Goal: Communication & Community: Answer question/provide support

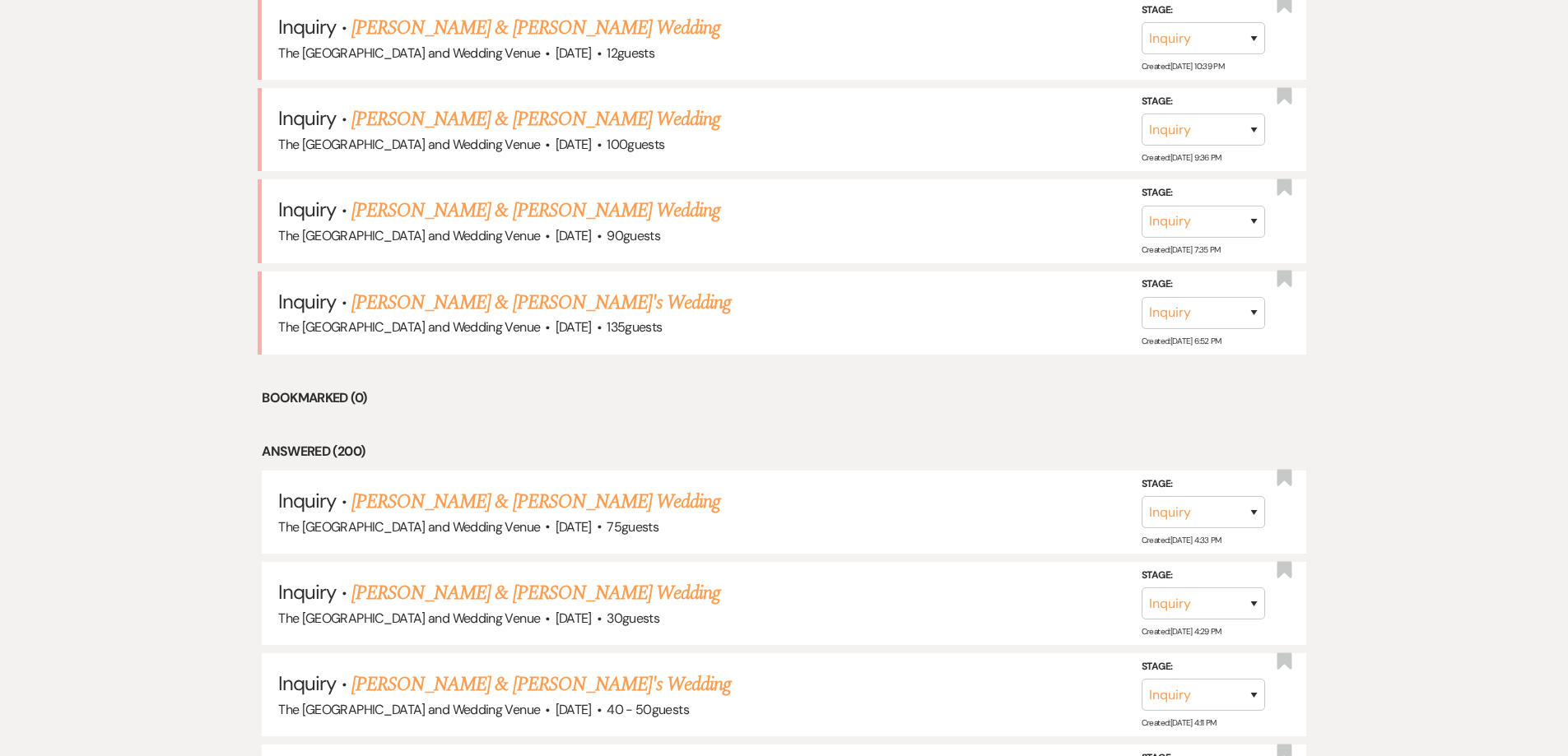
scroll to position [1408, 0]
click at [423, 309] on link "[PERSON_NAME] & [PERSON_NAME]'s Wedding" at bounding box center [541, 304] width 380 height 30
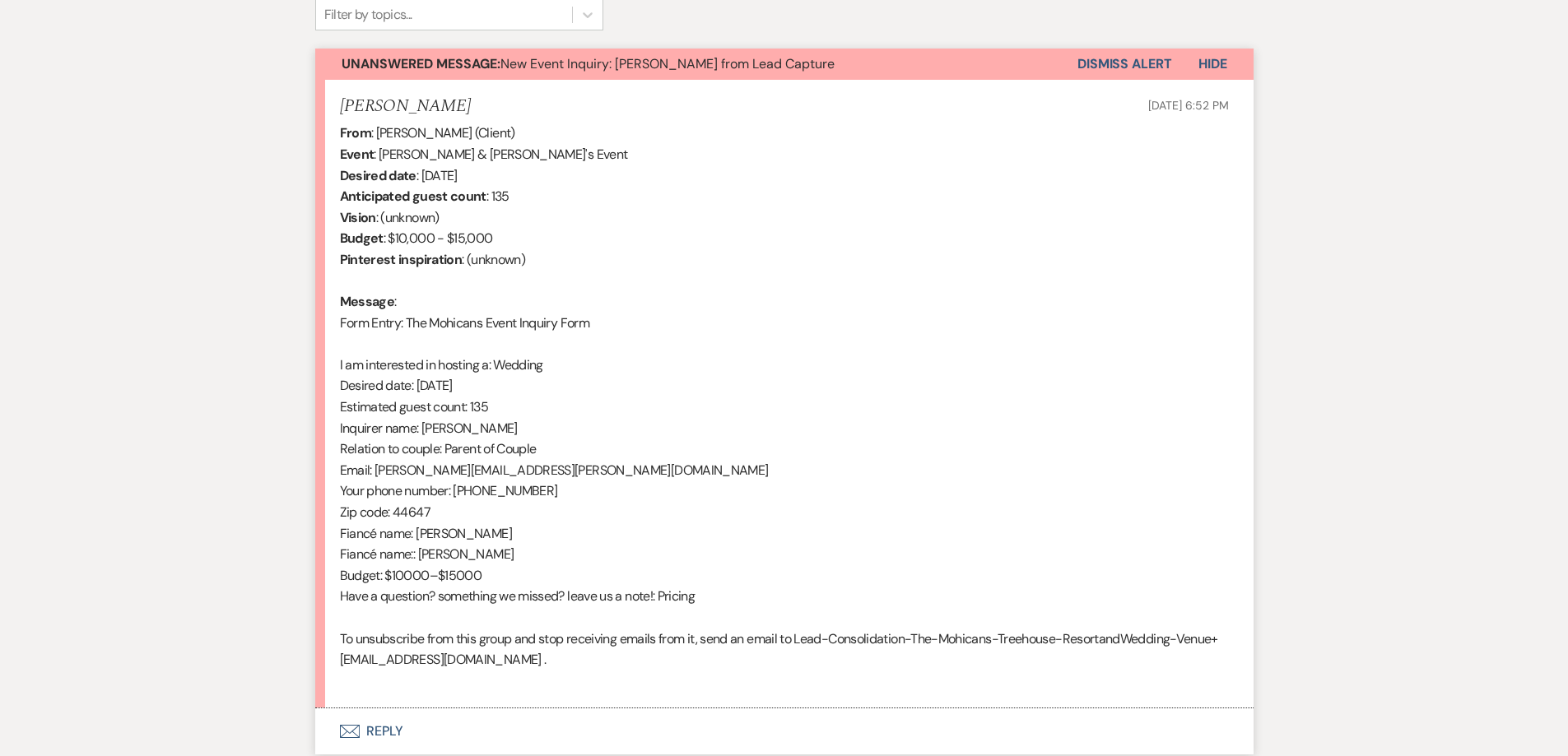
scroll to position [565, 0]
drag, startPoint x: 374, startPoint y: 474, endPoint x: 526, endPoint y: 470, distance: 152.1
click at [526, 470] on div "From : [PERSON_NAME] (Client) Event : [PERSON_NAME] & [PERSON_NAME]'s Event Des…" at bounding box center [785, 406] width 889 height 569
copy div "[PERSON_NAME][EMAIL_ADDRESS][PERSON_NAME][DOMAIN_NAME]"
click at [1143, 46] on div "Event Messages Log Log Message + New Message Communicate with clients by clicki…" at bounding box center [784, 338] width 938 height 850
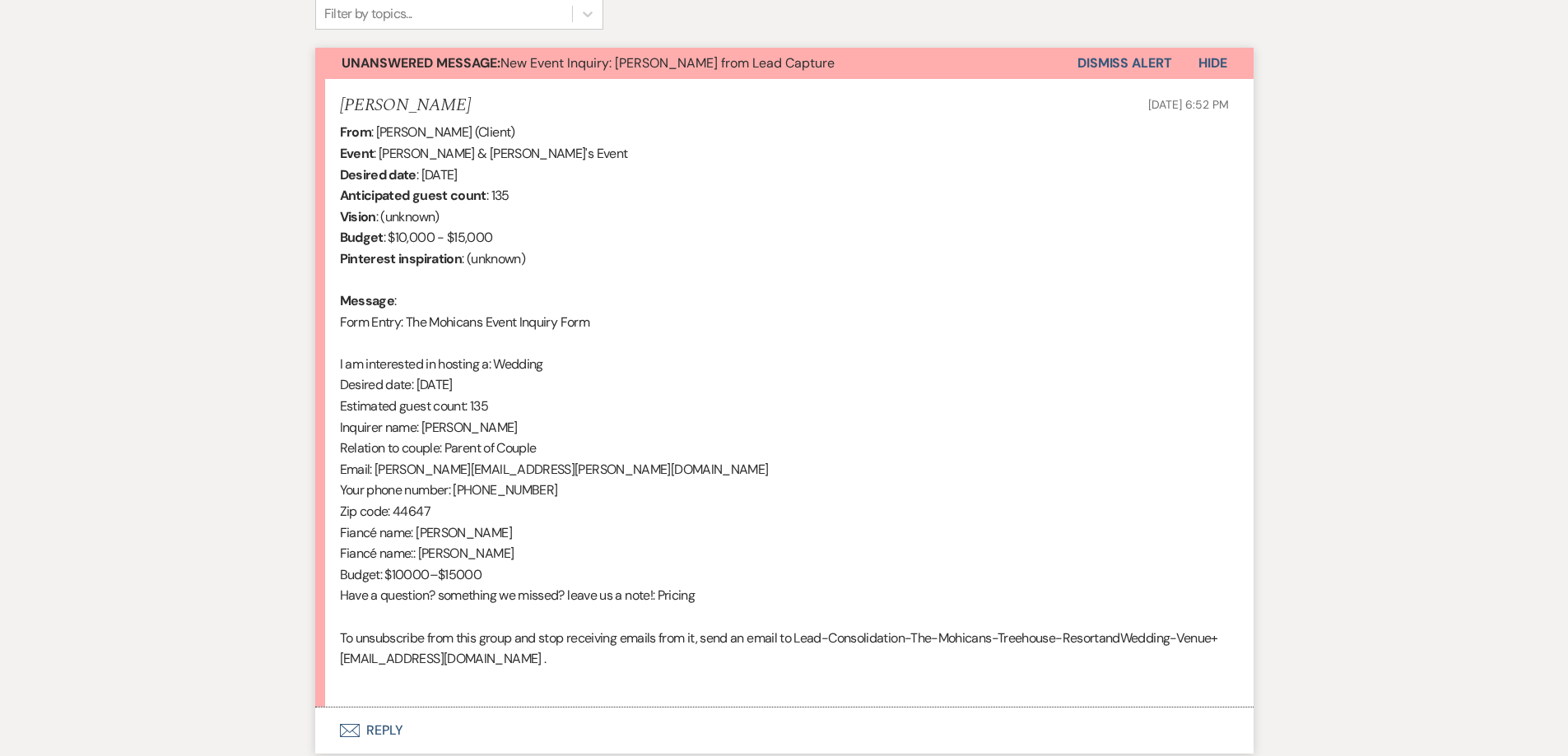
click at [1138, 56] on button "Dismiss Alert" at bounding box center [1124, 64] width 95 height 31
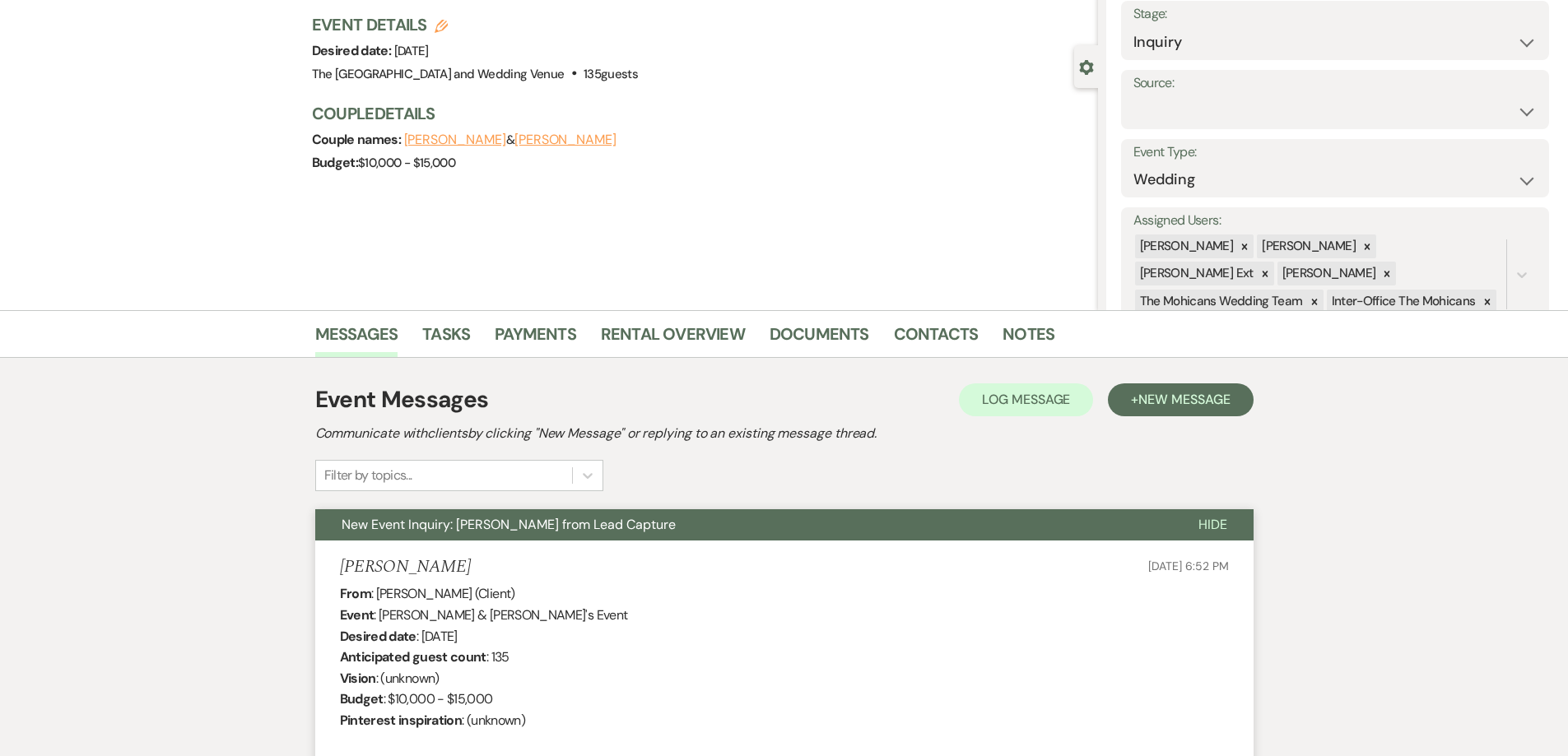
scroll to position [0, 0]
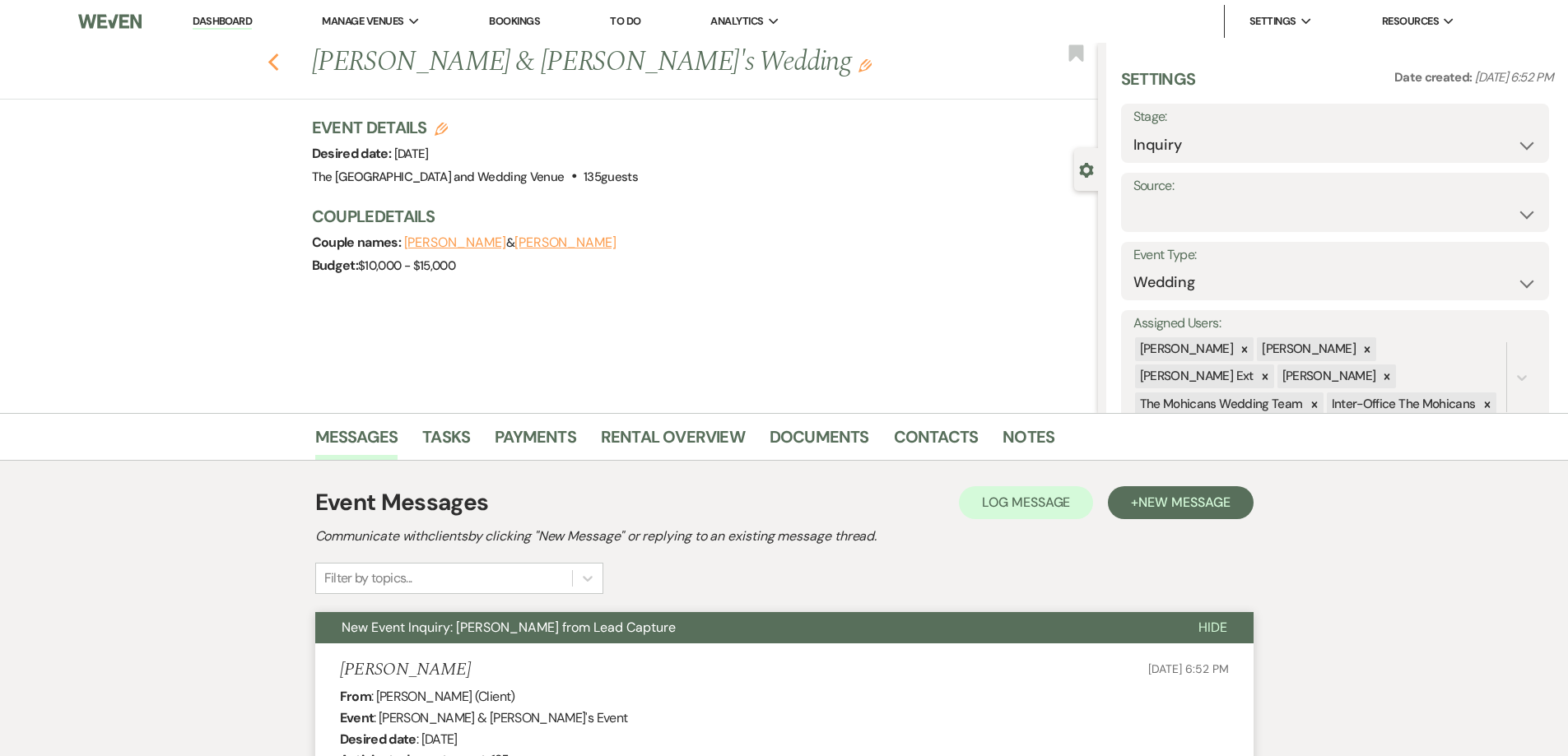
click at [280, 64] on icon "Previous" at bounding box center [273, 63] width 13 height 19
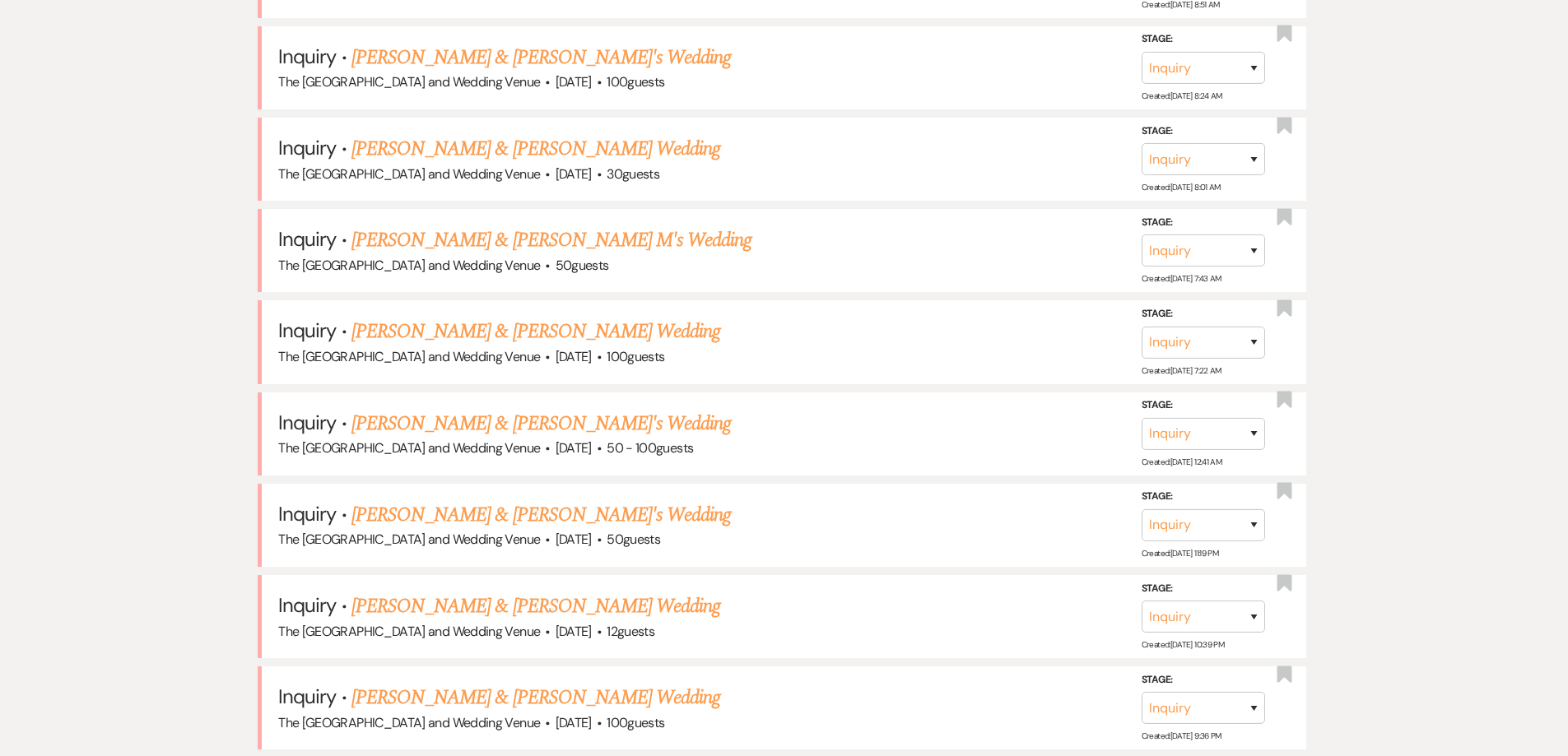
scroll to position [1173, 0]
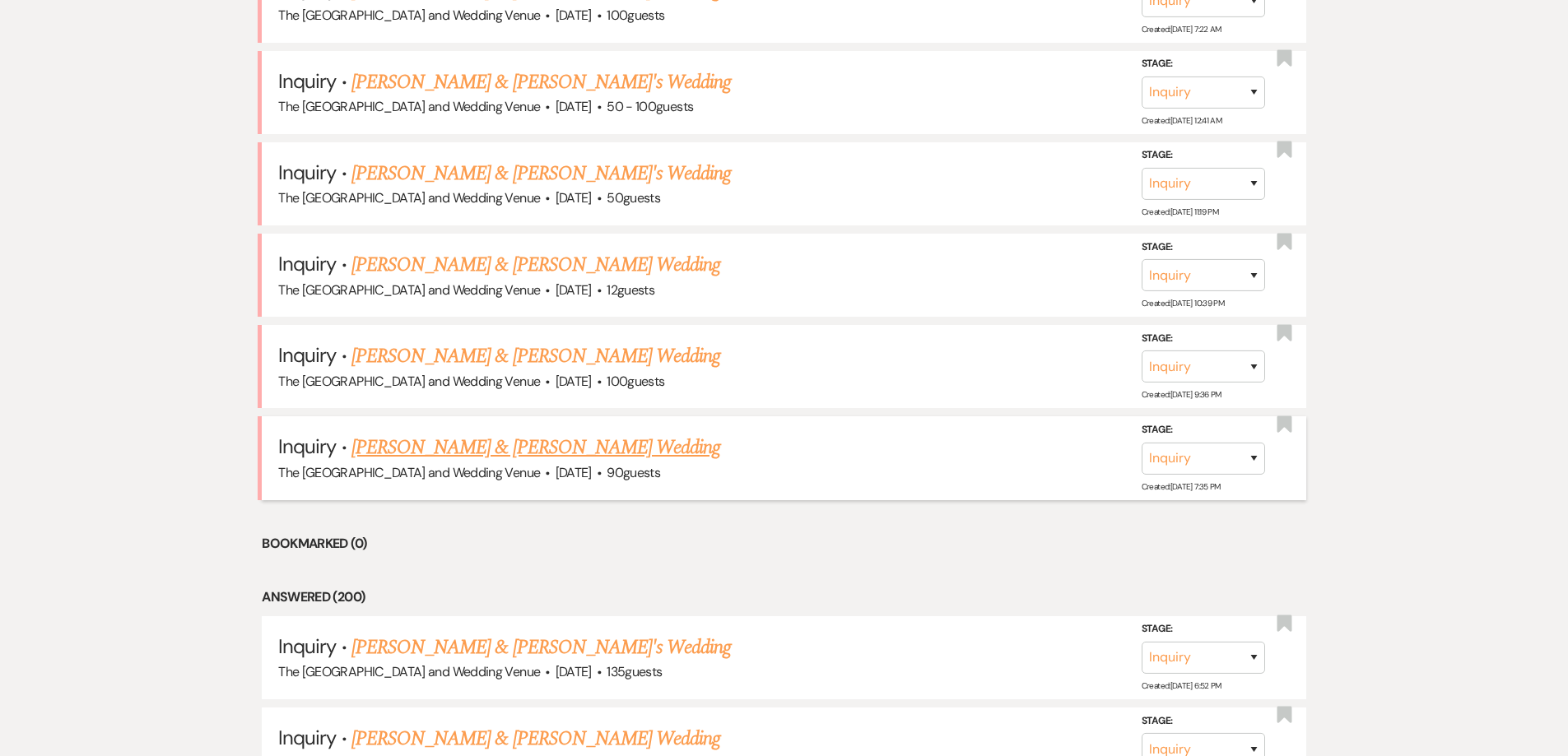
click at [506, 452] on link "[PERSON_NAME] & [PERSON_NAME] Wedding" at bounding box center [535, 447] width 368 height 30
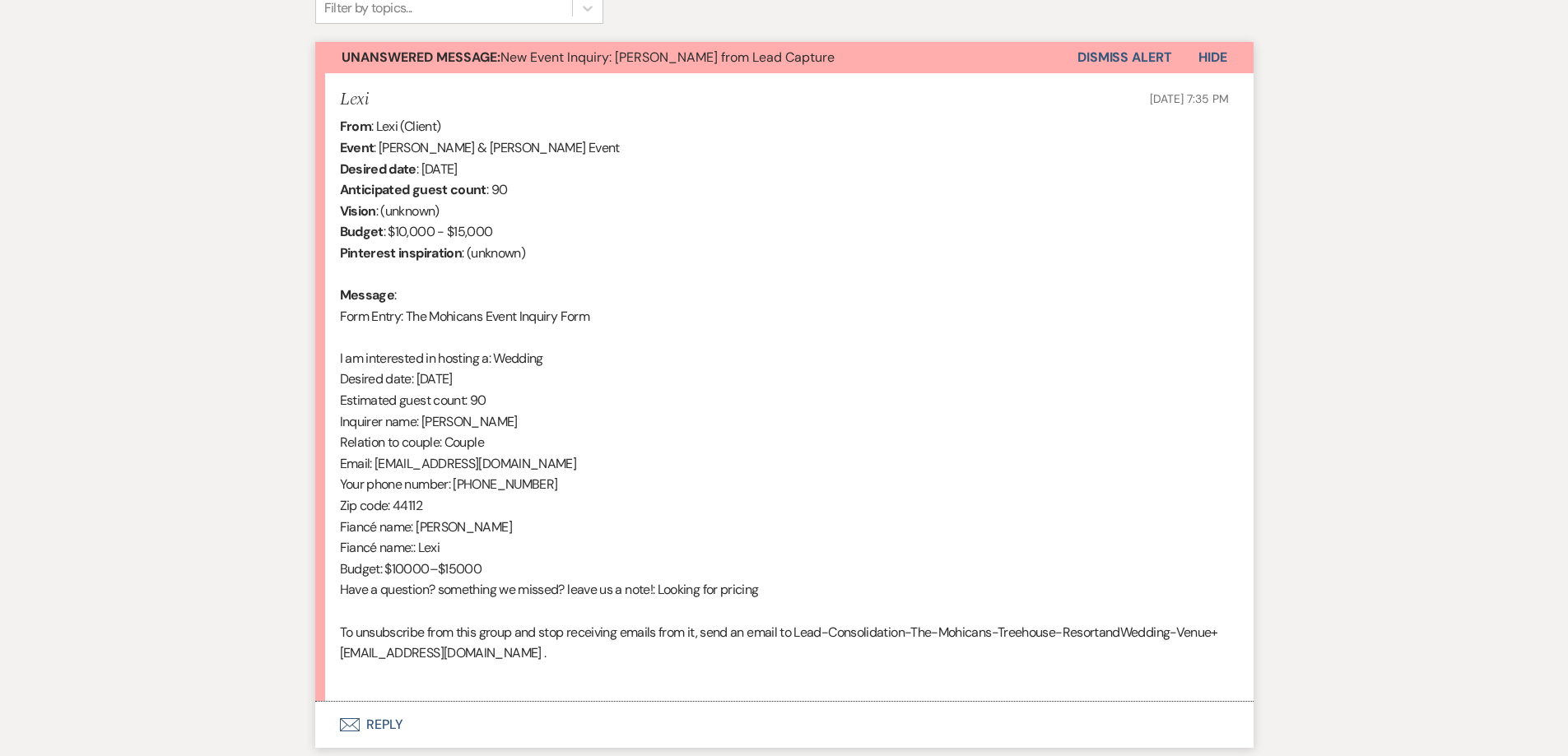
scroll to position [571, 0]
click at [385, 468] on div "From : Lexi (Client) Event : [PERSON_NAME] & [PERSON_NAME] Event Desired date :…" at bounding box center [785, 400] width 889 height 569
drag, startPoint x: 374, startPoint y: 468, endPoint x: 520, endPoint y: 460, distance: 146.2
click at [520, 460] on div "From : Lexi (Client) Event : [PERSON_NAME] & [PERSON_NAME] Event Desired date :…" at bounding box center [785, 400] width 889 height 569
copy div "[EMAIL_ADDRESS][DOMAIN_NAME]"
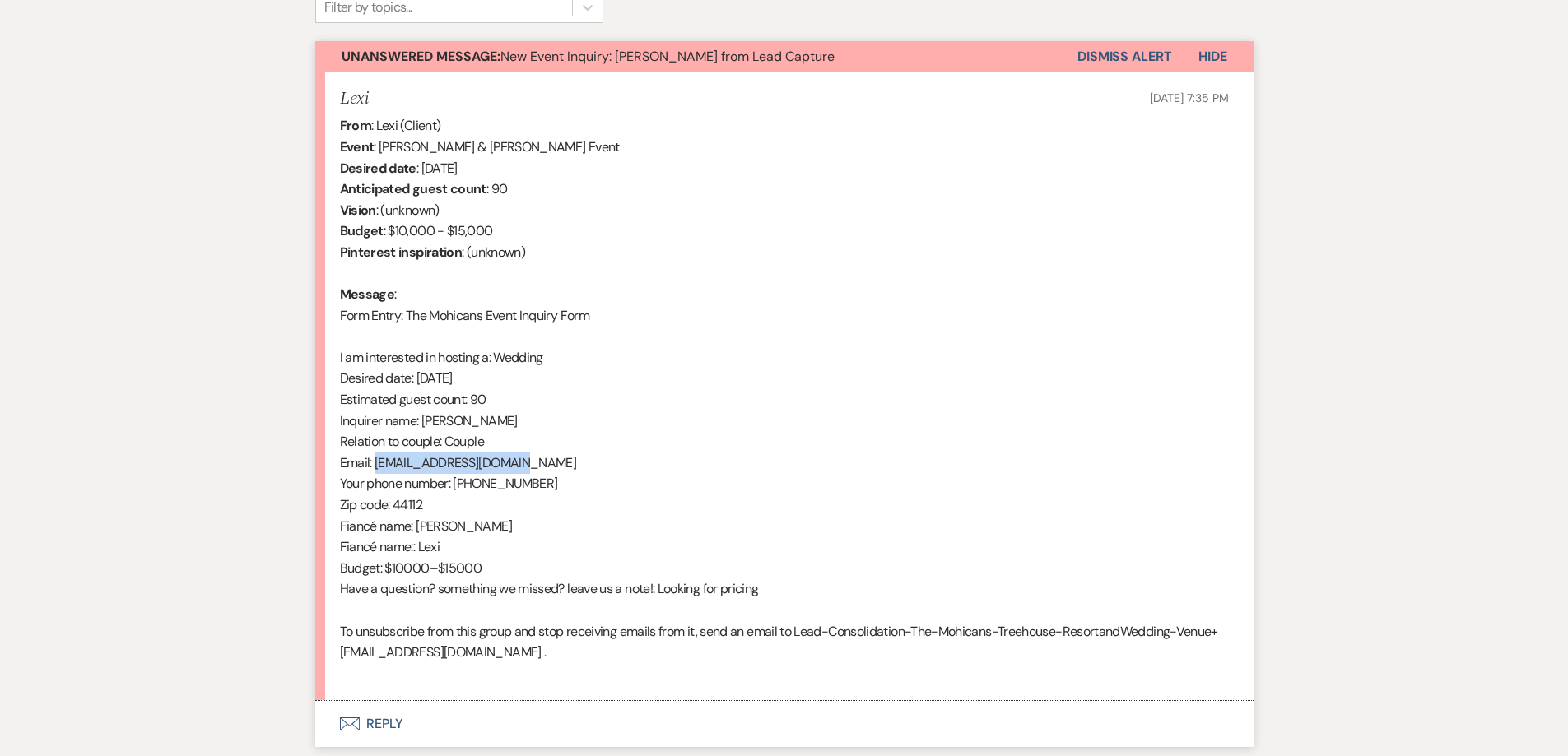
click at [1107, 66] on button "Dismiss Alert" at bounding box center [1124, 57] width 95 height 31
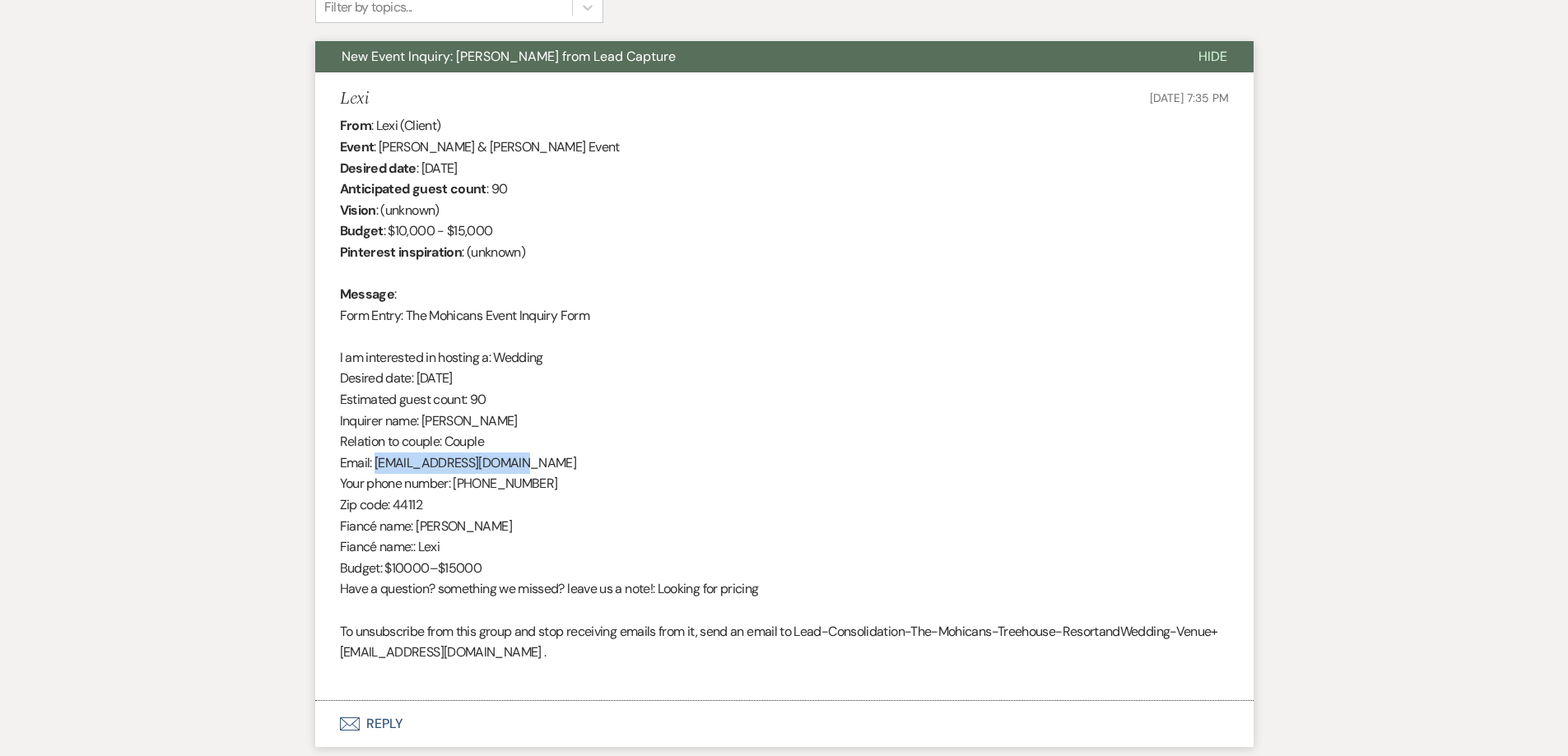
scroll to position [0, 0]
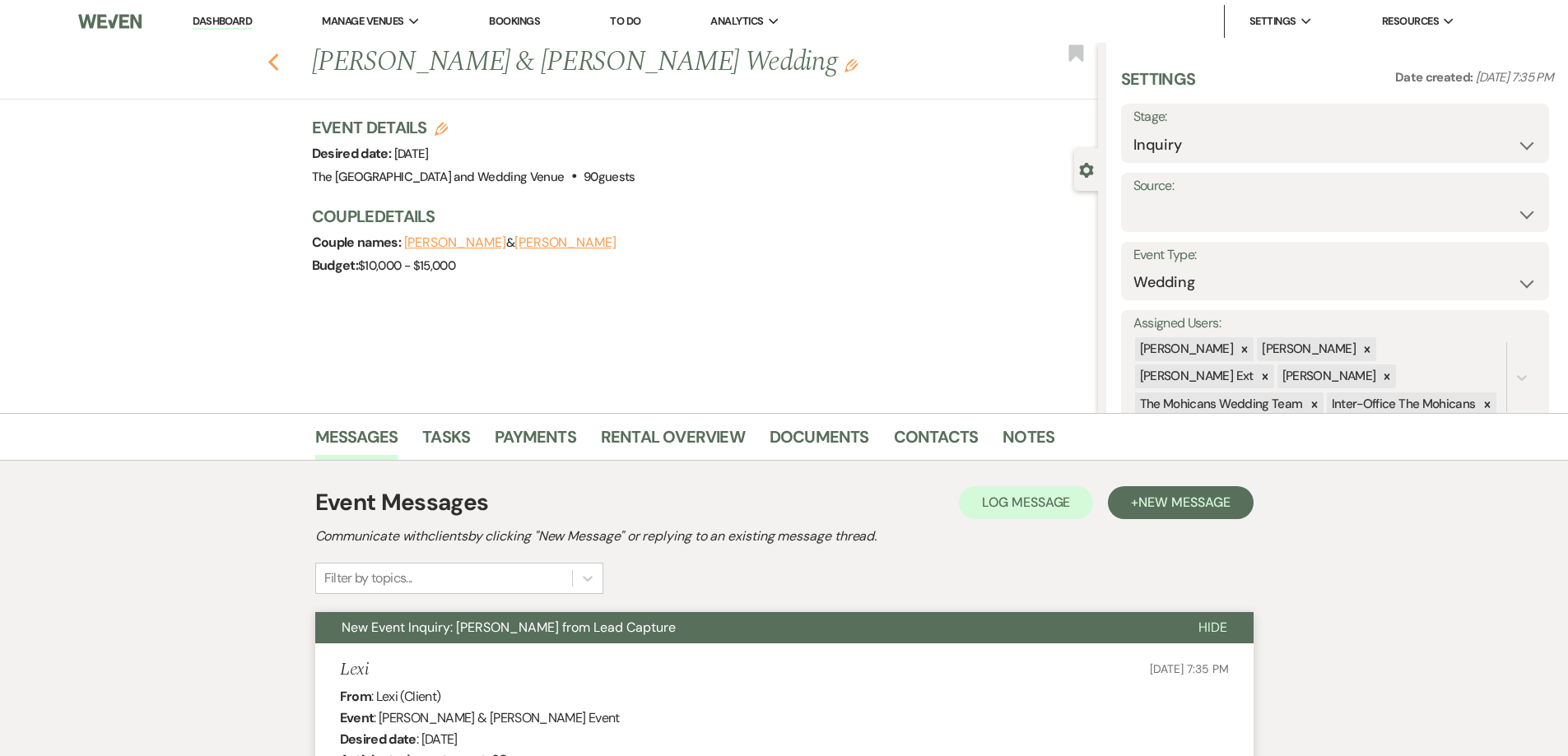
click at [279, 60] on use "button" at bounding box center [272, 62] width 11 height 18
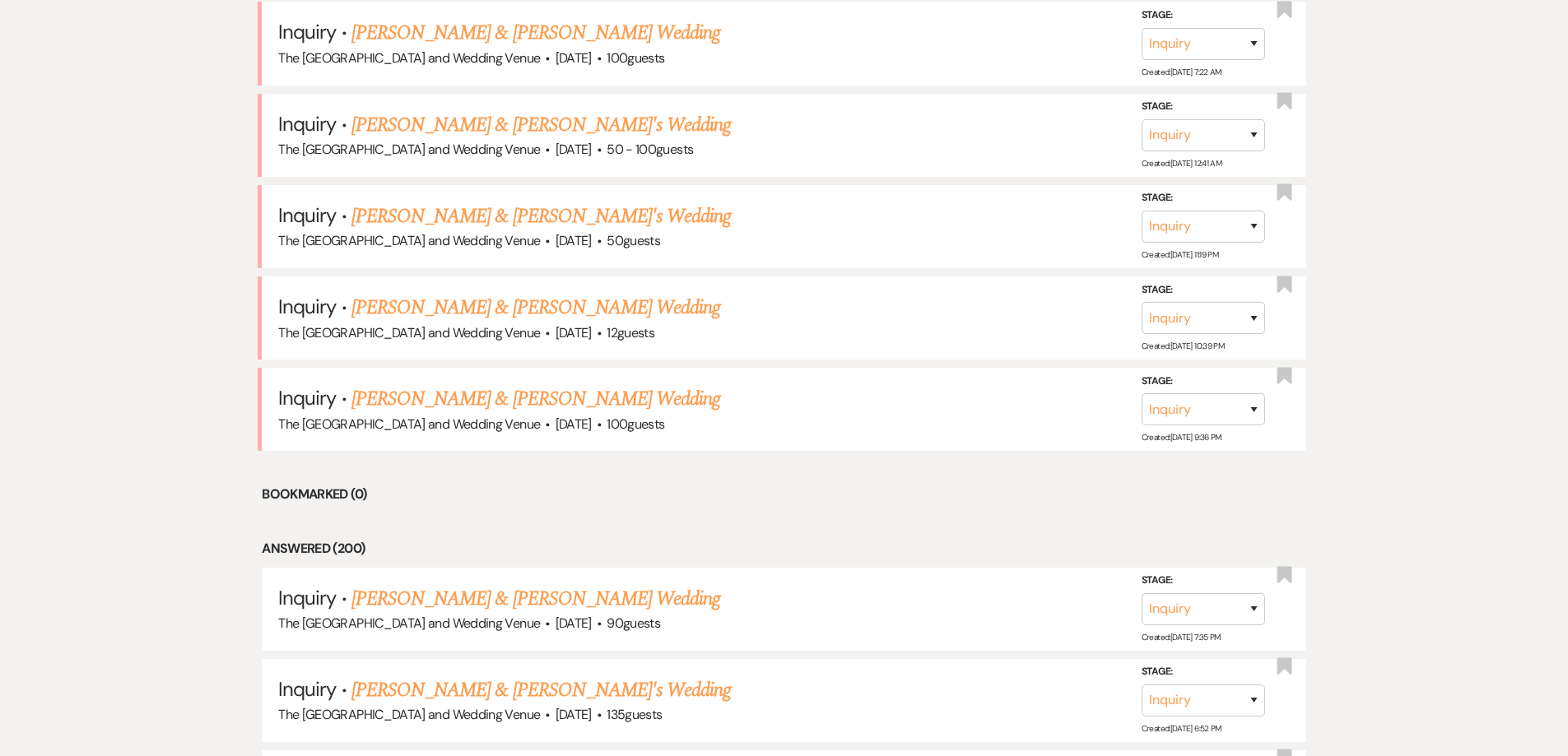
scroll to position [1128, 0]
click at [483, 400] on link "[PERSON_NAME] & [PERSON_NAME] Wedding" at bounding box center [535, 399] width 368 height 30
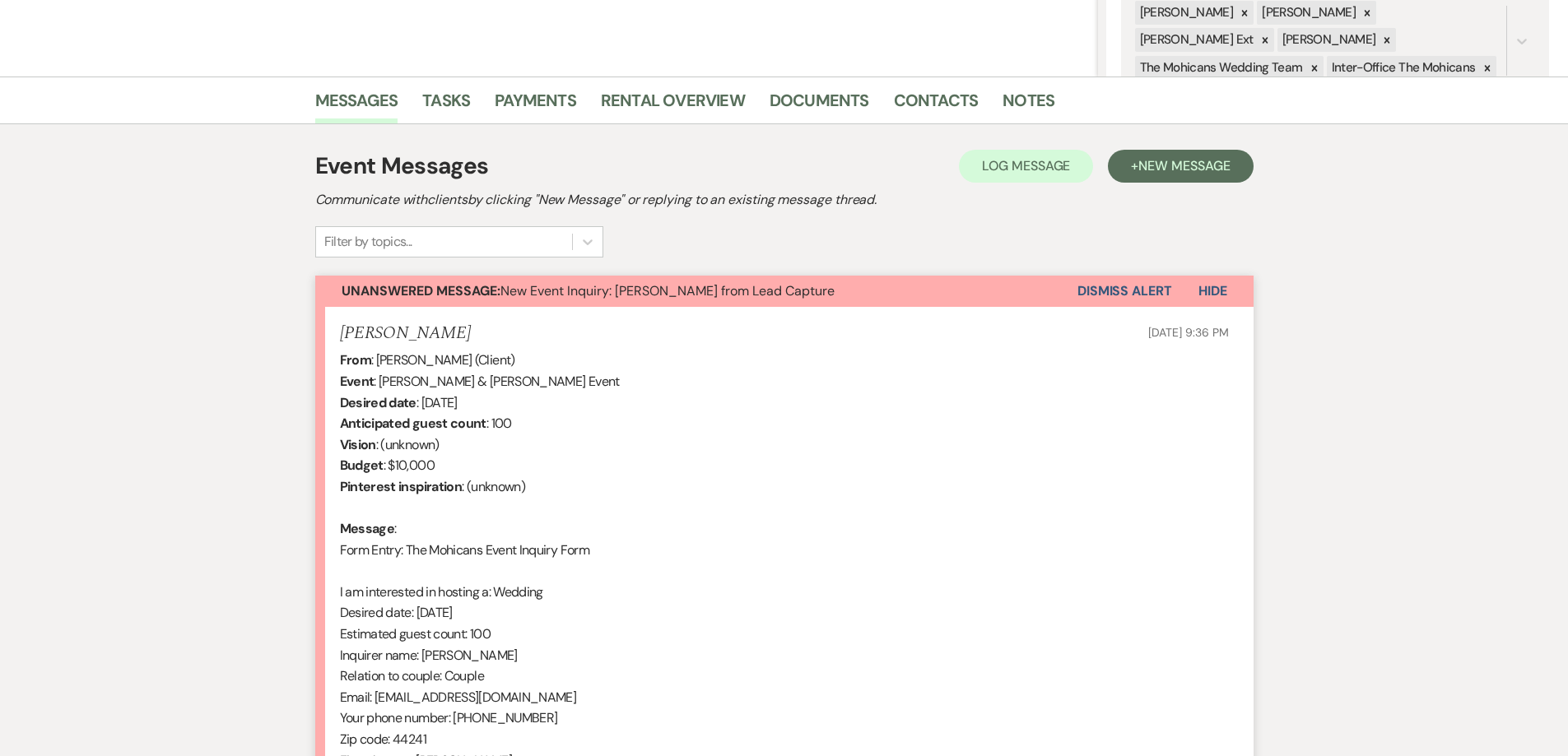
scroll to position [412, 0]
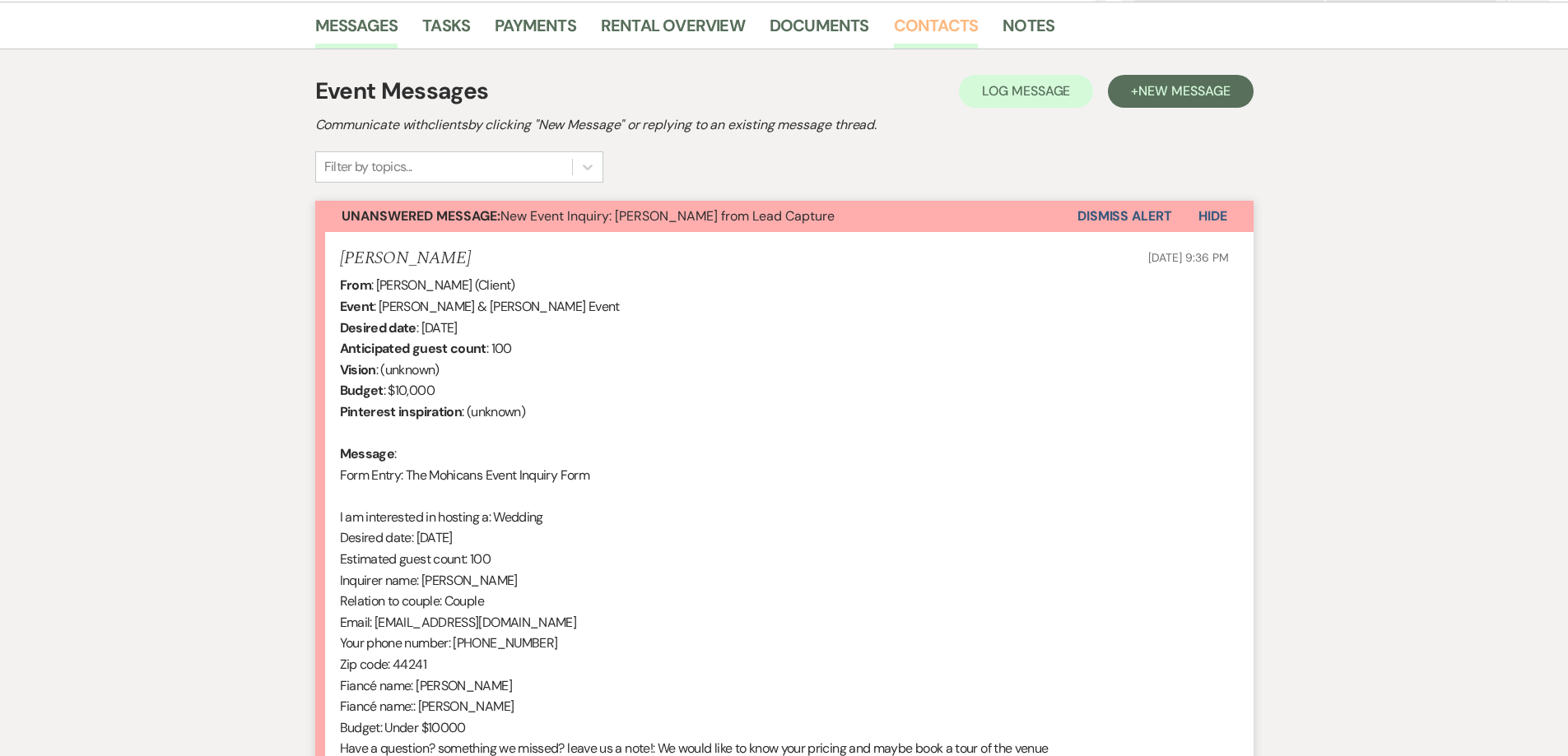
click at [905, 25] on link "Contacts" at bounding box center [936, 31] width 85 height 37
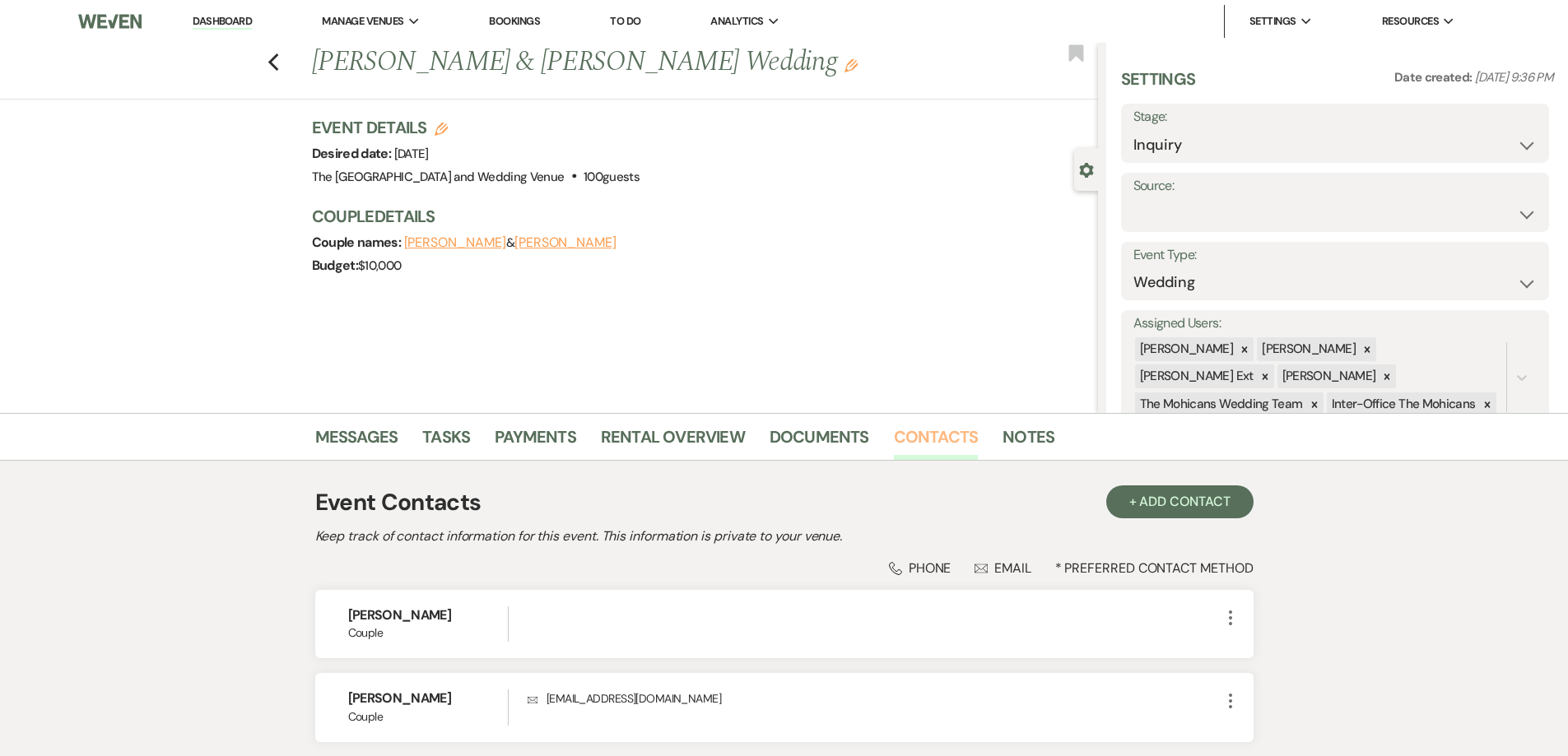
scroll to position [132, 0]
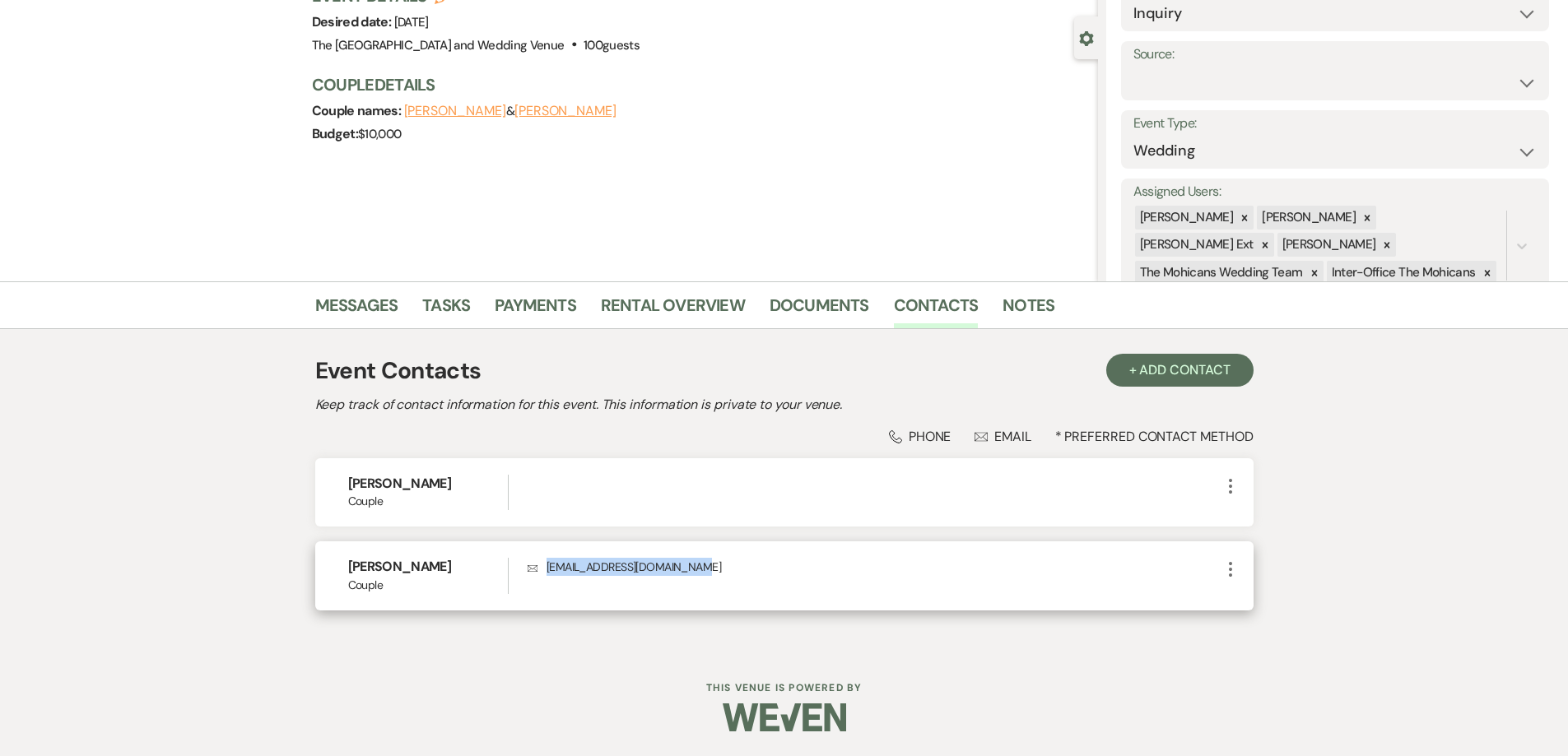
drag, startPoint x: 725, startPoint y: 555, endPoint x: 543, endPoint y: 571, distance: 182.7
click at [543, 571] on div "[PERSON_NAME] Couple Envelope [EMAIL_ADDRESS][DOMAIN_NAME] More" at bounding box center [784, 576] width 938 height 68
copy p "[EMAIL_ADDRESS][DOMAIN_NAME]"
click at [368, 310] on link "Messages" at bounding box center [357, 310] width 83 height 37
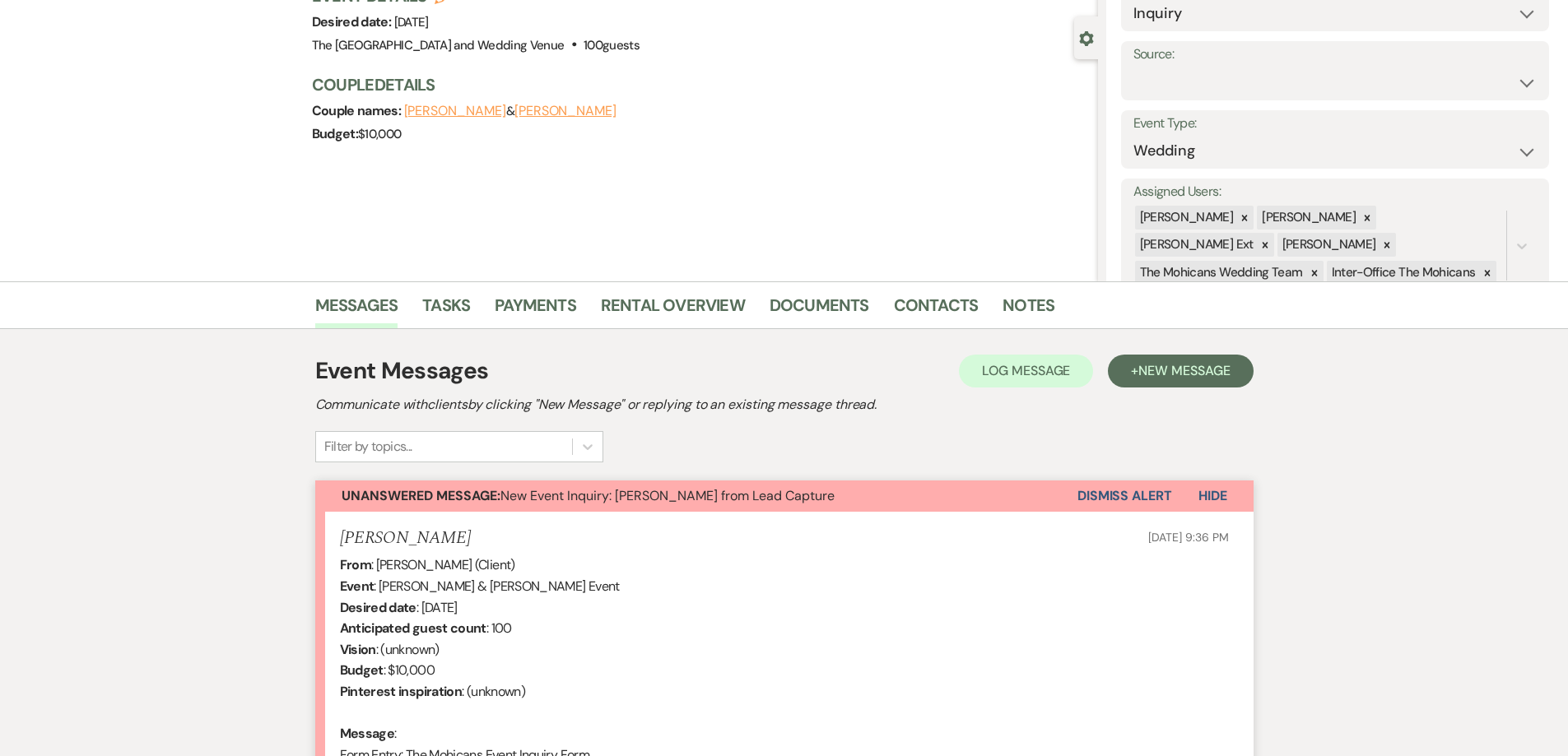
click at [1132, 506] on button "Dismiss Alert" at bounding box center [1124, 496] width 95 height 31
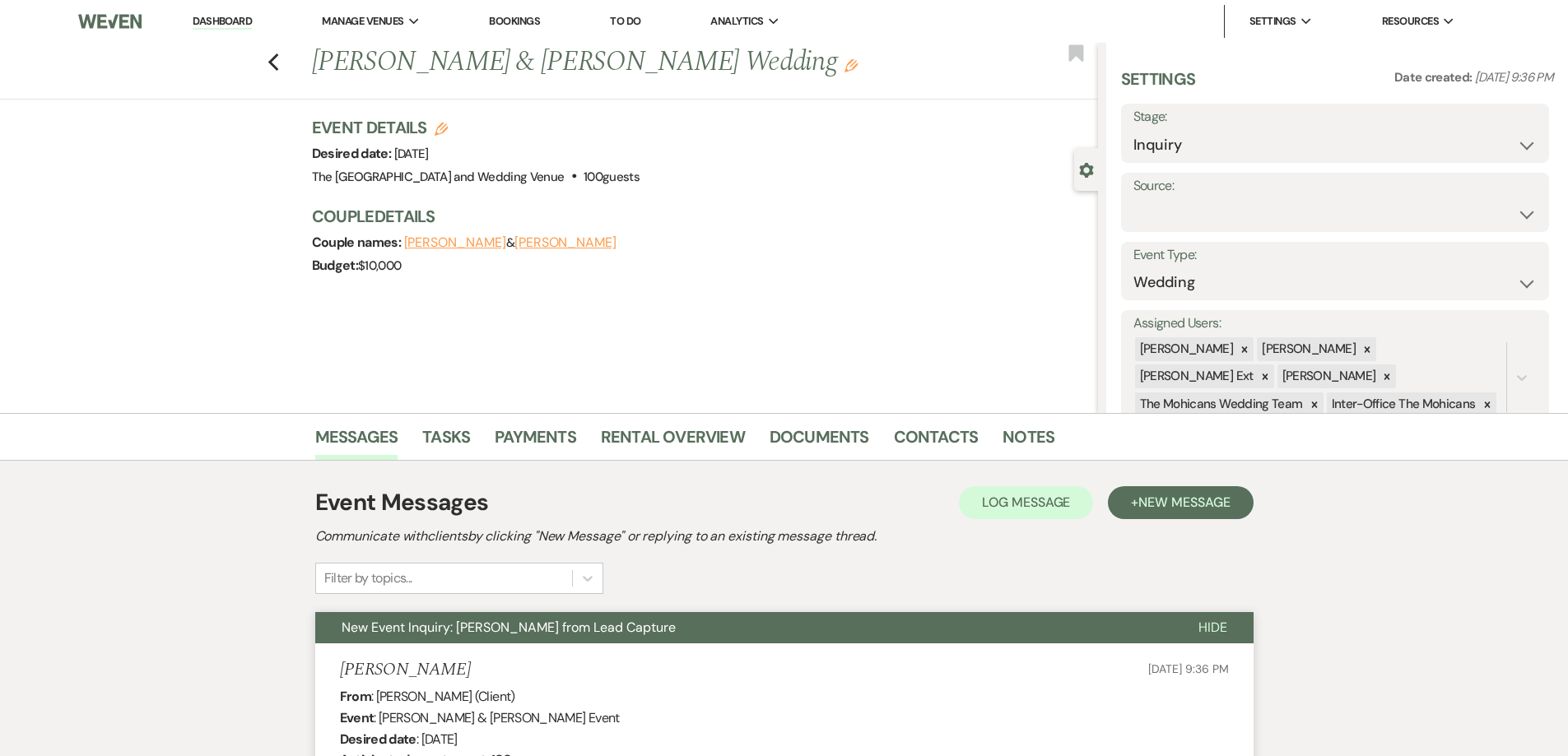
click at [271, 59] on div "Previous [PERSON_NAME] & [PERSON_NAME] Wedding Edit Bookmark" at bounding box center [544, 70] width 1106 height 57
click at [280, 62] on icon "Previous" at bounding box center [273, 63] width 13 height 19
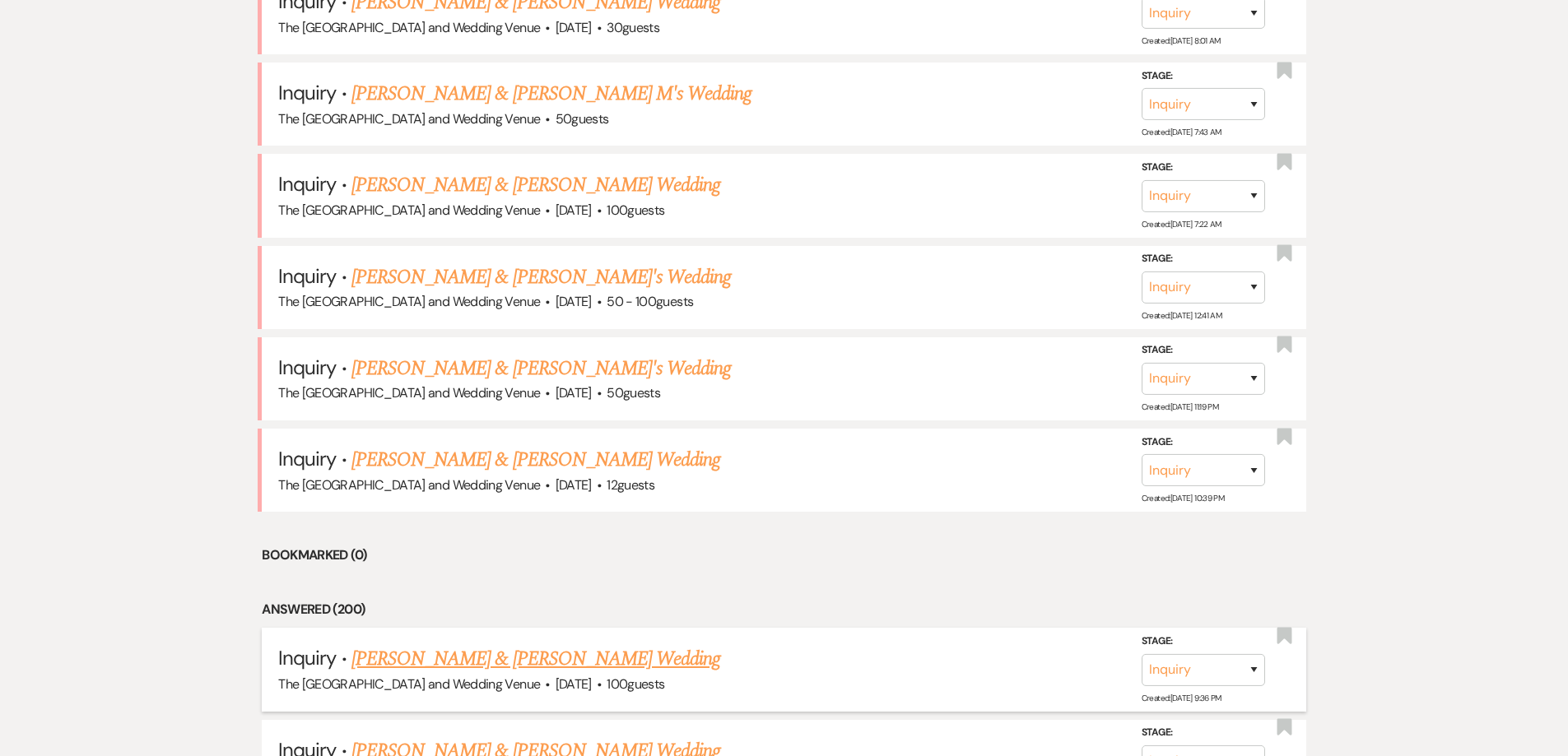
scroll to position [980, 0]
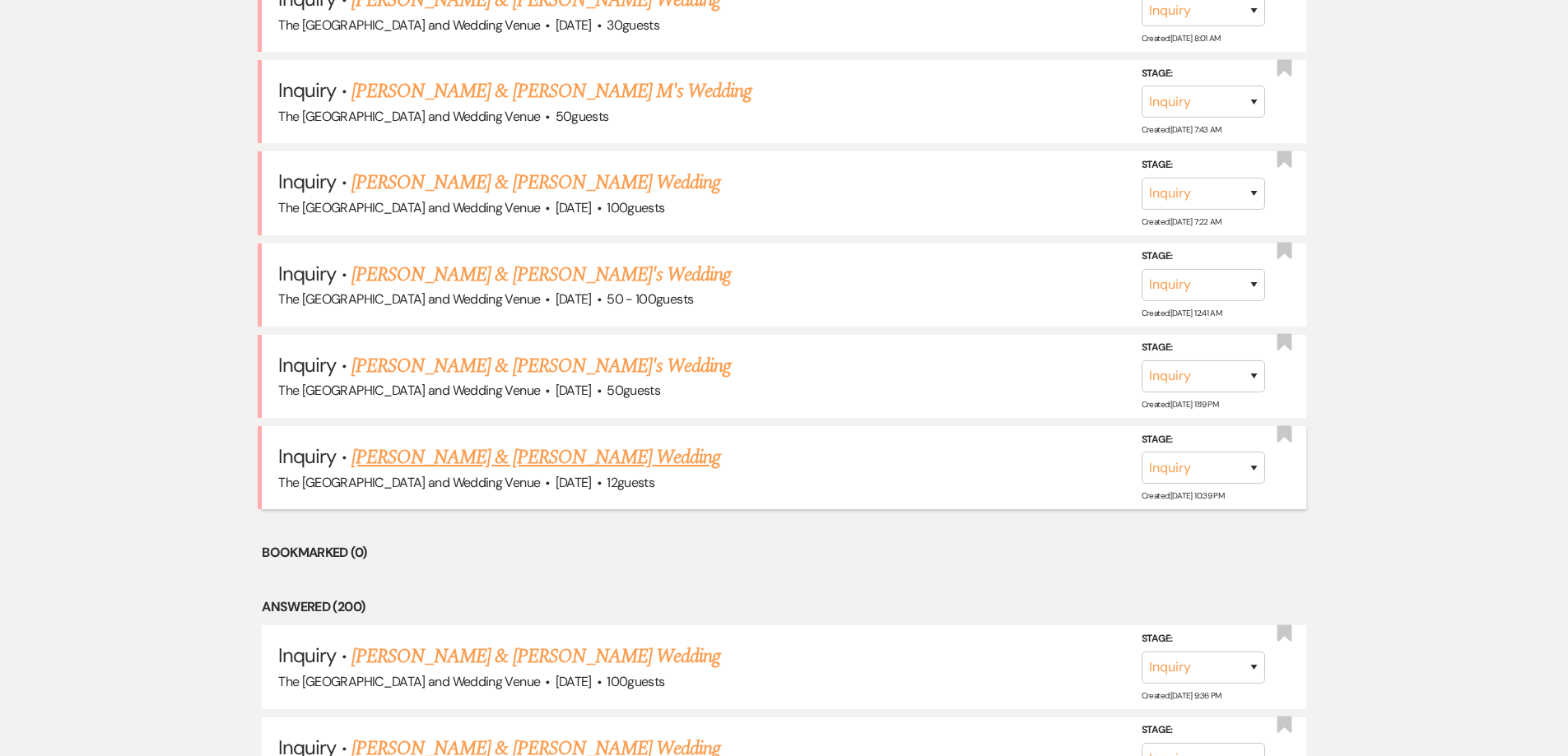
click at [452, 466] on link "[PERSON_NAME] & [PERSON_NAME] Wedding" at bounding box center [535, 457] width 368 height 30
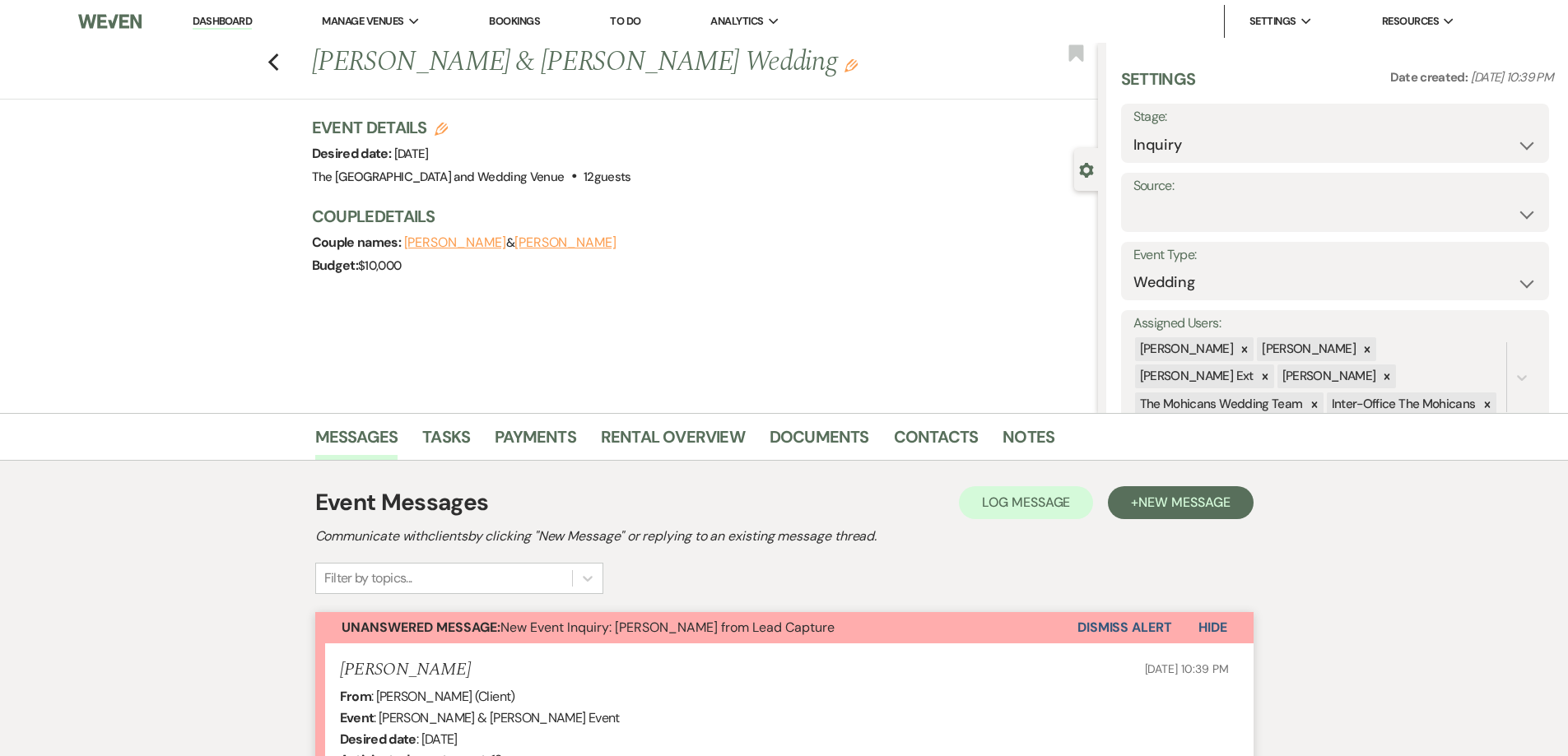
click at [903, 509] on div "Event Messages Log Log Message + New Message" at bounding box center [784, 503] width 938 height 35
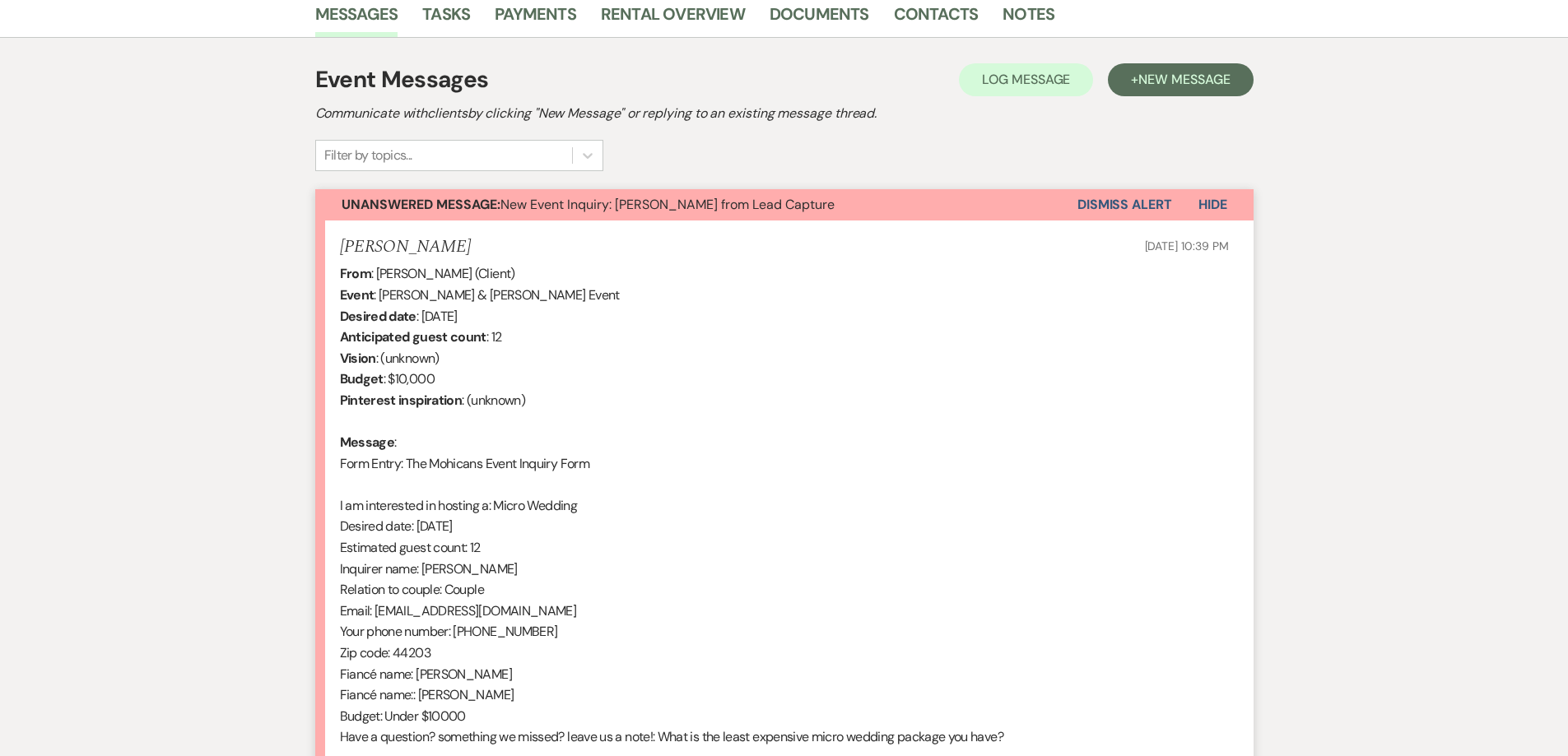
scroll to position [375, 0]
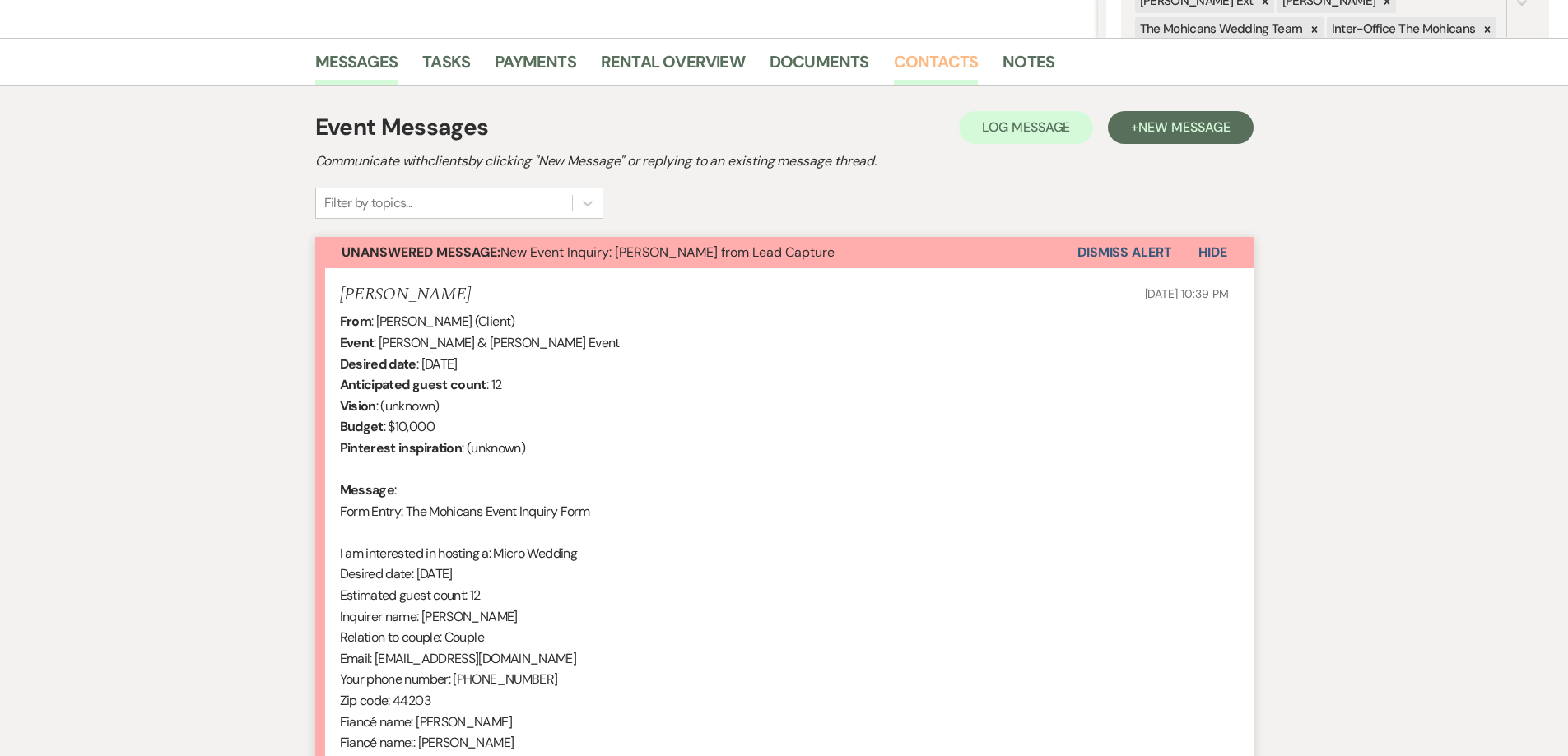
click at [935, 59] on link "Contacts" at bounding box center [936, 67] width 85 height 37
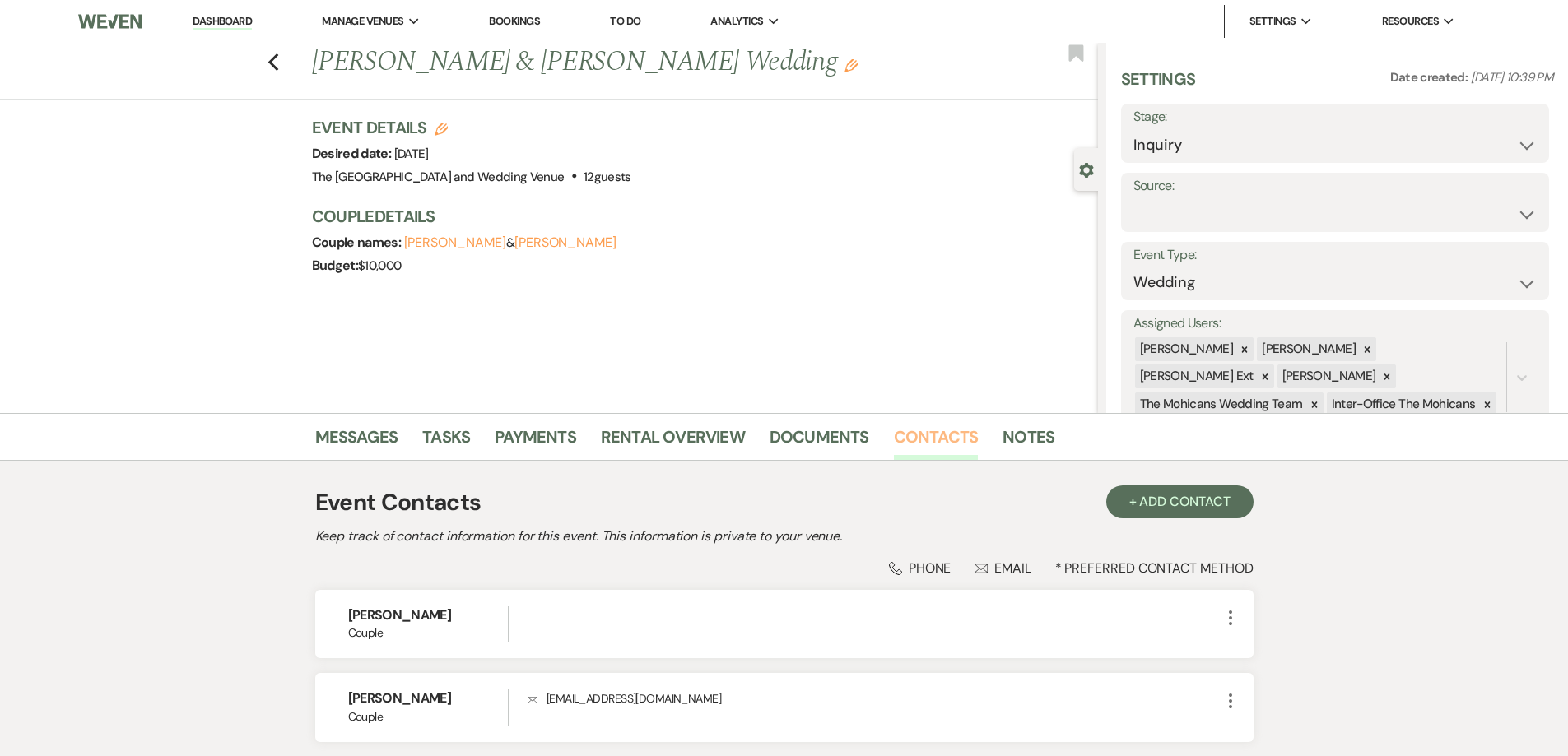
scroll to position [132, 0]
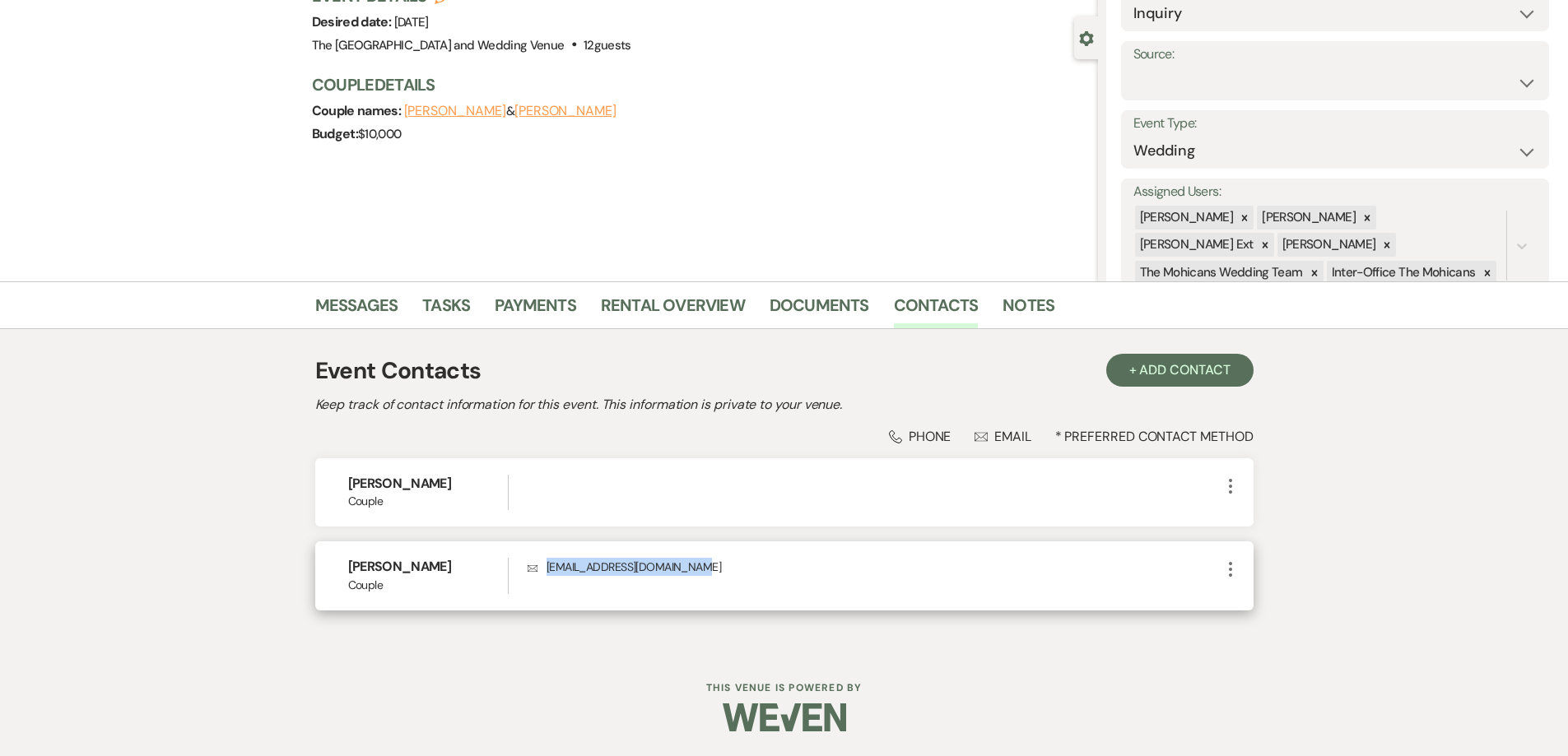
drag, startPoint x: 706, startPoint y: 567, endPoint x: 541, endPoint y: 581, distance: 165.6
click at [541, 581] on div "Envelope [EMAIL_ADDRESS][DOMAIN_NAME]" at bounding box center [874, 576] width 692 height 36
copy p "[EMAIL_ADDRESS][DOMAIN_NAME]"
click at [380, 297] on link "Messages" at bounding box center [357, 310] width 83 height 37
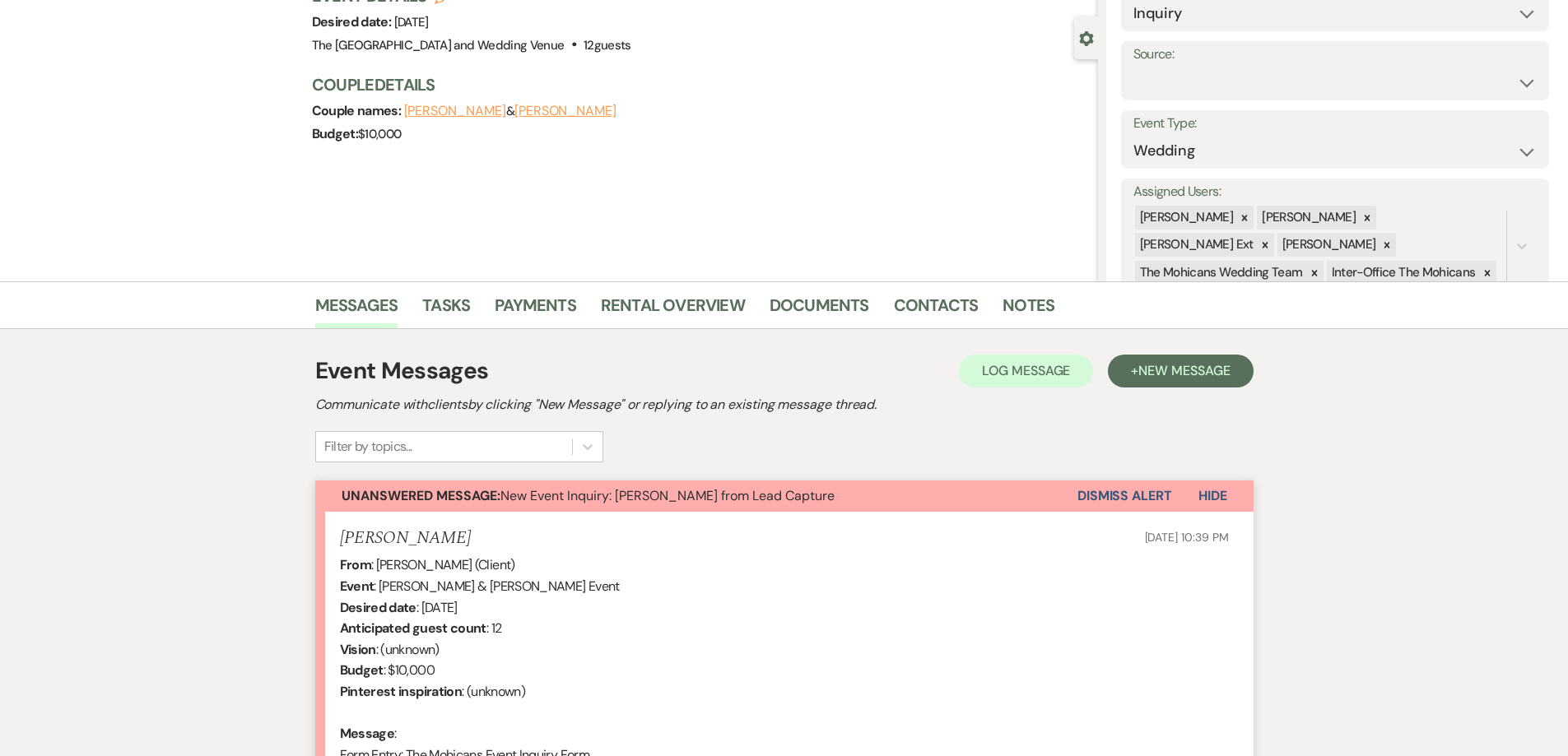
click at [1142, 493] on button "Dismiss Alert" at bounding box center [1124, 496] width 95 height 31
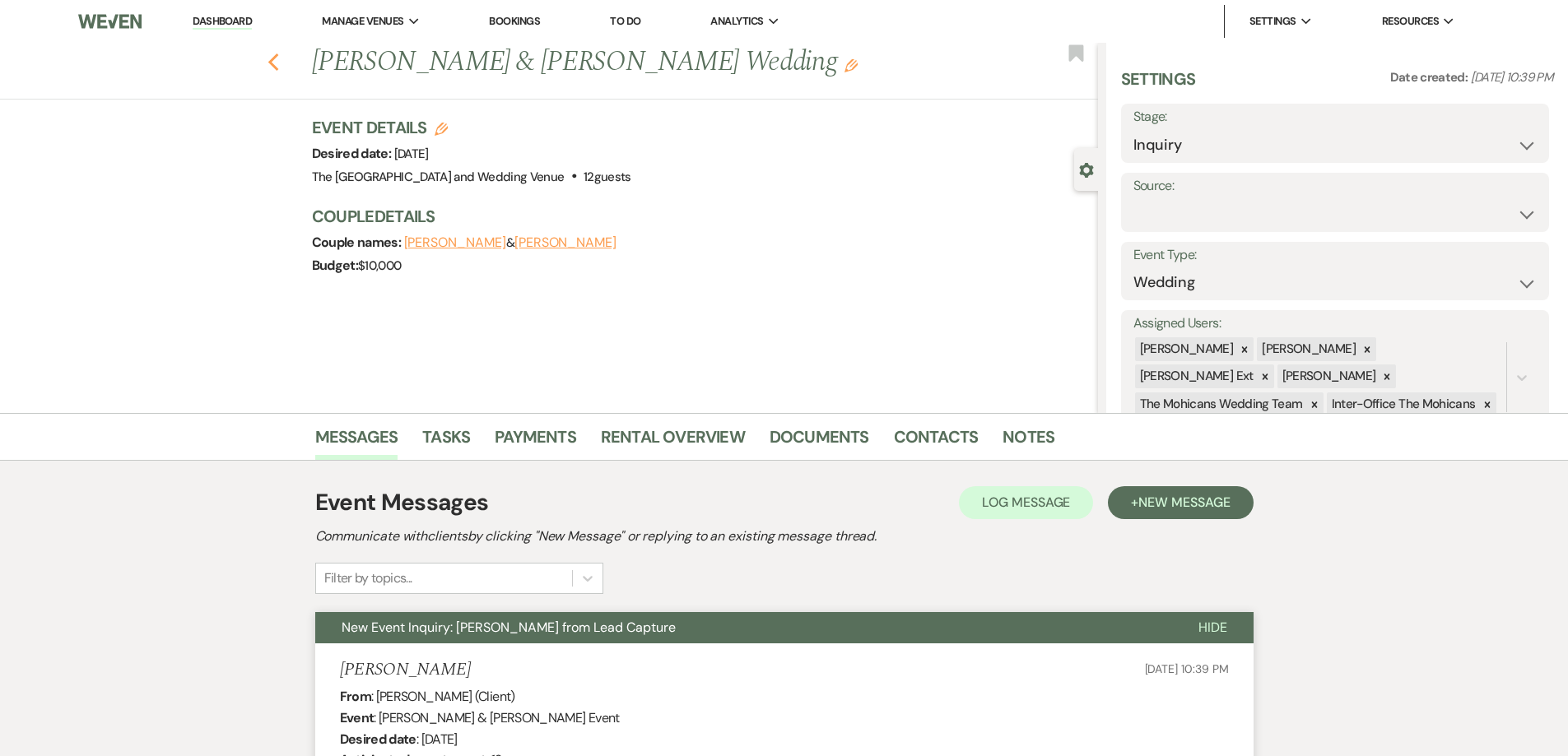
click at [277, 53] on icon "Previous" at bounding box center [273, 63] width 13 height 19
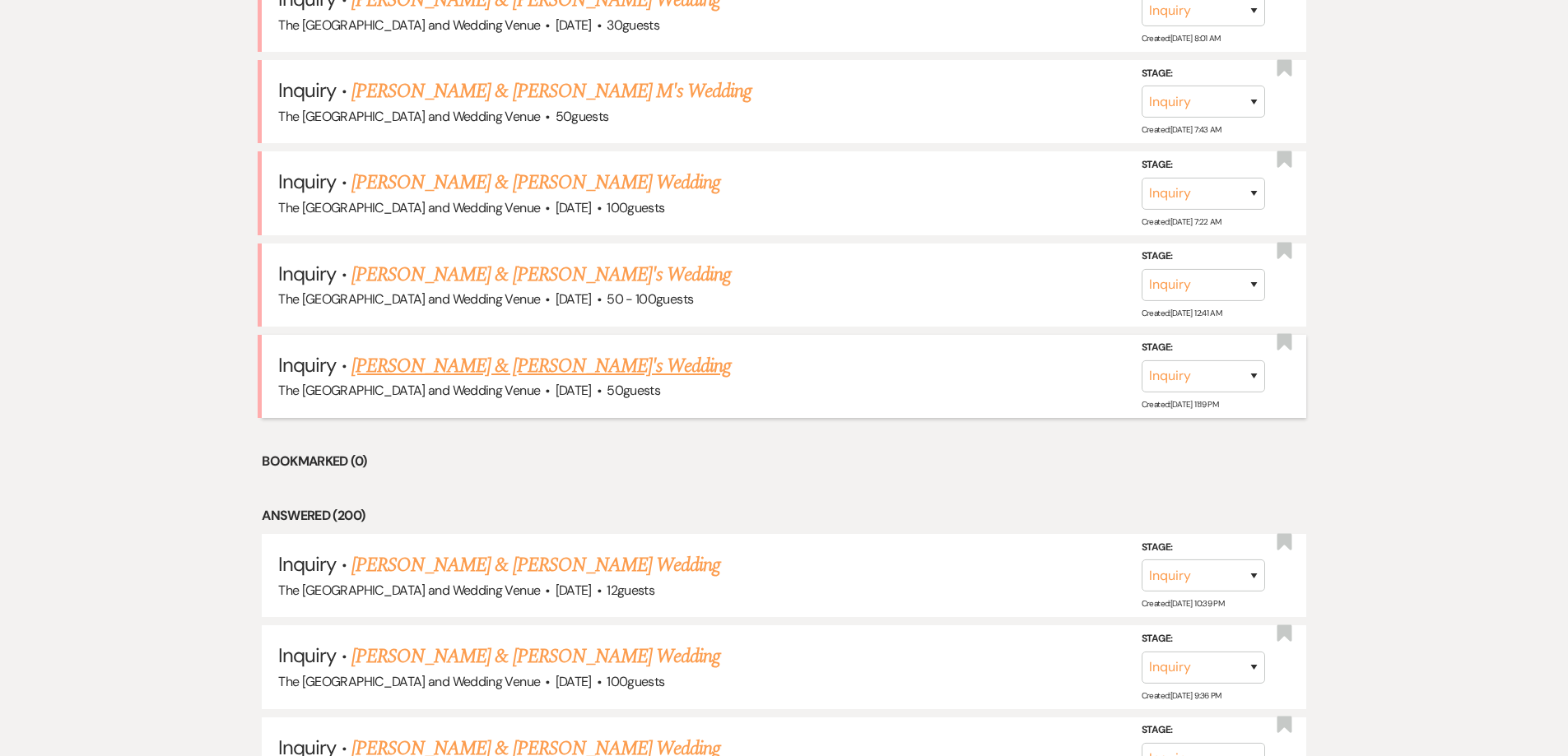
scroll to position [851, 0]
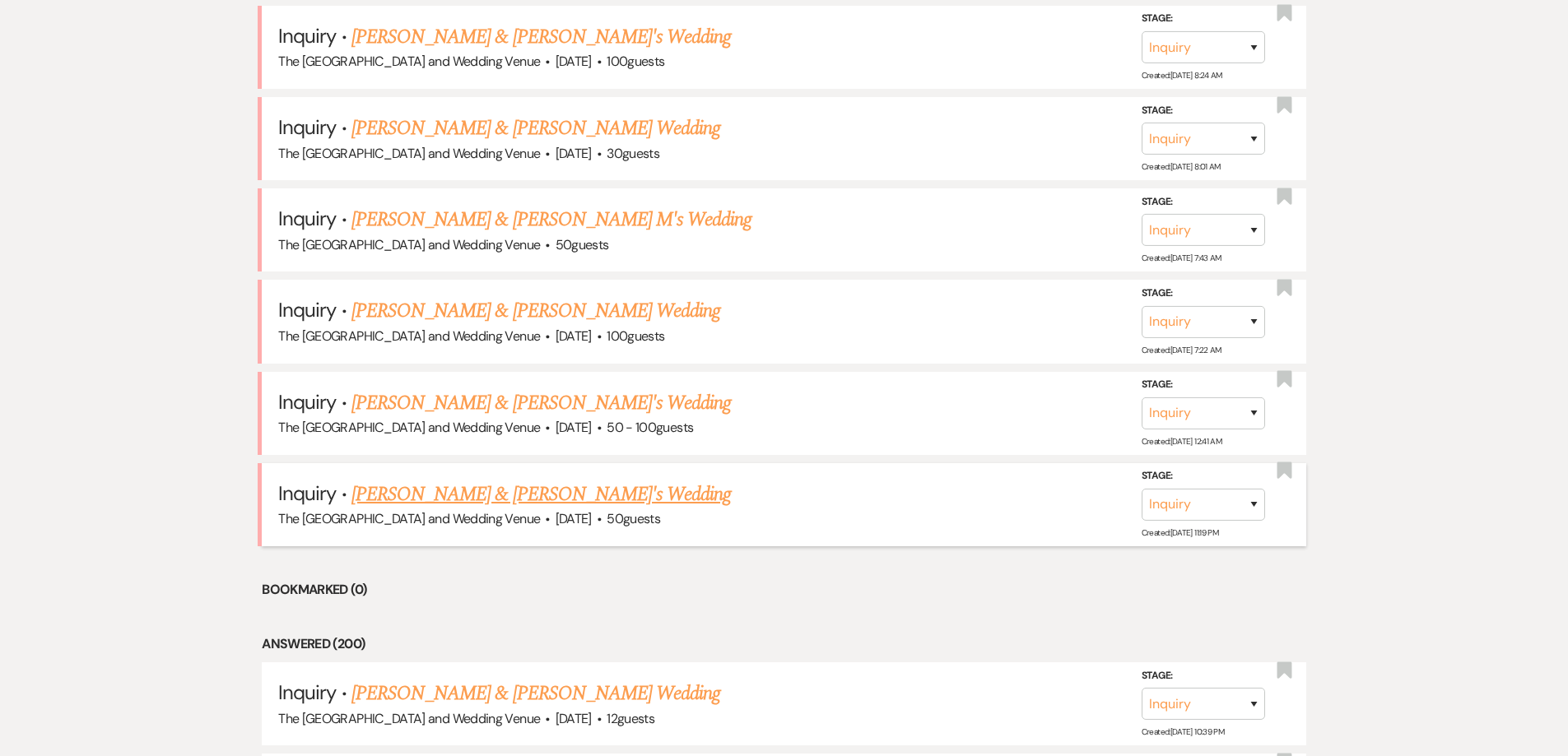
click at [470, 493] on link "[PERSON_NAME] & [PERSON_NAME]'s Wedding" at bounding box center [541, 495] width 380 height 30
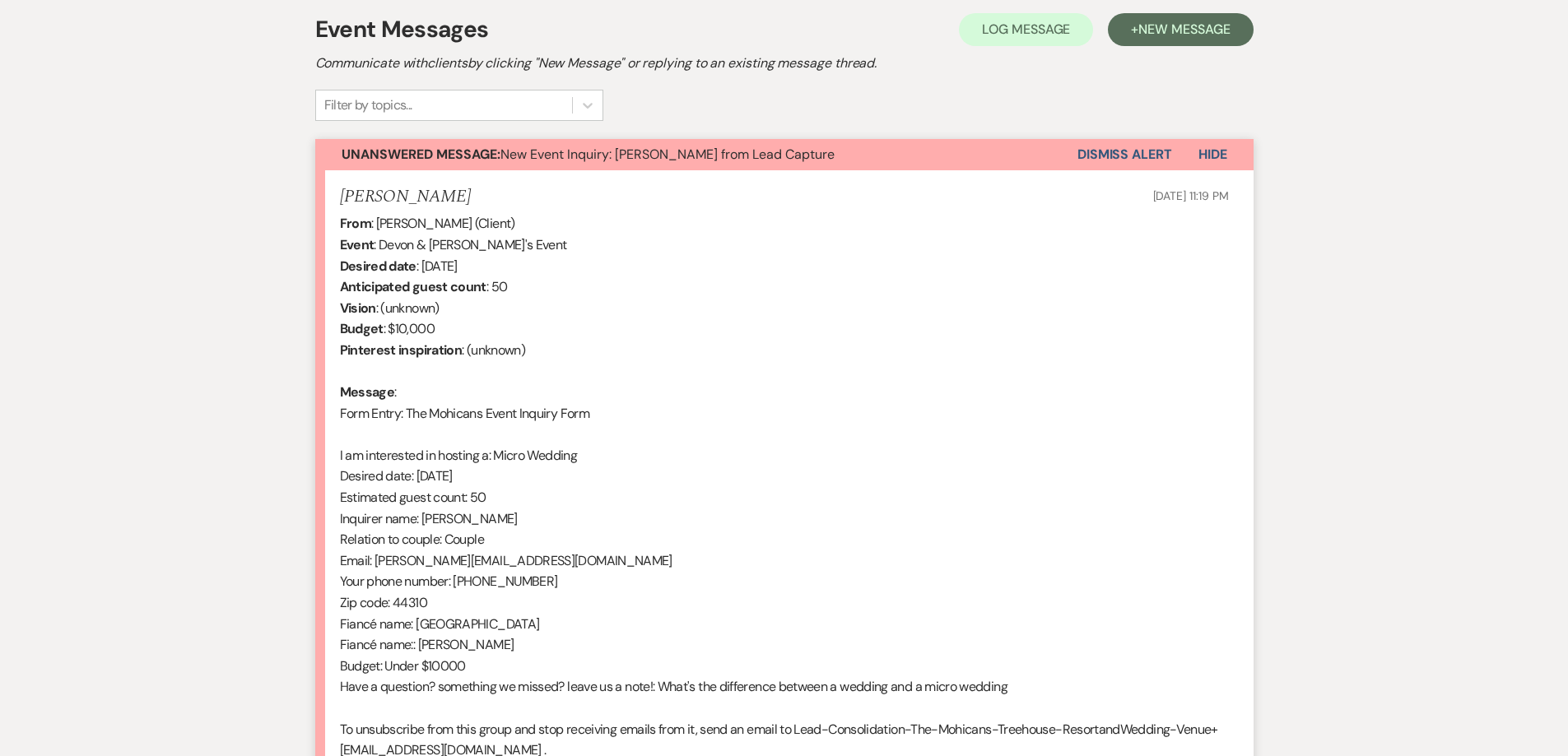
scroll to position [474, 0]
drag, startPoint x: 374, startPoint y: 565, endPoint x: 552, endPoint y: 561, distance: 178.0
click at [552, 561] on div "From : [PERSON_NAME] (Client) Event : [PERSON_NAME] & [PERSON_NAME]'s Event Des…" at bounding box center [785, 497] width 889 height 569
copy div "[PERSON_NAME][EMAIL_ADDRESS][DOMAIN_NAME]"
click at [1139, 154] on button "Dismiss Alert" at bounding box center [1124, 153] width 95 height 31
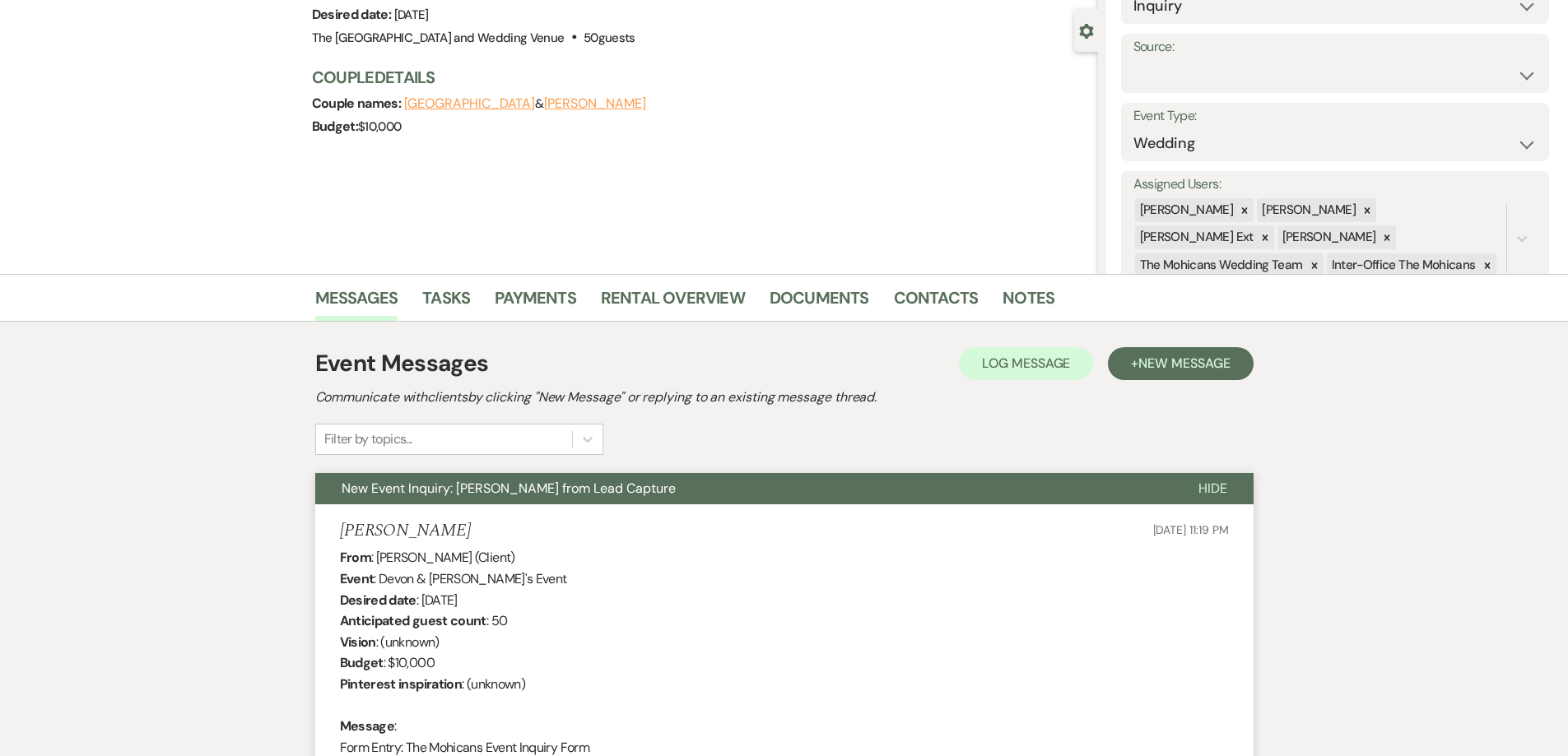
scroll to position [0, 0]
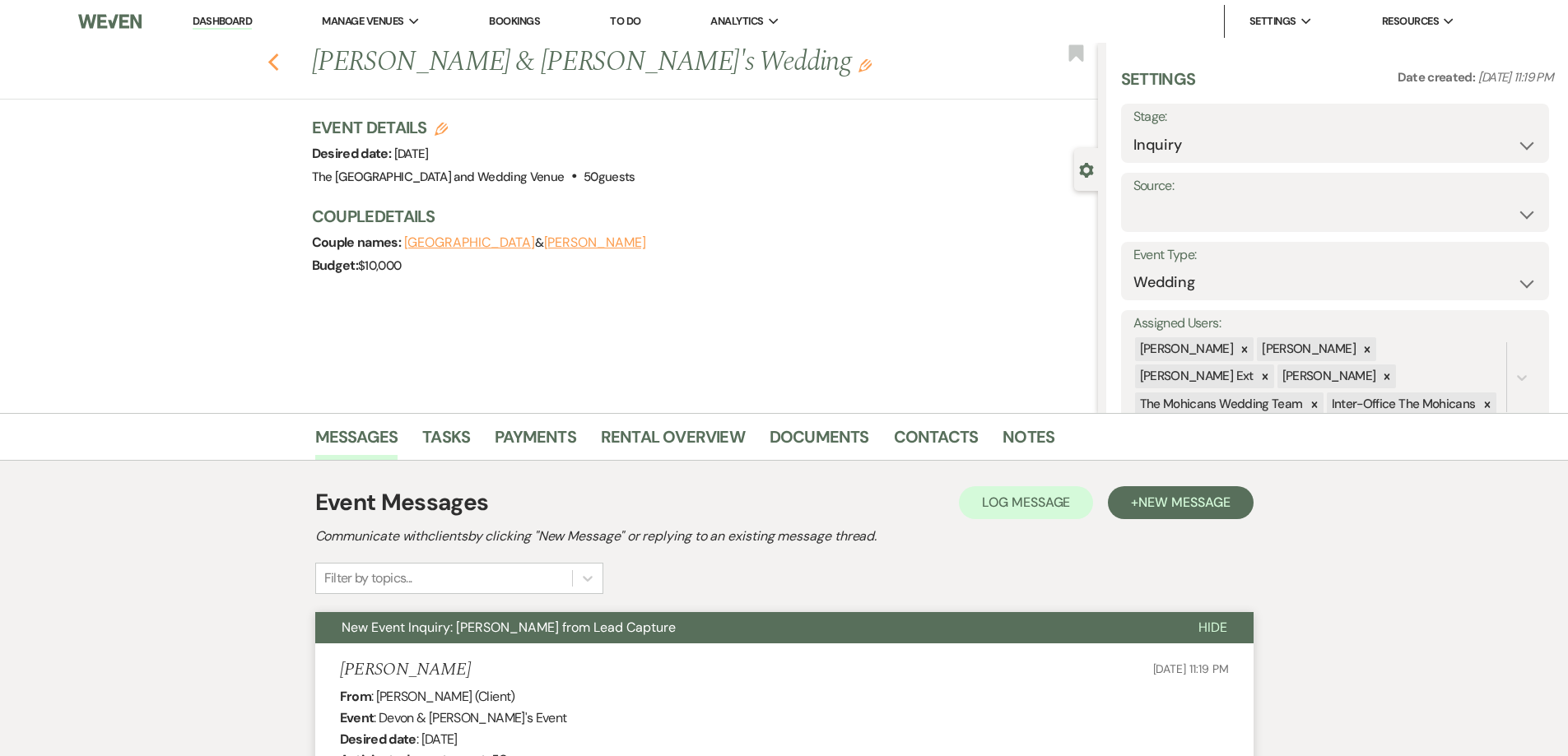
click at [275, 65] on icon "Previous" at bounding box center [273, 63] width 13 height 19
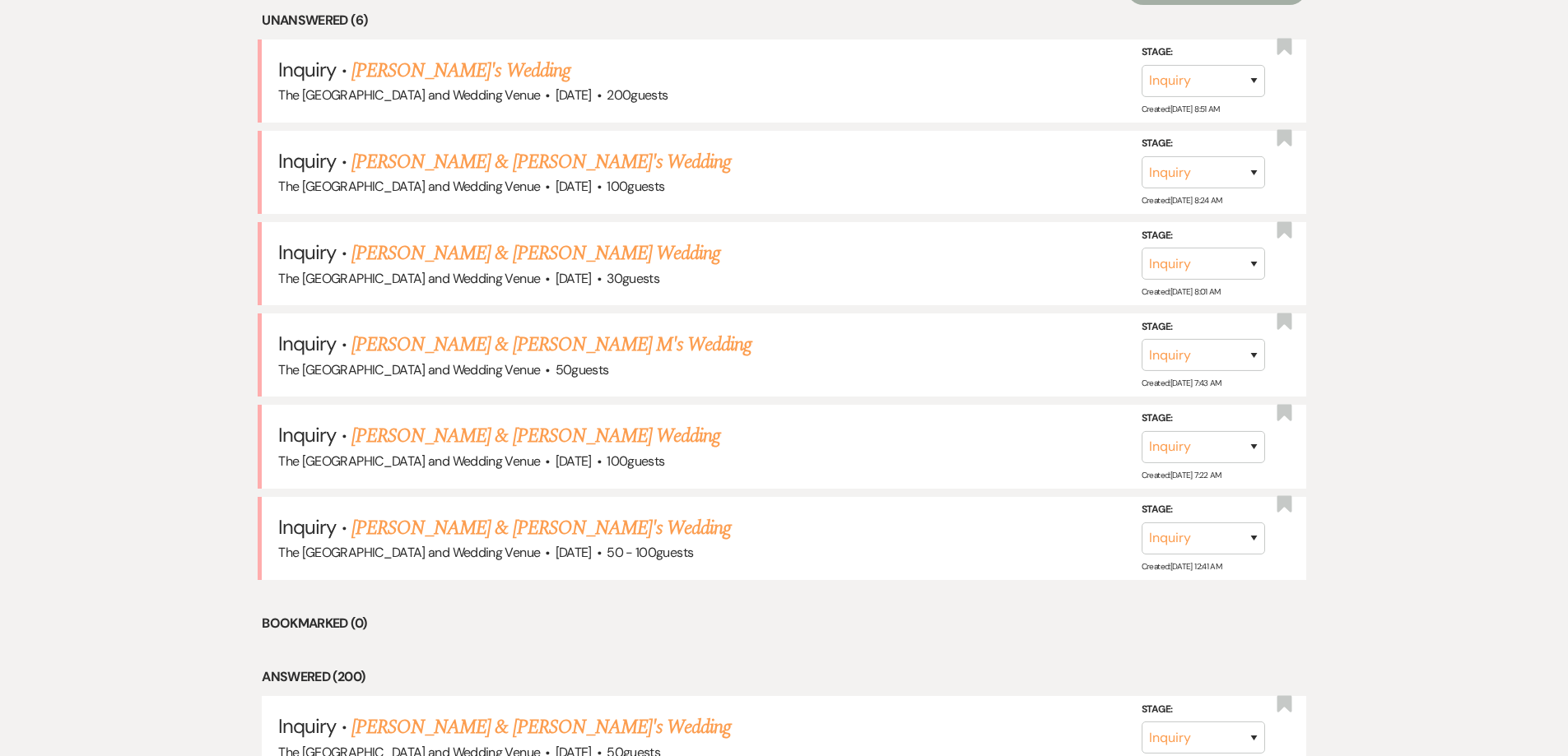
scroll to position [725, 0]
click at [528, 533] on link "[PERSON_NAME] & [PERSON_NAME]'s Wedding" at bounding box center [541, 528] width 380 height 30
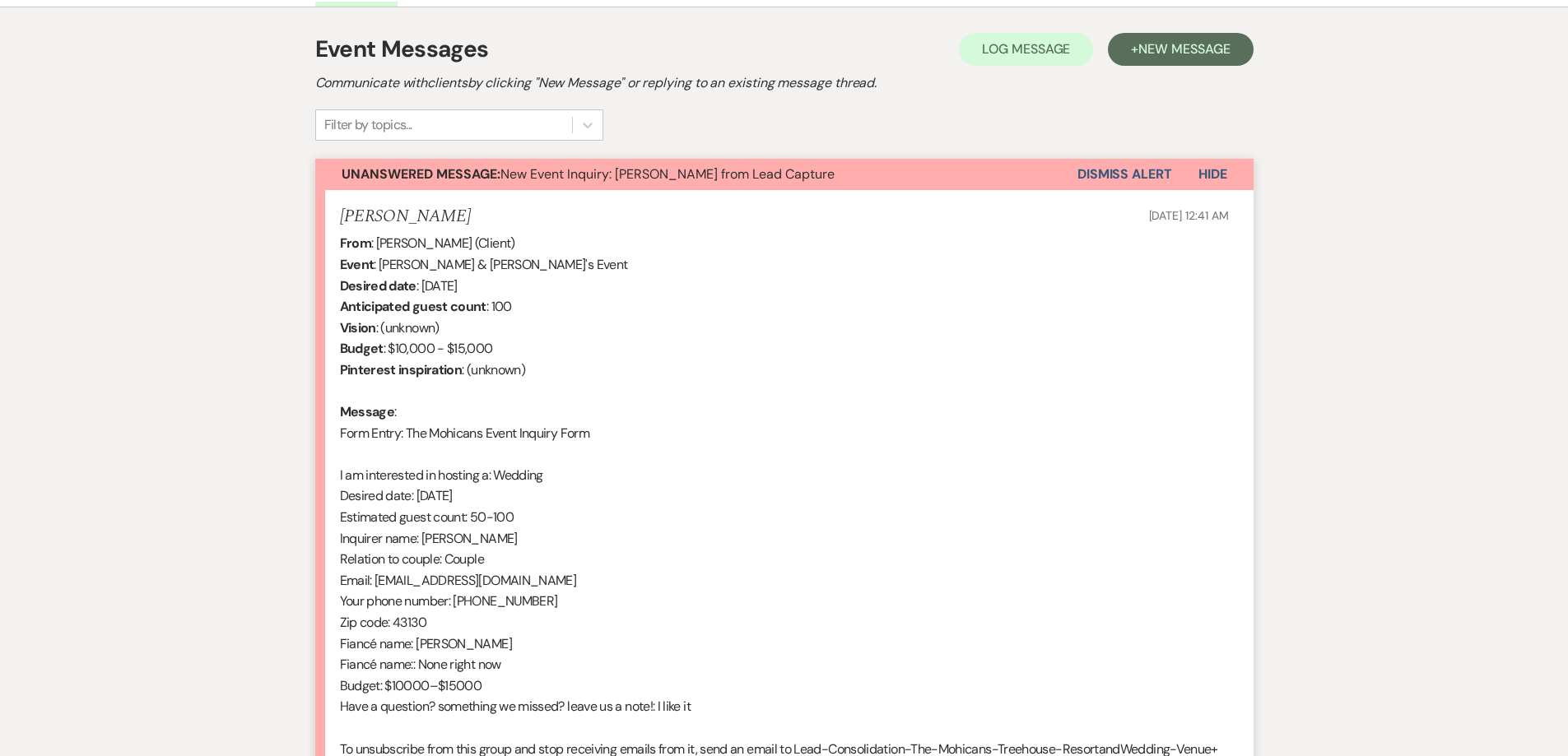
scroll to position [530, 0]
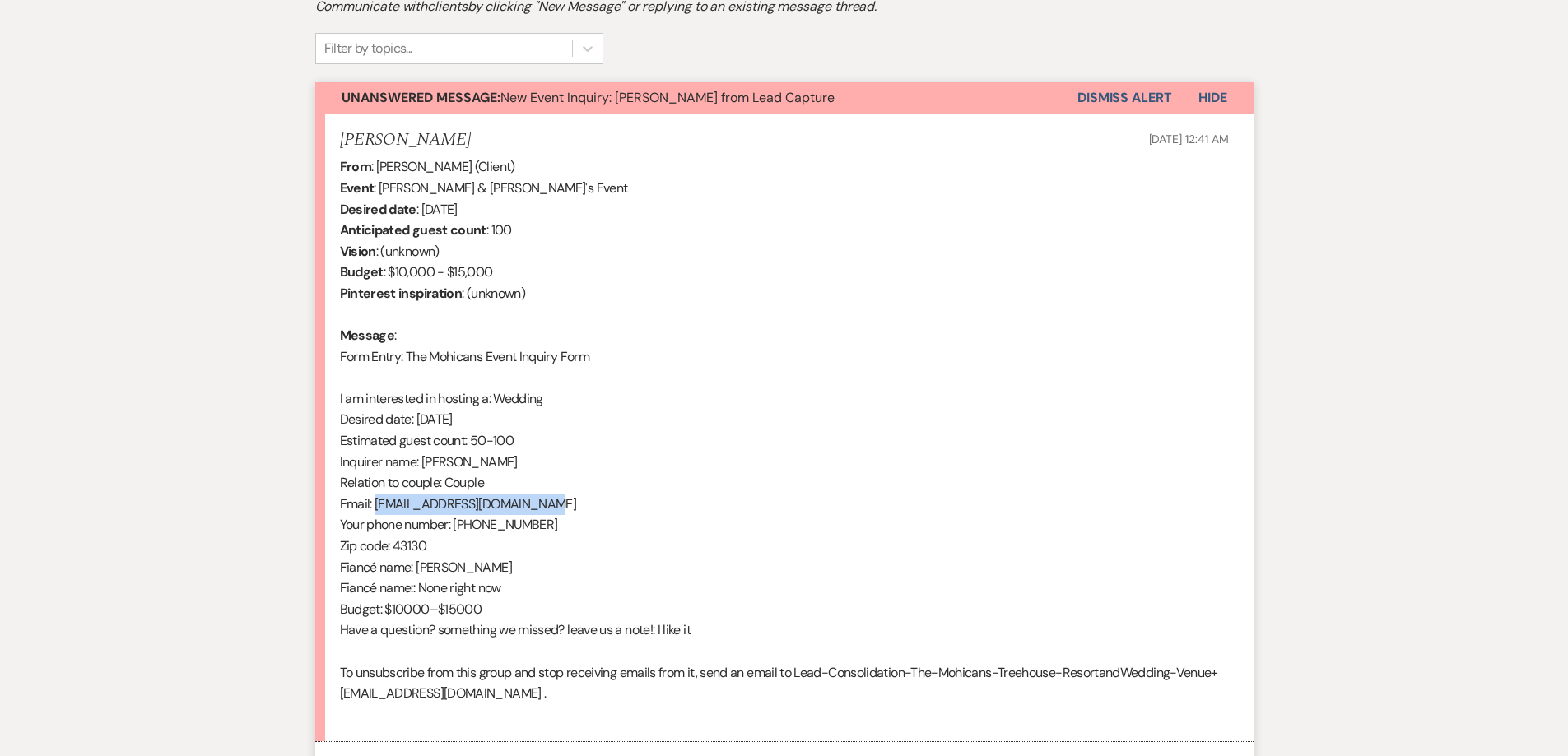
drag, startPoint x: 374, startPoint y: 505, endPoint x: 554, endPoint y: 502, distance: 180.0
click at [554, 502] on div "From : [PERSON_NAME] (Client) Event : [PERSON_NAME] & [PERSON_NAME]'s Event Des…" at bounding box center [785, 441] width 889 height 569
copy div "[EMAIL_ADDRESS][DOMAIN_NAME]"
click at [1146, 93] on button "Dismiss Alert" at bounding box center [1124, 97] width 95 height 31
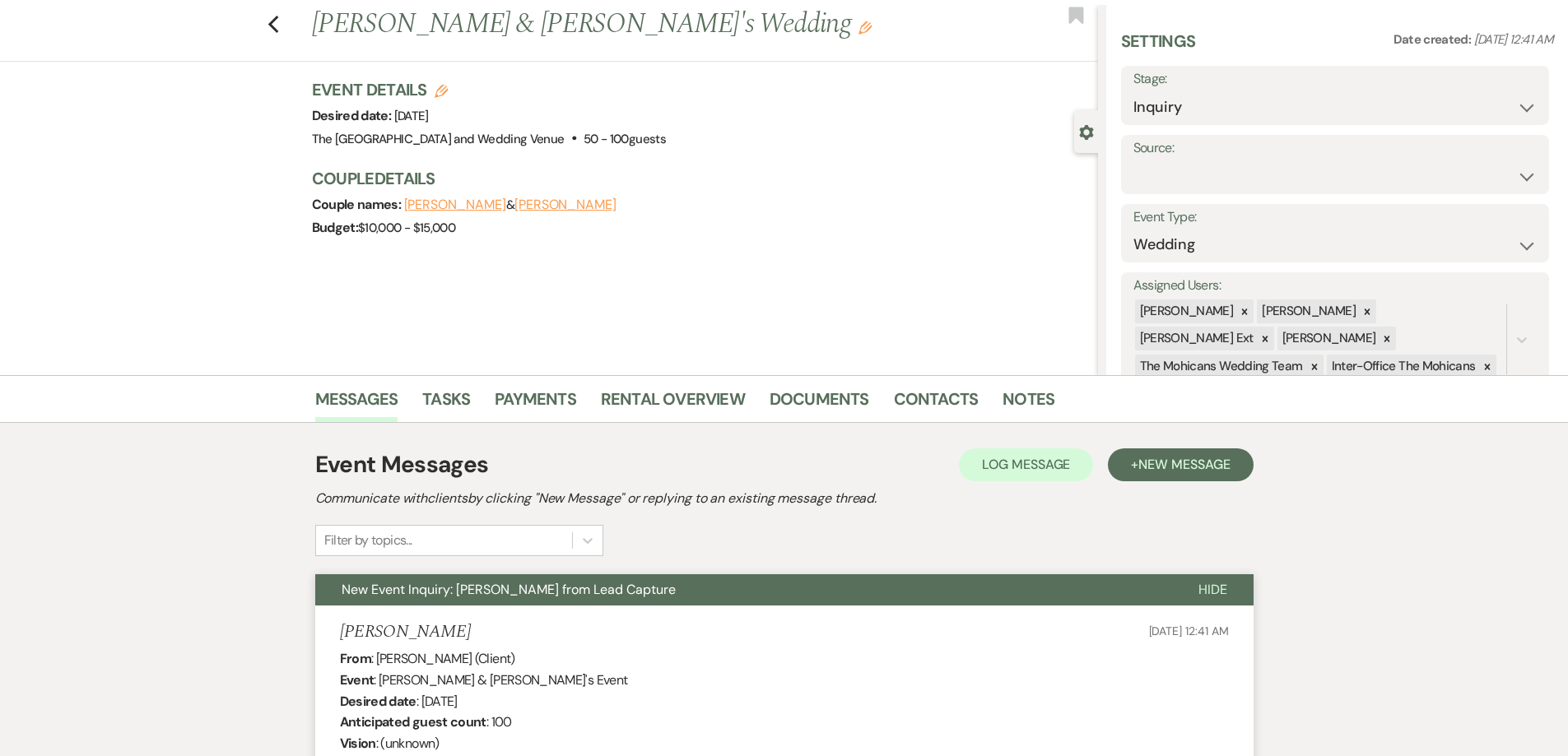
scroll to position [0, 0]
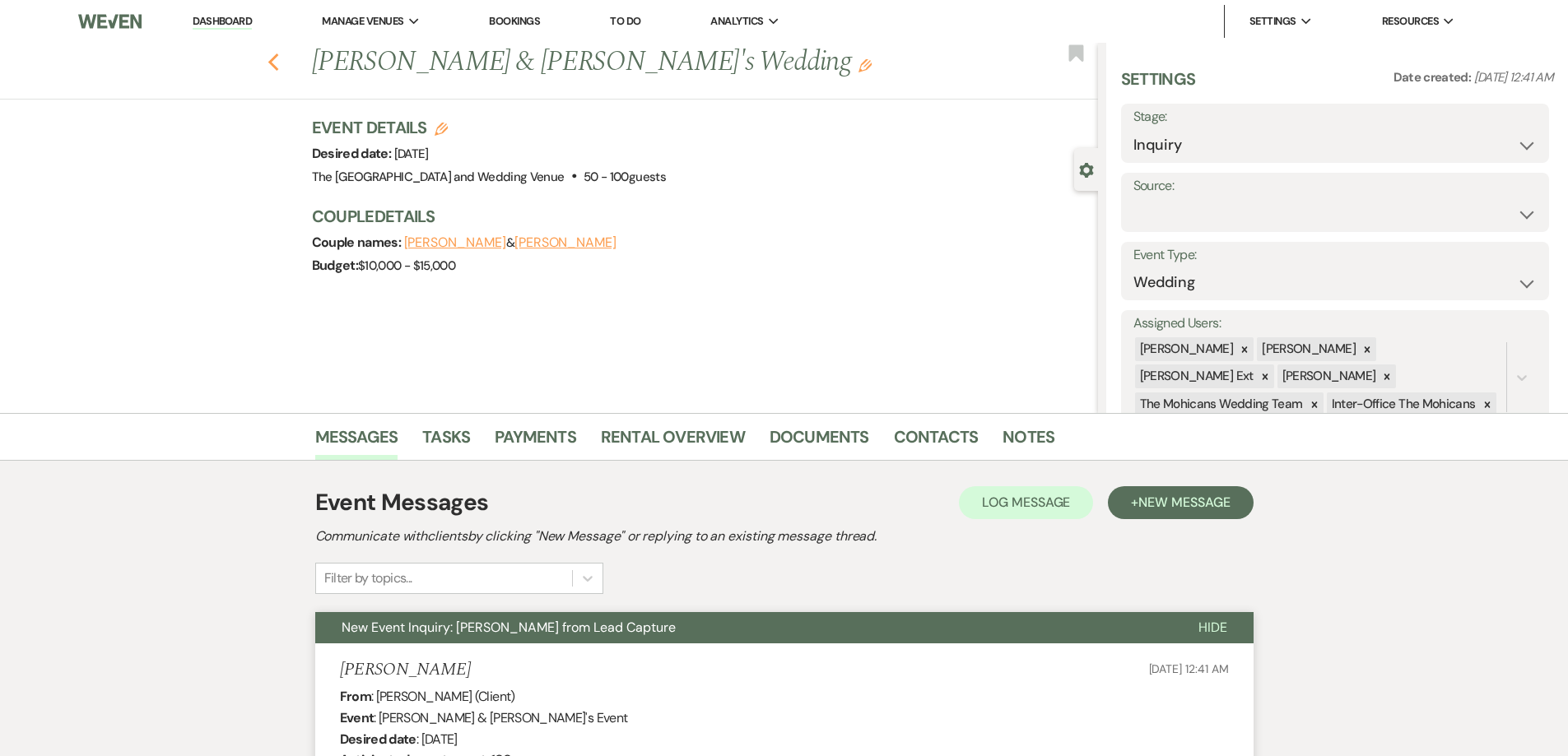
click at [280, 59] on icon "Previous" at bounding box center [273, 63] width 13 height 19
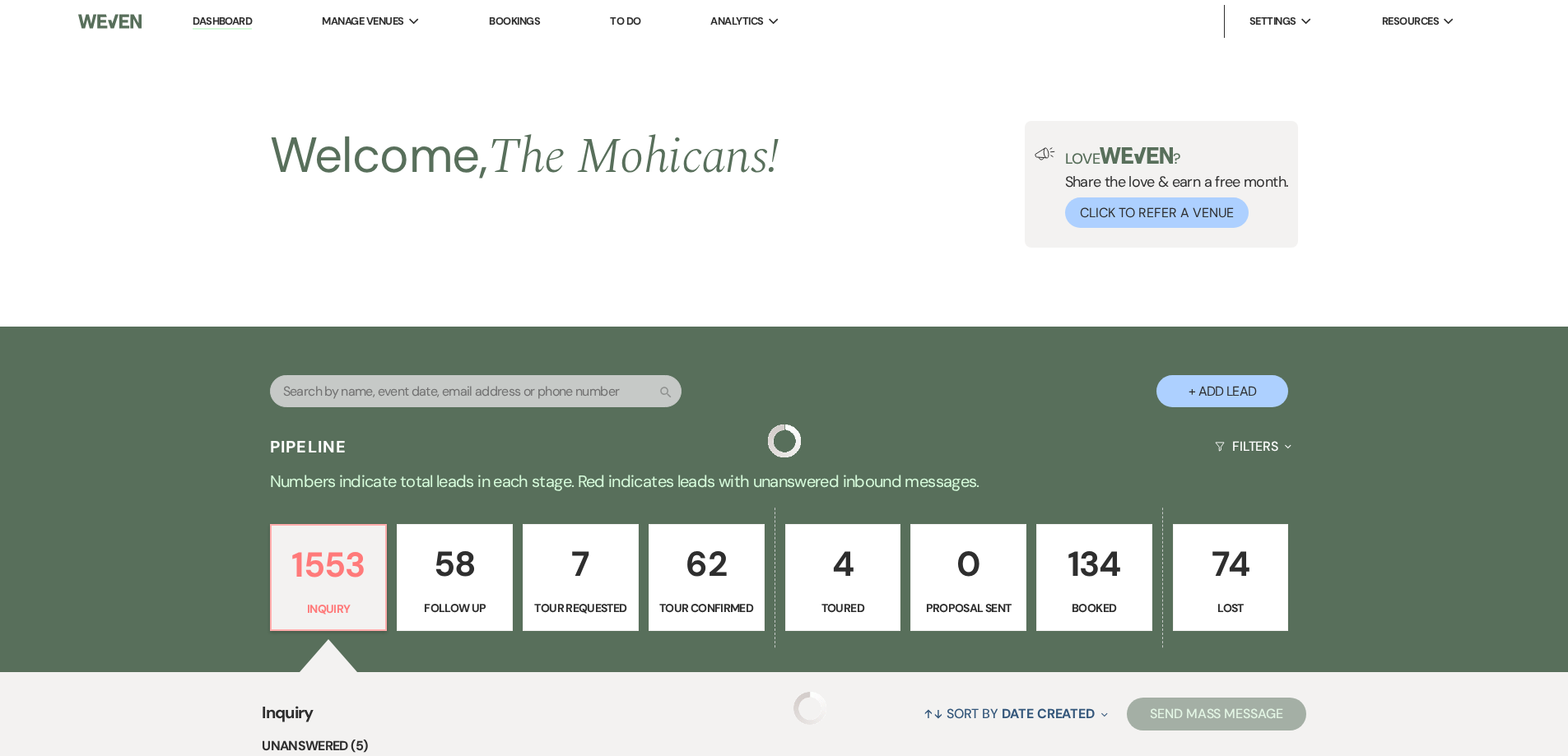
scroll to position [725, 0]
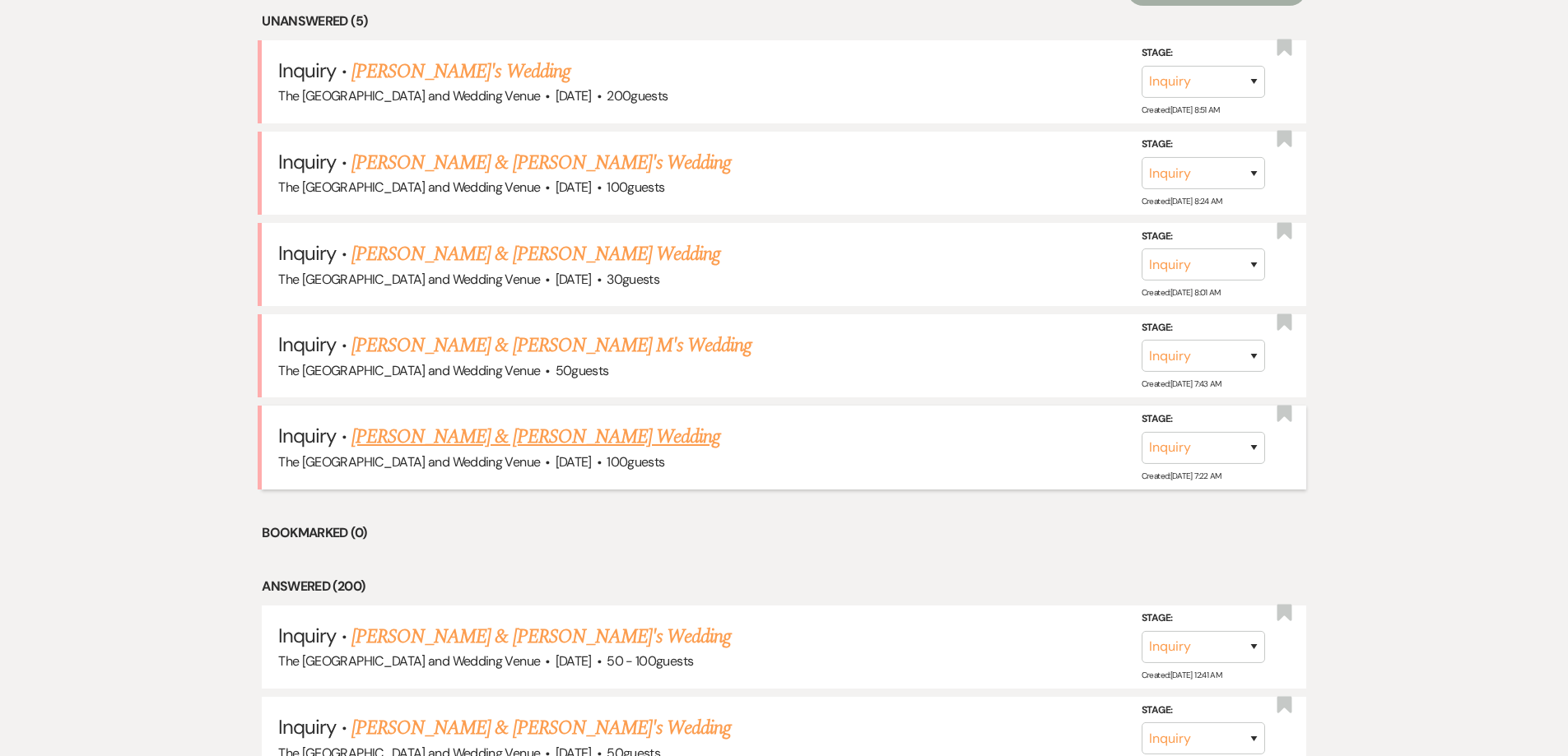
click at [537, 436] on link "[PERSON_NAME] & [PERSON_NAME] Wedding" at bounding box center [535, 437] width 368 height 30
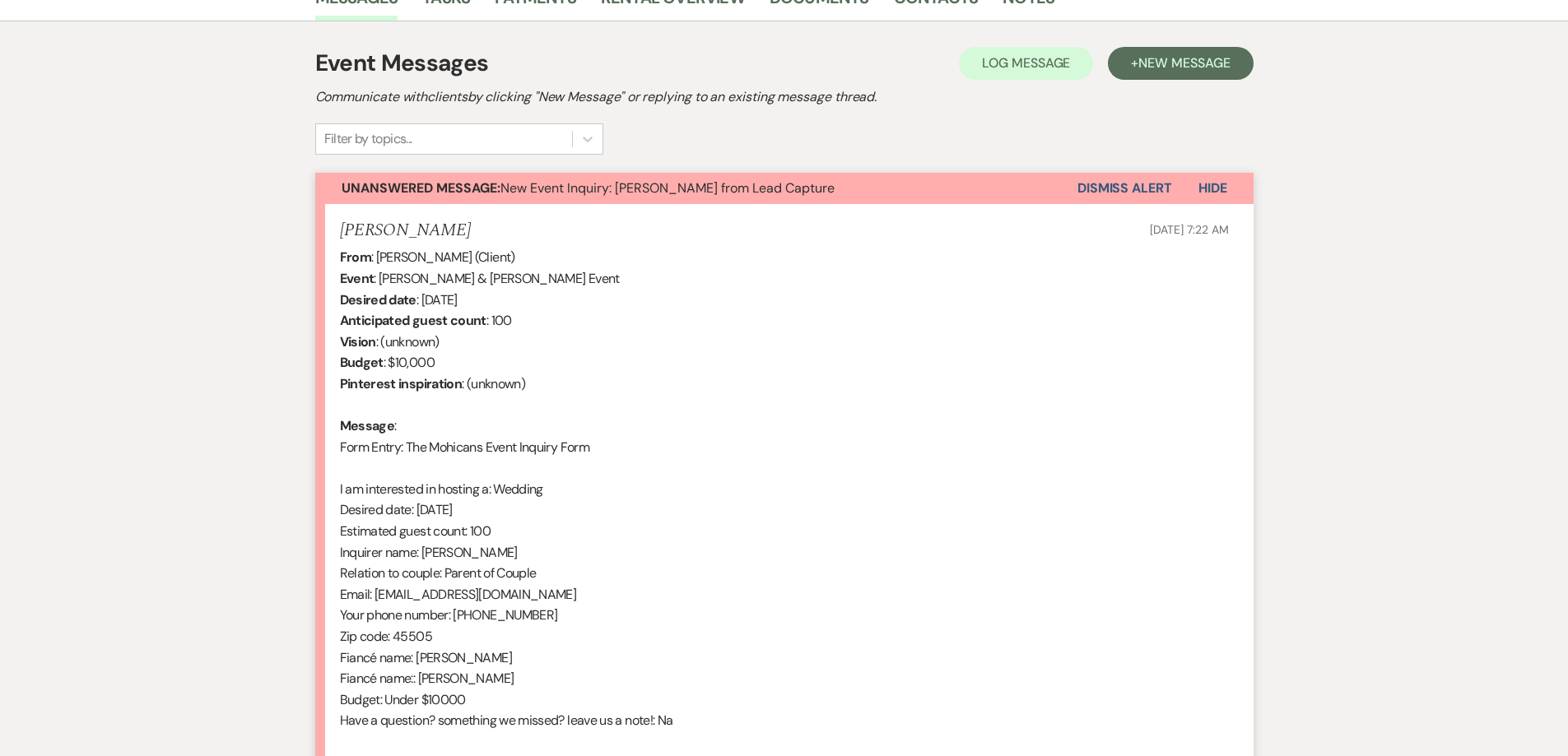
scroll to position [541, 0]
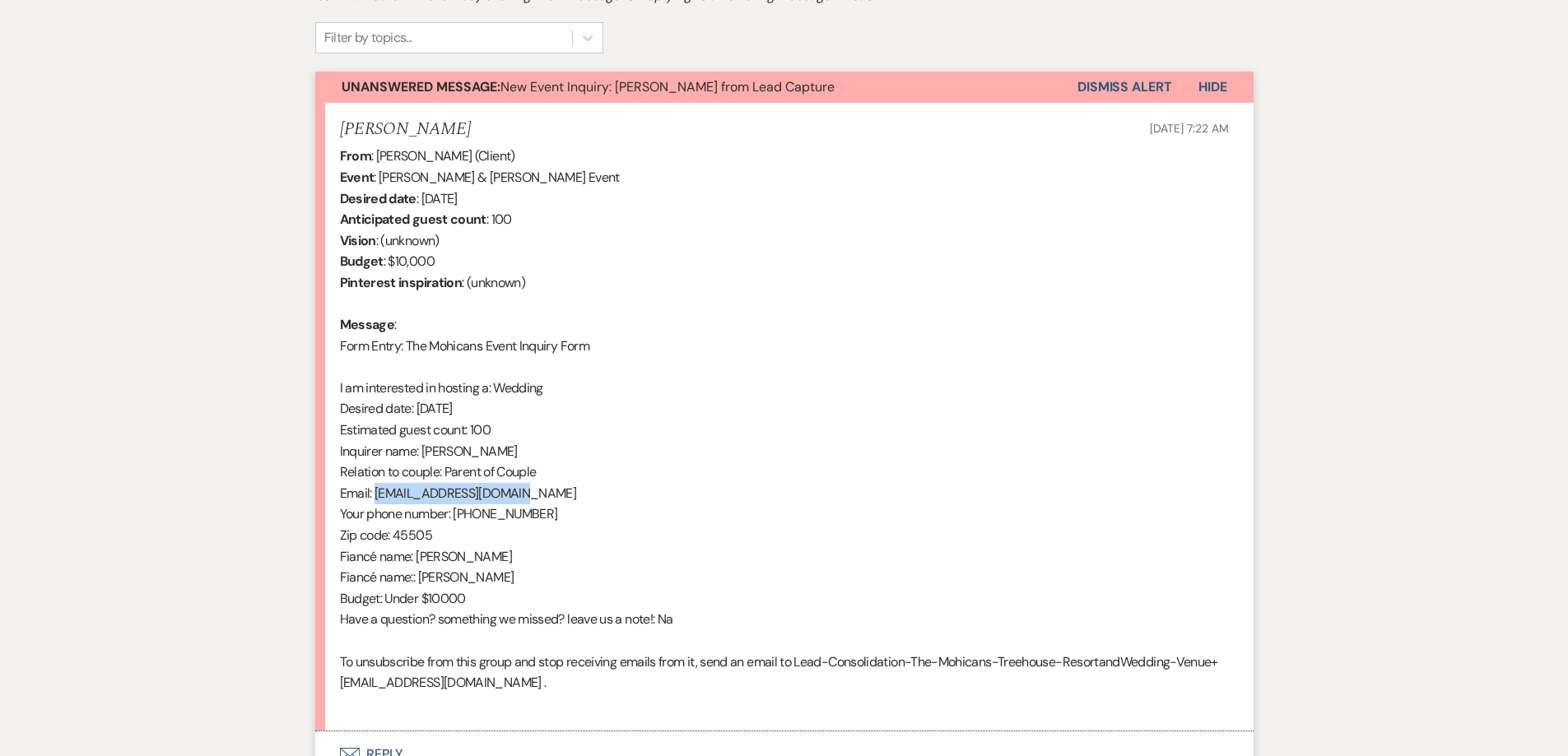
drag, startPoint x: 374, startPoint y: 498, endPoint x: 516, endPoint y: 499, distance: 142.0
click at [516, 499] on div "From : [PERSON_NAME] (Client) Event : [PERSON_NAME] & [PERSON_NAME] Event Desir…" at bounding box center [785, 430] width 889 height 569
copy div "[EMAIL_ADDRESS][DOMAIN_NAME]"
click at [1114, 89] on button "Dismiss Alert" at bounding box center [1124, 87] width 95 height 31
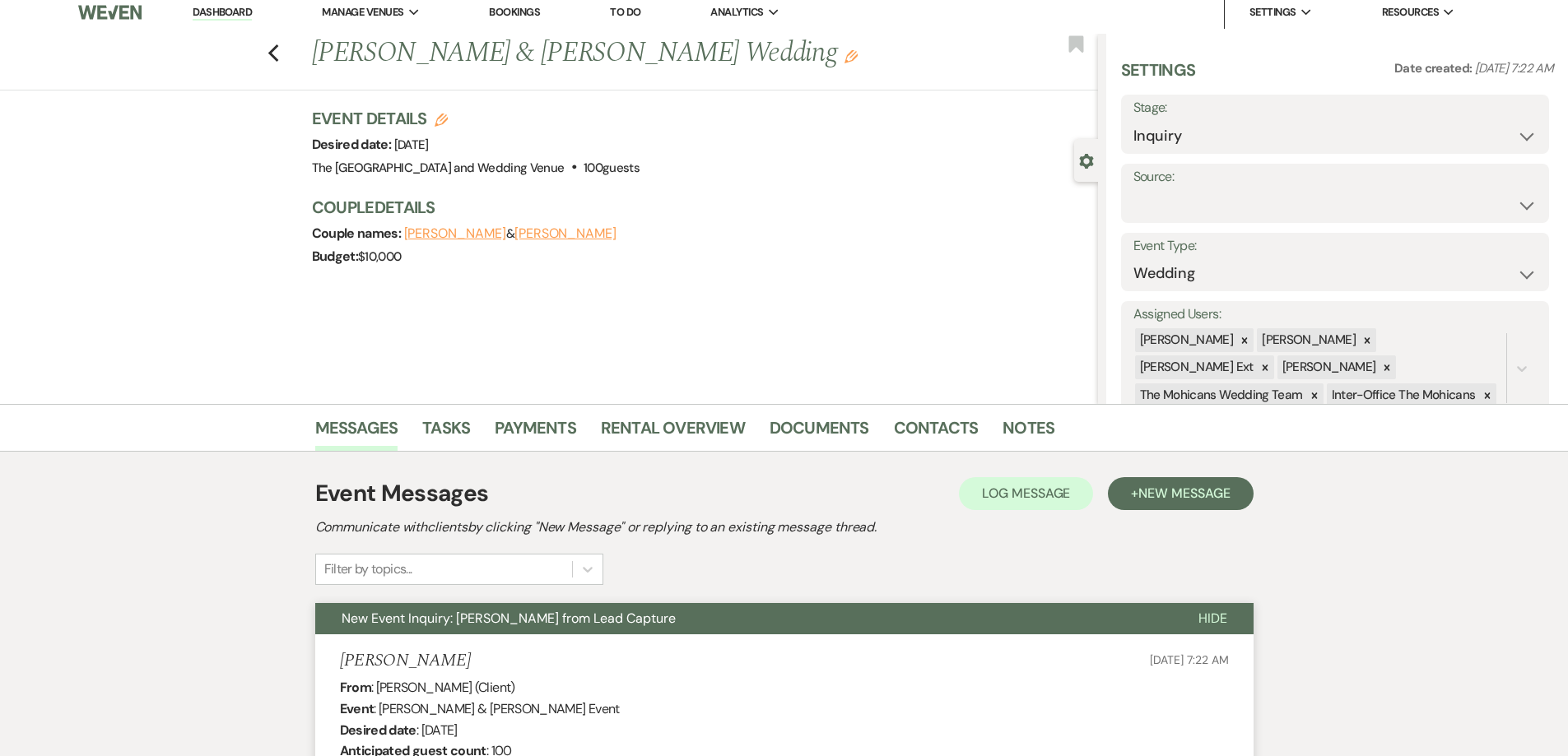
scroll to position [0, 0]
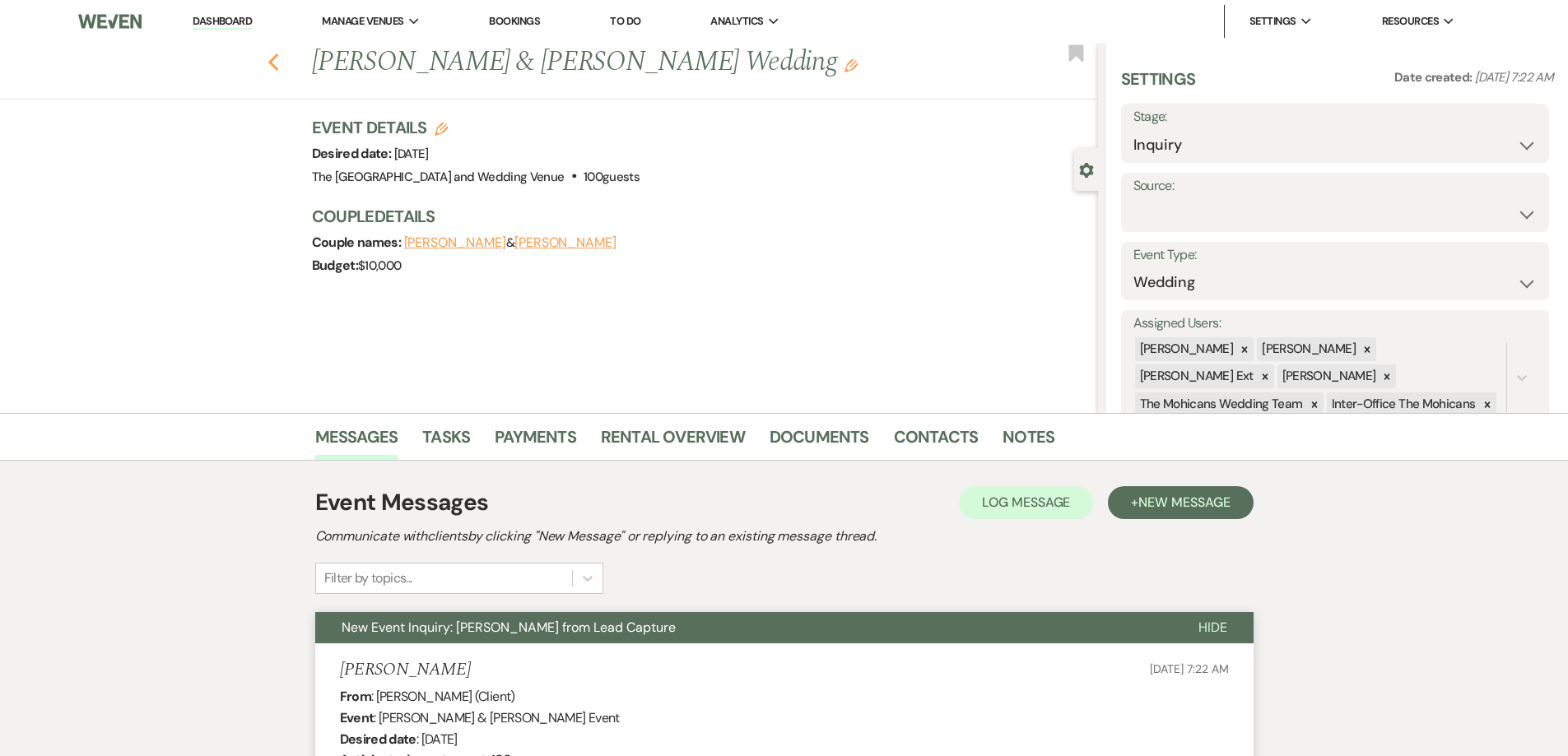
click at [279, 64] on icon "Previous" at bounding box center [273, 63] width 13 height 19
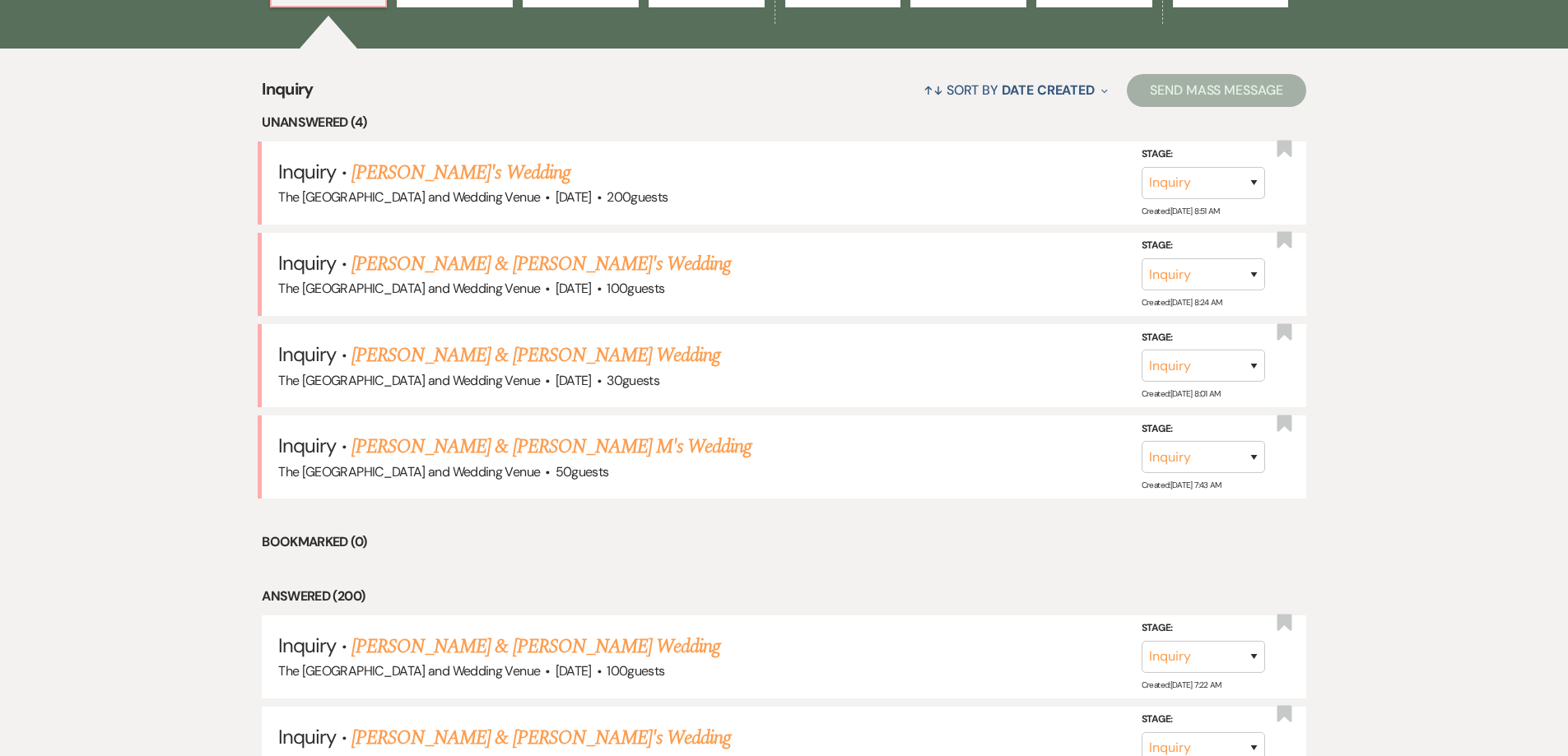
scroll to position [622, 0]
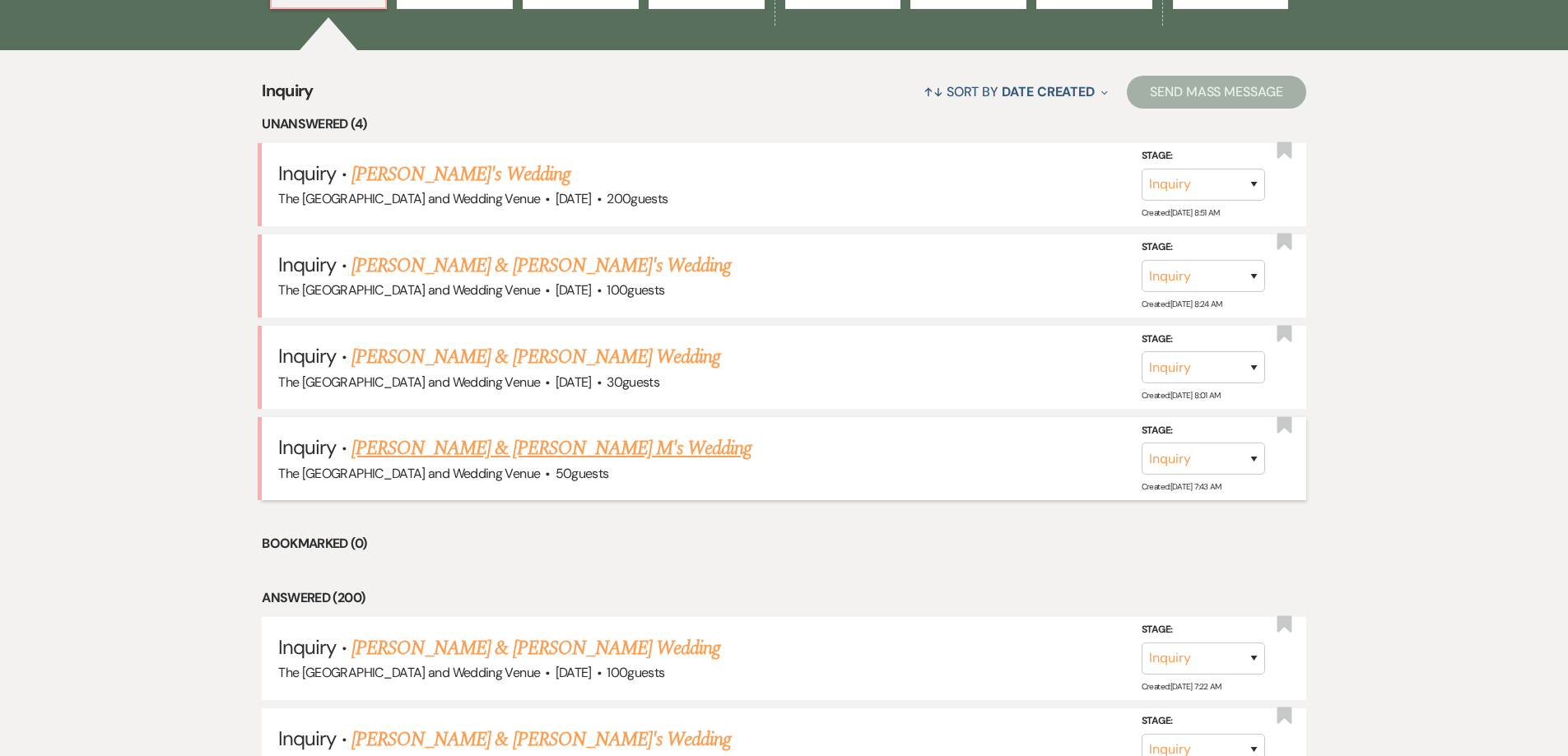
click at [524, 450] on link "[PERSON_NAME] & [PERSON_NAME] M's Wedding" at bounding box center [552, 448] width 401 height 30
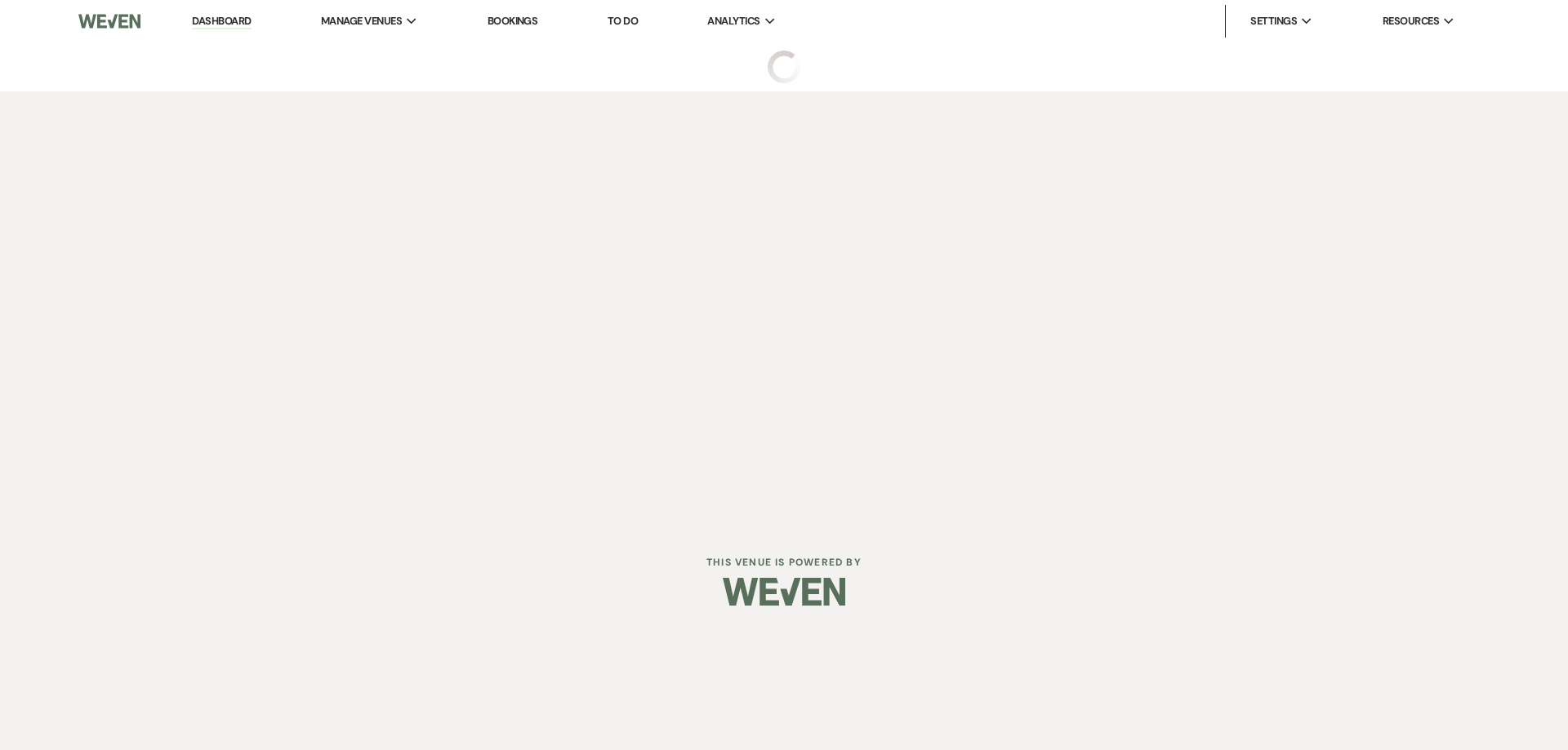
select select "17"
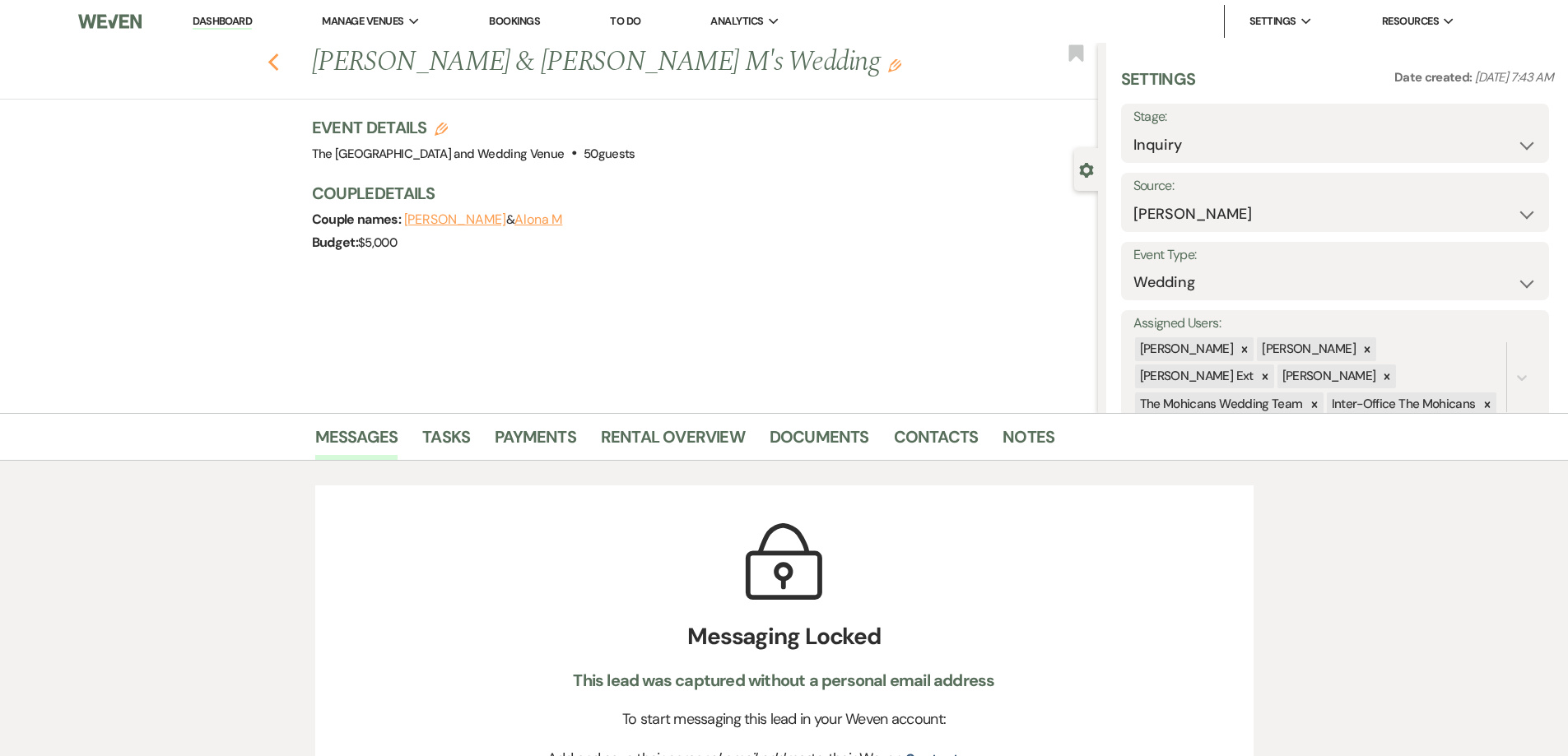
click at [277, 62] on use "button" at bounding box center [272, 62] width 11 height 18
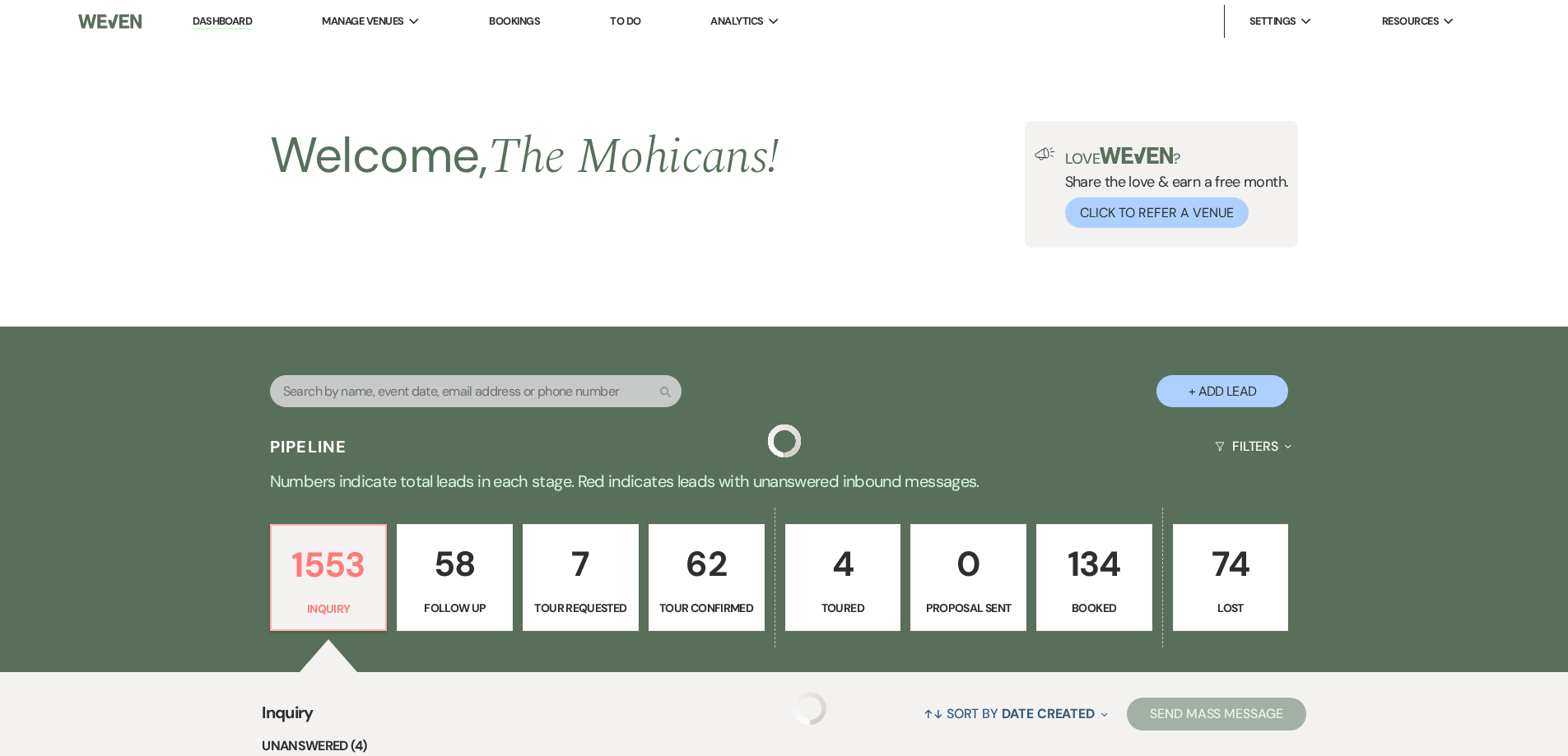
scroll to position [622, 0]
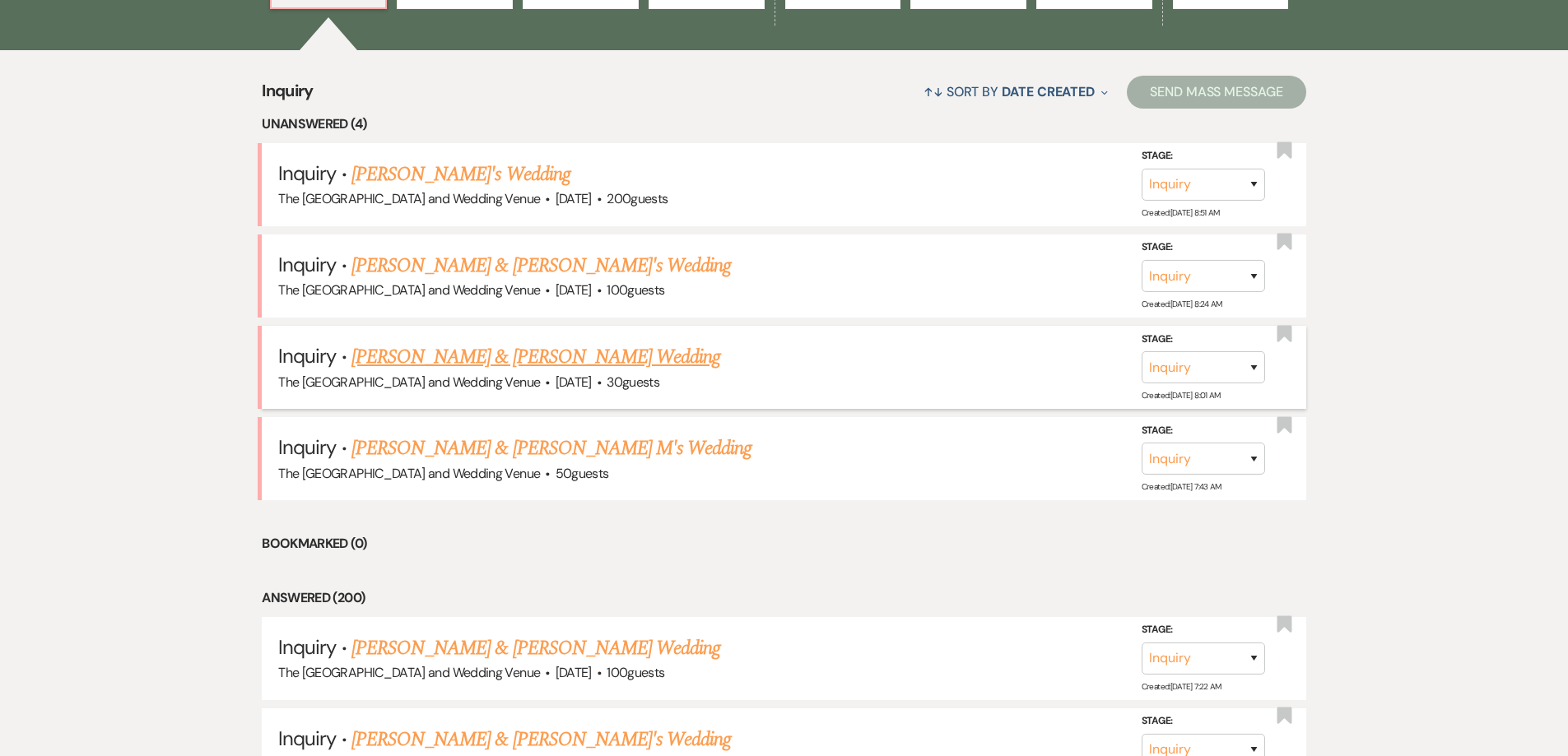
click at [487, 357] on link "[PERSON_NAME] & [PERSON_NAME] Wedding" at bounding box center [535, 357] width 368 height 30
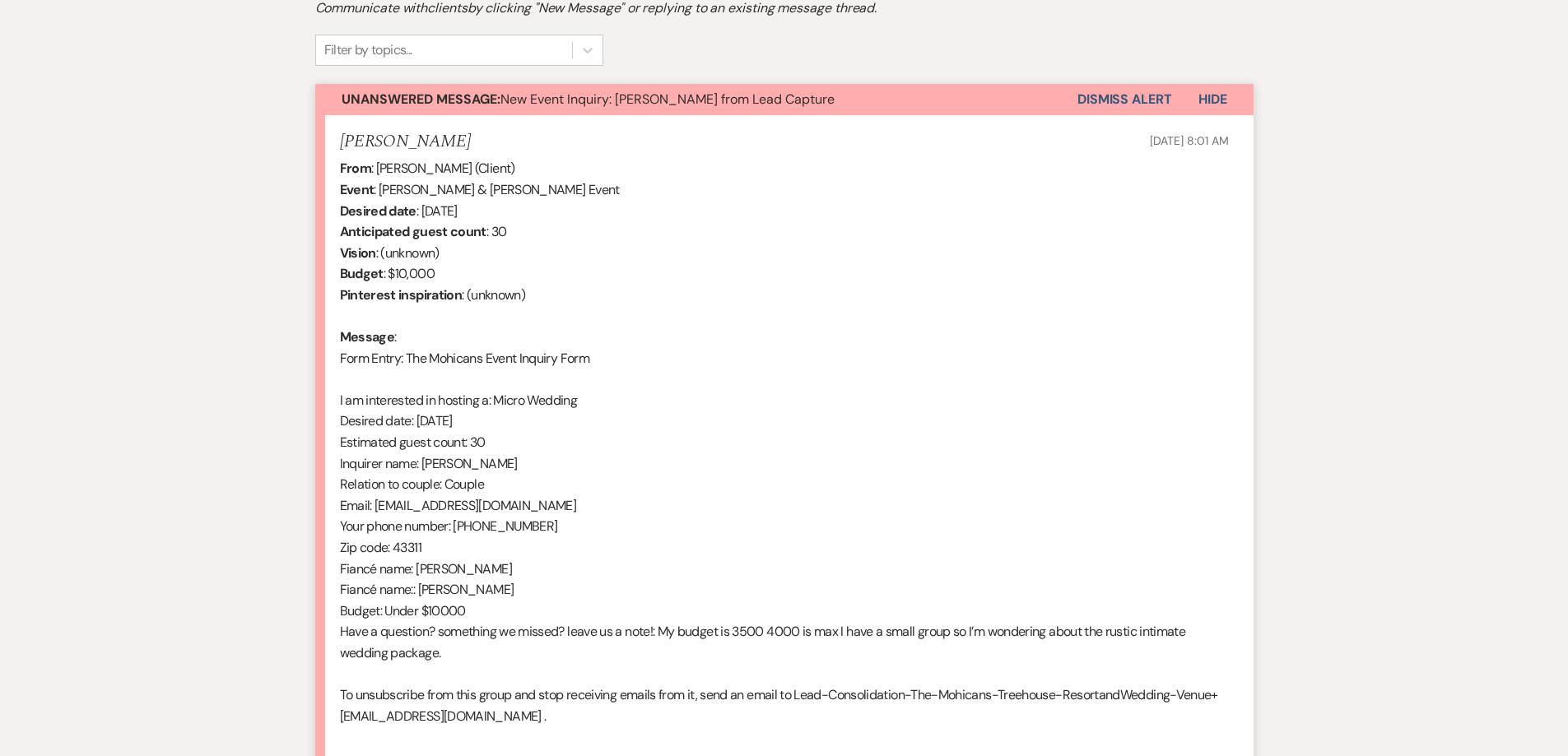
scroll to position [529, 0]
drag, startPoint x: 374, startPoint y: 509, endPoint x: 544, endPoint y: 512, distance: 170.0
click at [544, 512] on div "From : [PERSON_NAME] (Client) Event : [PERSON_NAME] & [PERSON_NAME] Event Desir…" at bounding box center [785, 452] width 889 height 590
copy div "[EMAIL_ADDRESS][DOMAIN_NAME]"
click at [1122, 100] on button "Dismiss Alert" at bounding box center [1124, 98] width 95 height 31
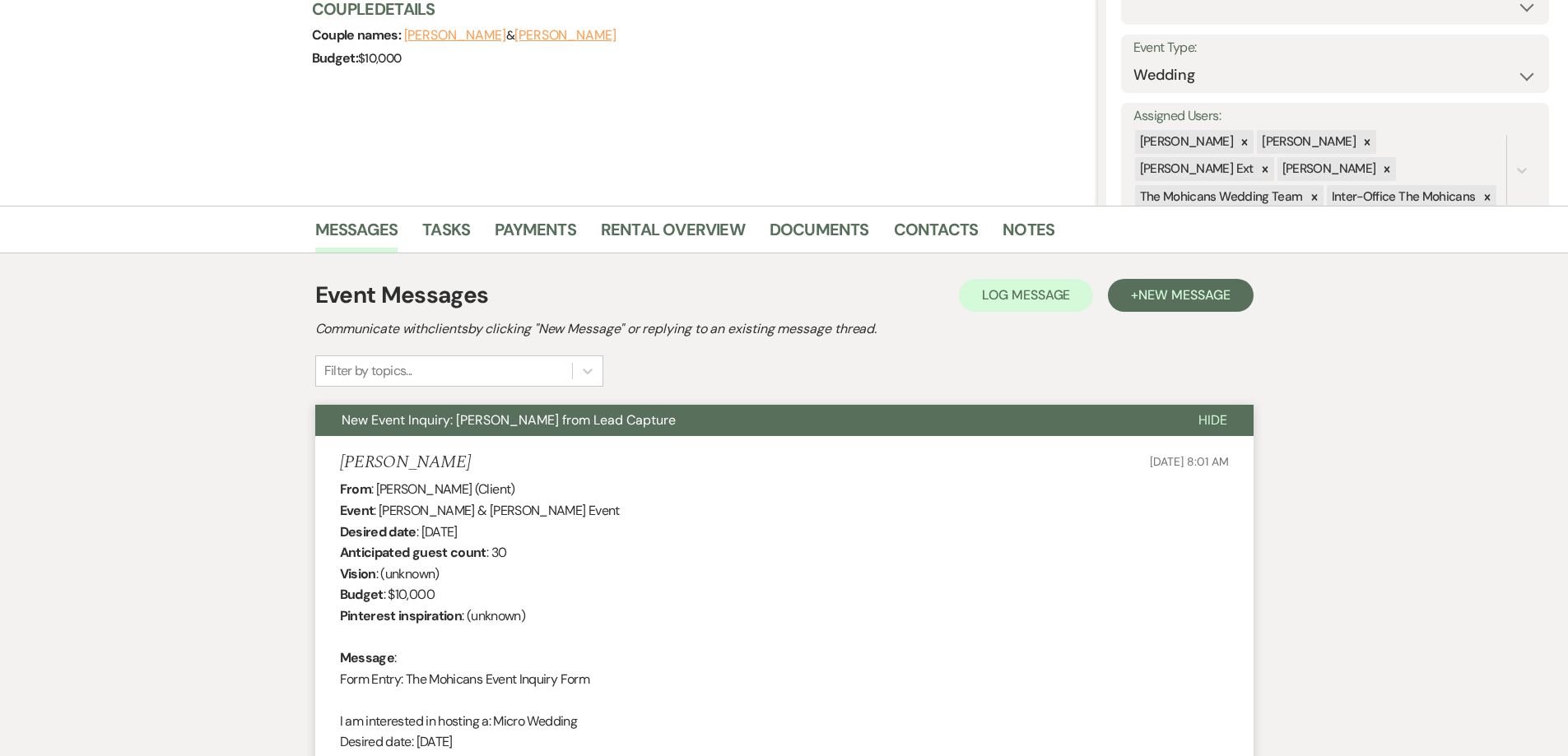
scroll to position [0, 0]
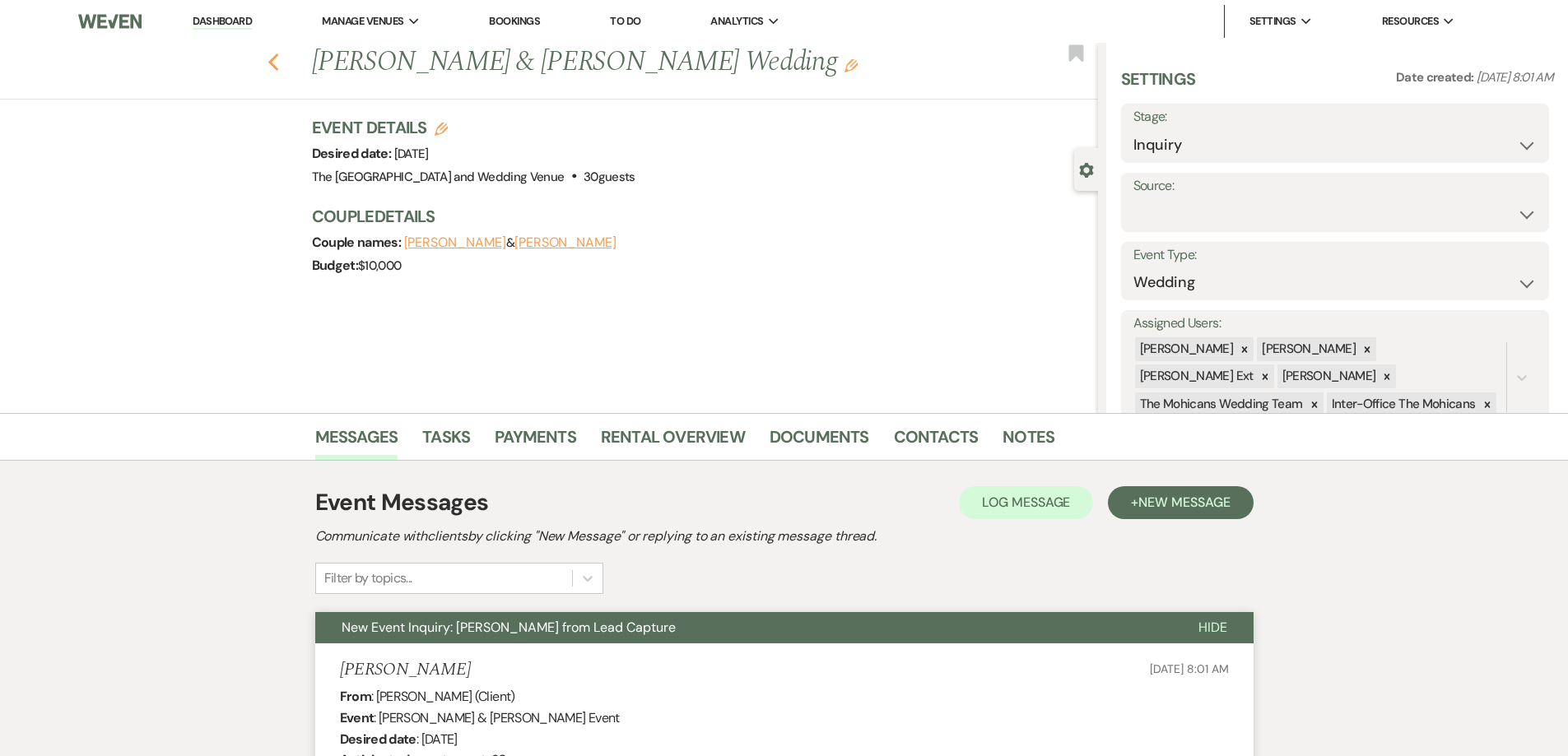
click at [279, 59] on use "button" at bounding box center [272, 62] width 11 height 18
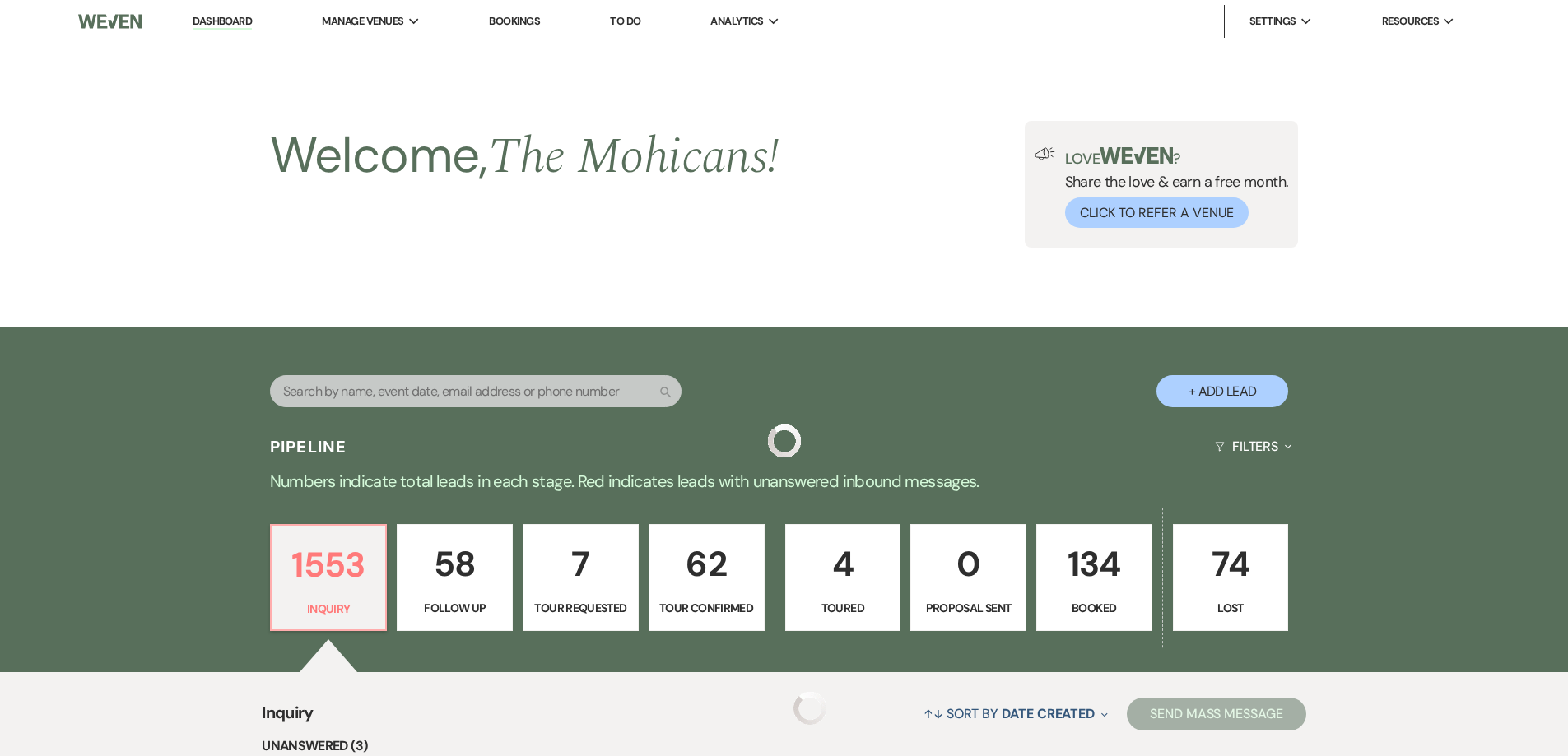
scroll to position [622, 0]
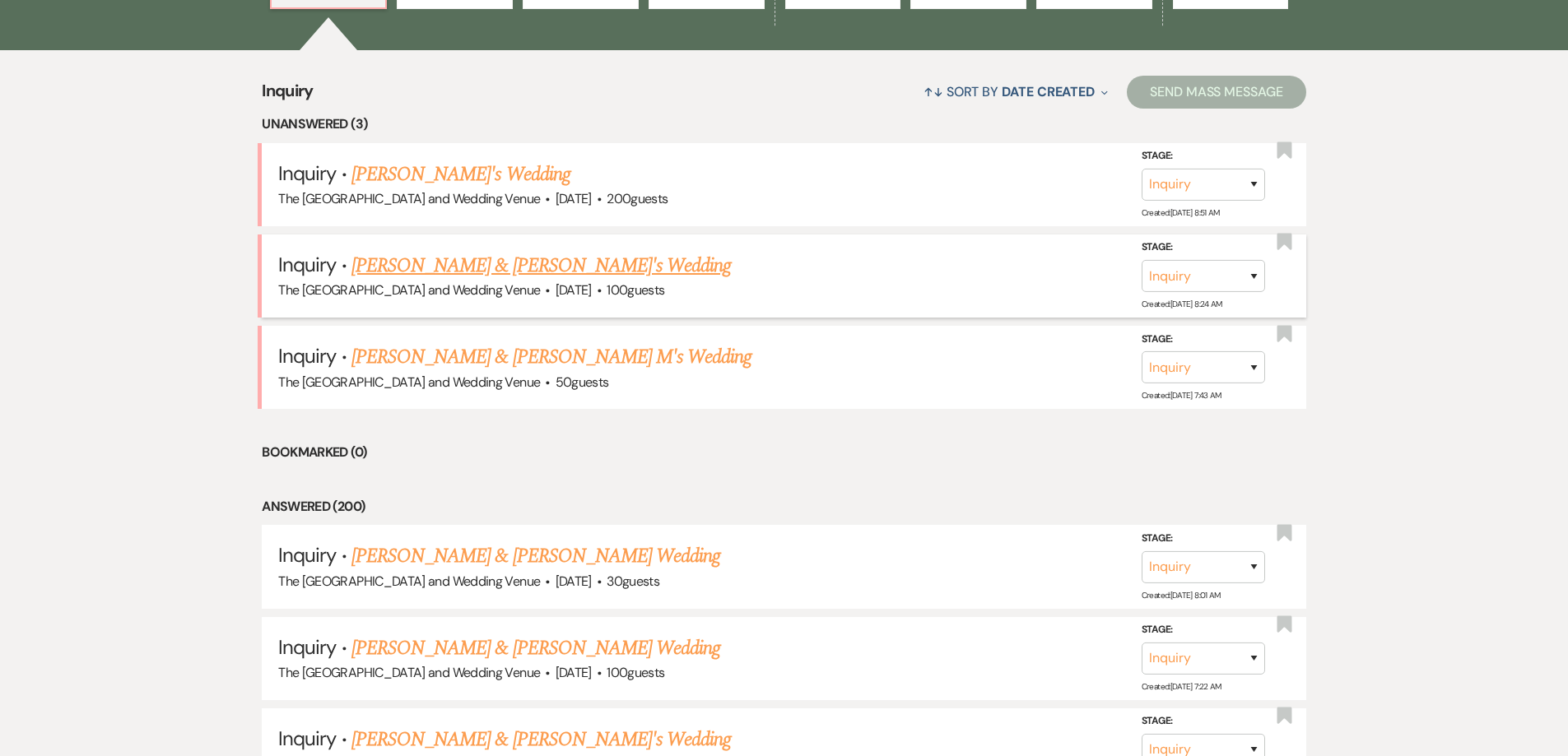
click at [417, 261] on link "[PERSON_NAME] & [PERSON_NAME]'s Wedding" at bounding box center [541, 265] width 380 height 30
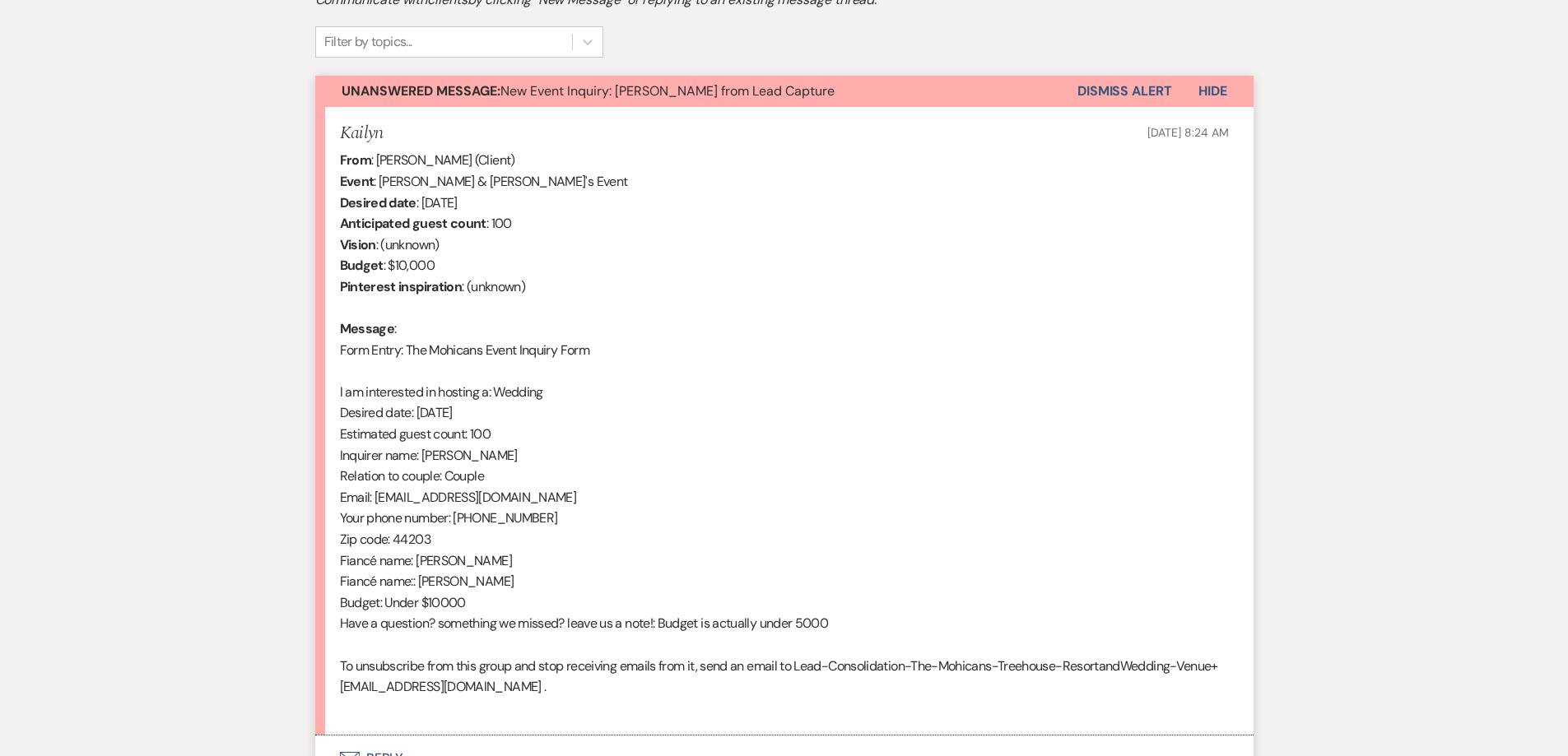
scroll to position [539, 0]
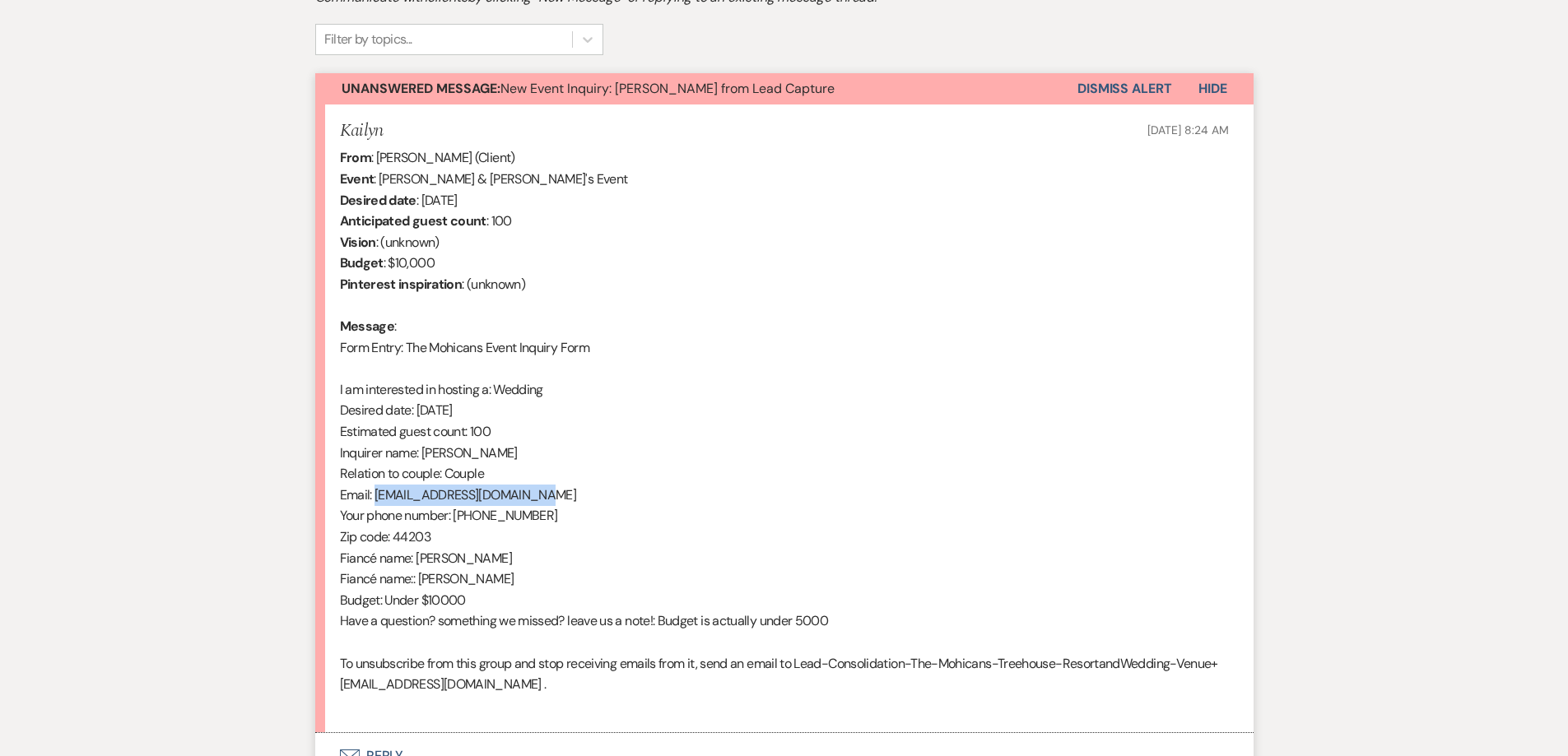
drag, startPoint x: 374, startPoint y: 500, endPoint x: 531, endPoint y: 498, distance: 157.0
click at [530, 498] on div "From : [PERSON_NAME] (Client) Event : [PERSON_NAME] & [PERSON_NAME]'s Event Des…" at bounding box center [785, 432] width 889 height 569
copy div "[EMAIL_ADDRESS][DOMAIN_NAME]"
click at [1088, 93] on button "Dismiss Alert" at bounding box center [1124, 89] width 95 height 31
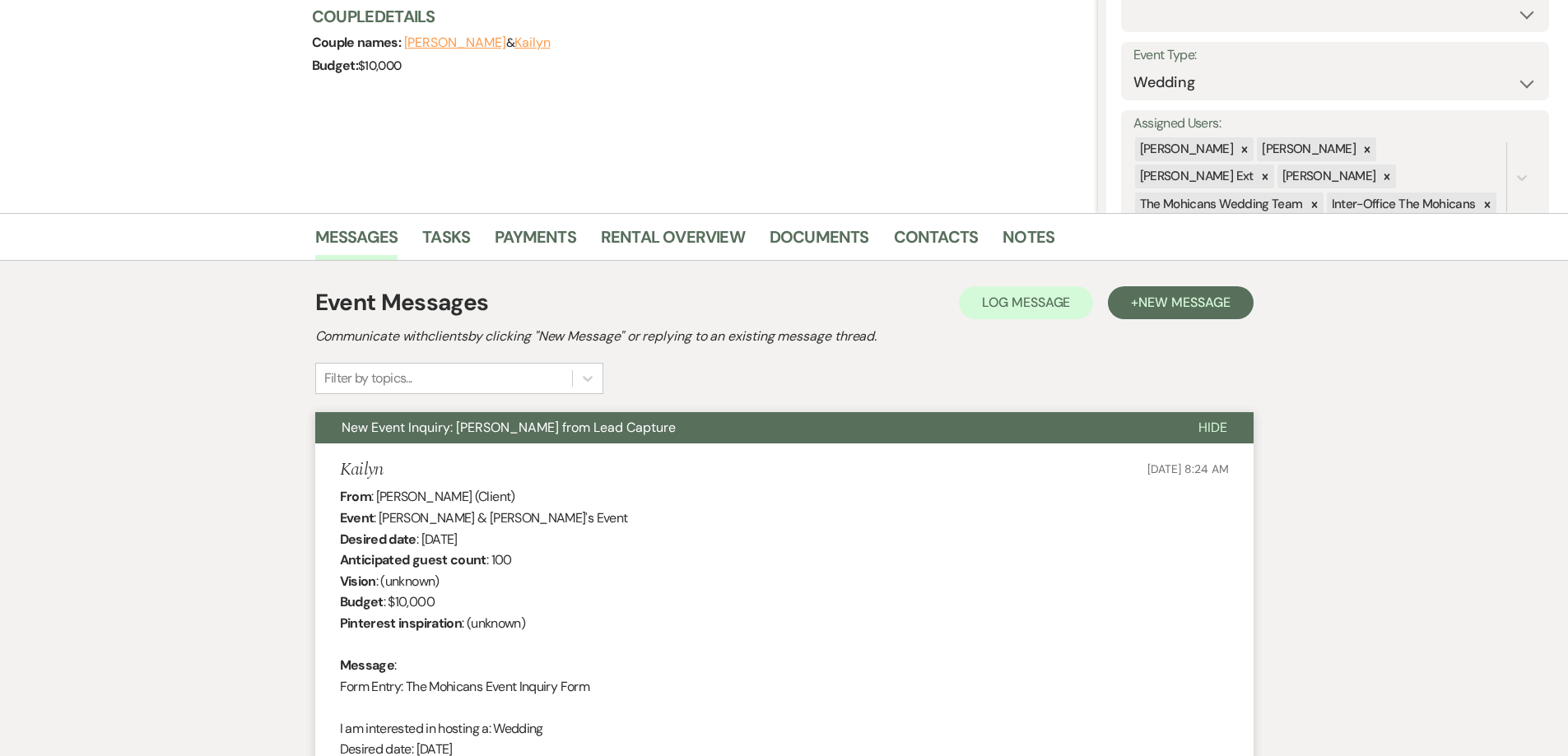
scroll to position [0, 0]
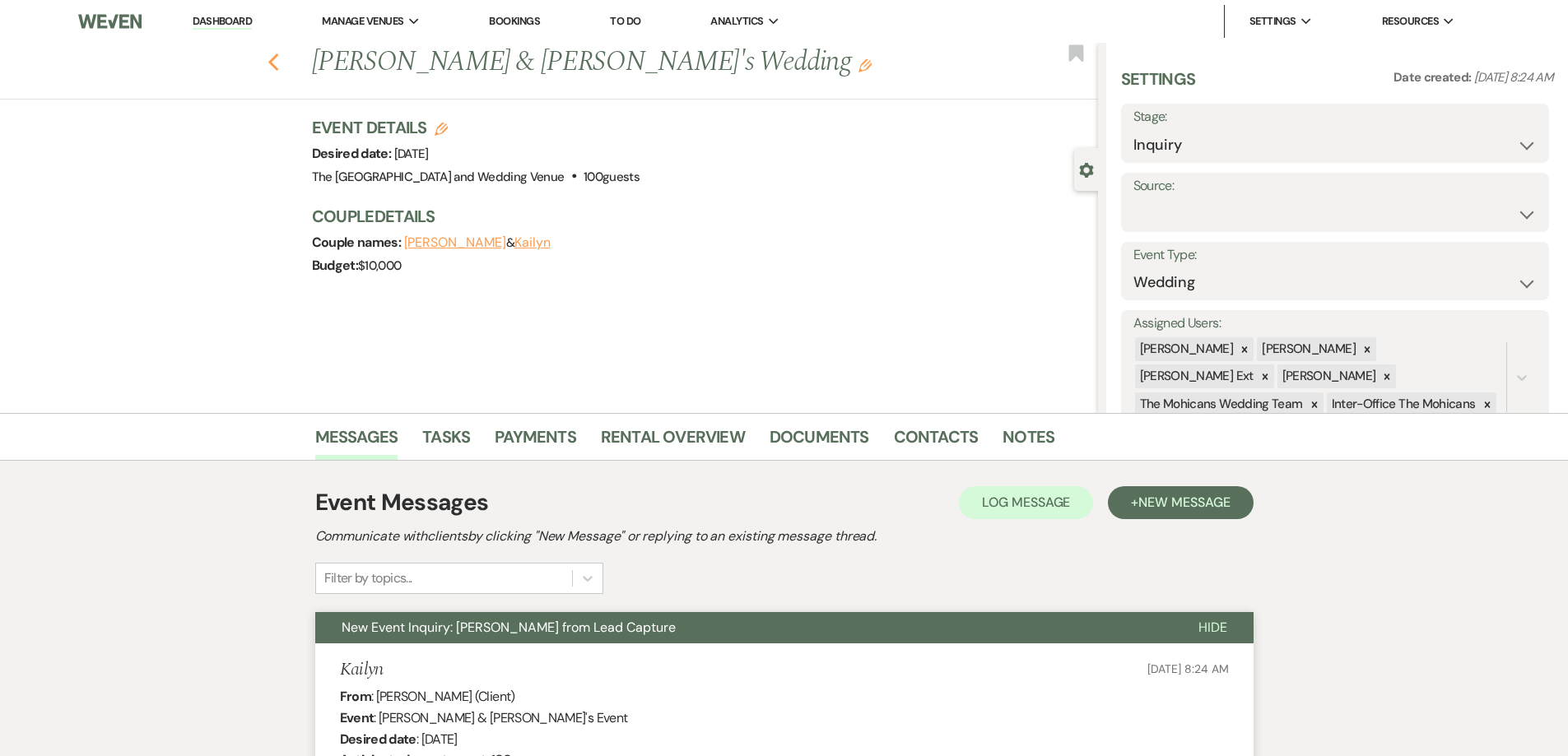
click at [280, 53] on icon "Previous" at bounding box center [273, 63] width 13 height 19
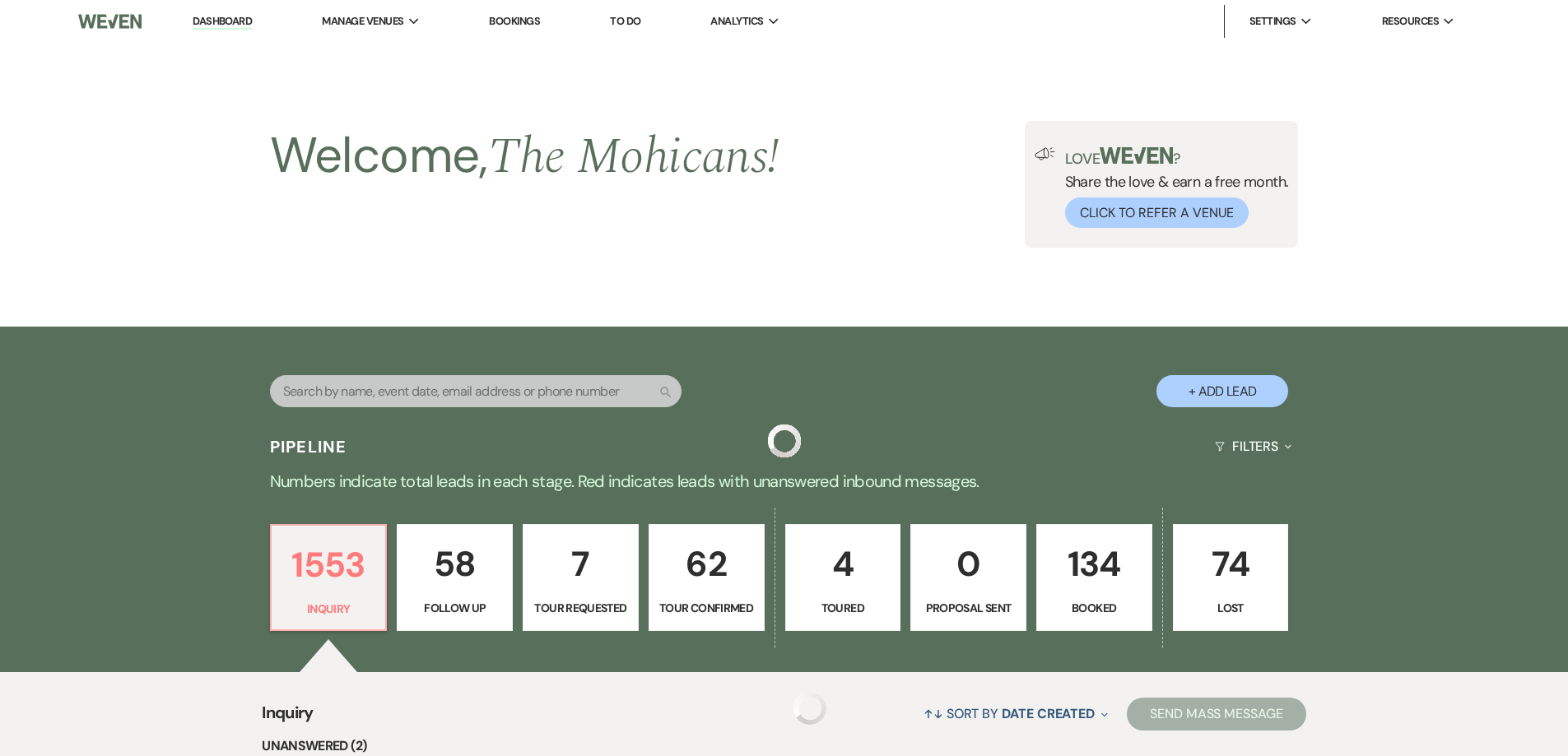
scroll to position [622, 0]
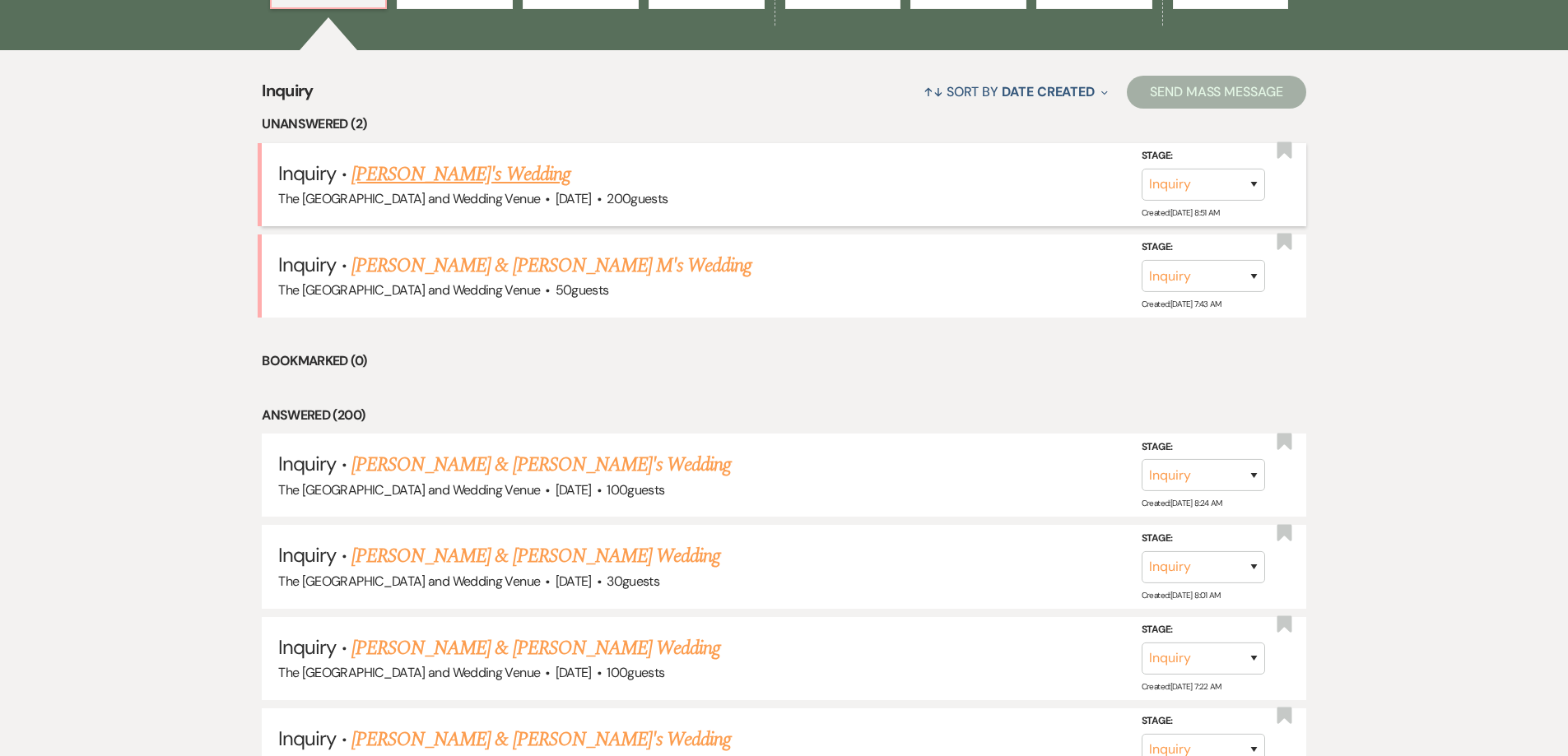
click at [374, 178] on link "[PERSON_NAME]'s Wedding" at bounding box center [460, 175] width 219 height 30
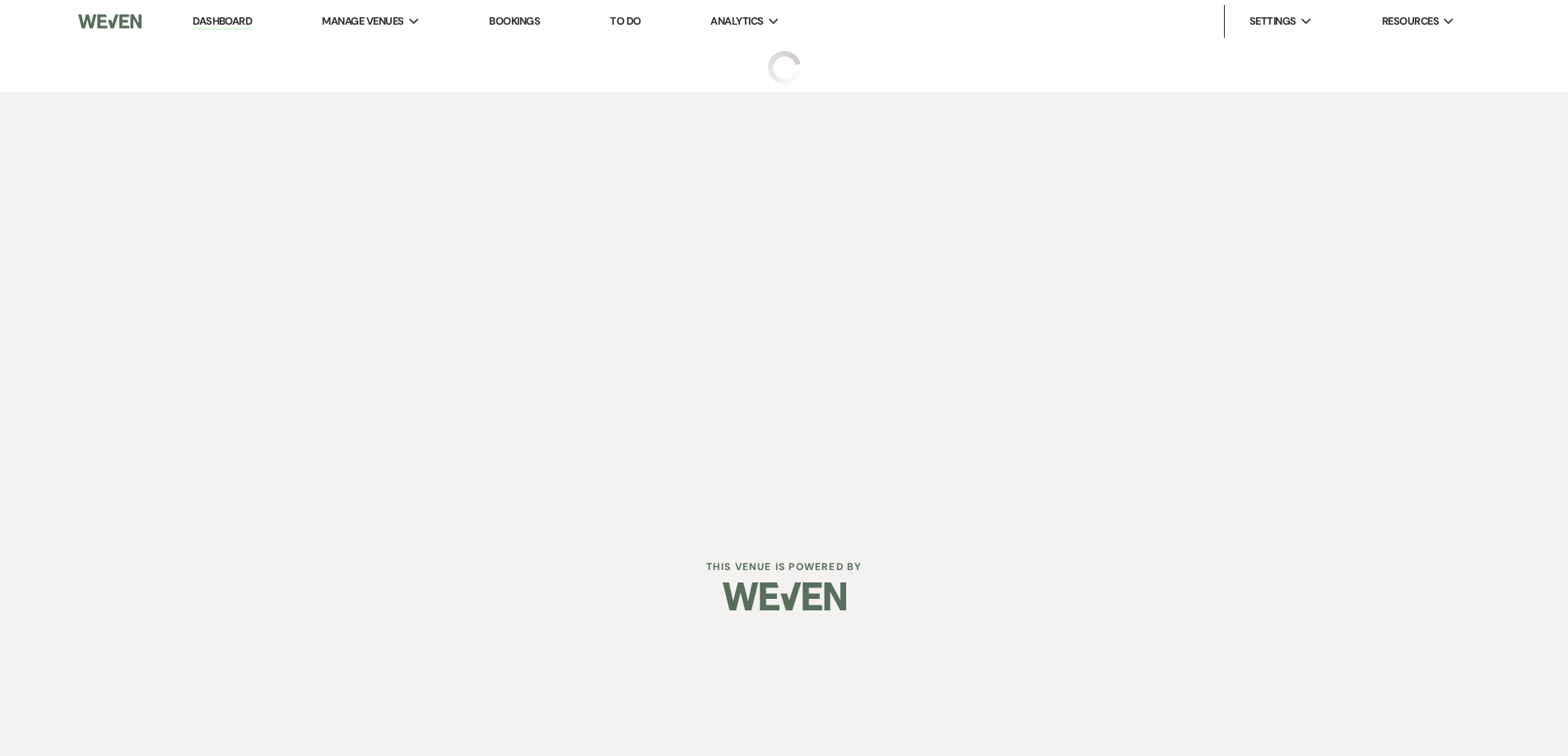
select select "3"
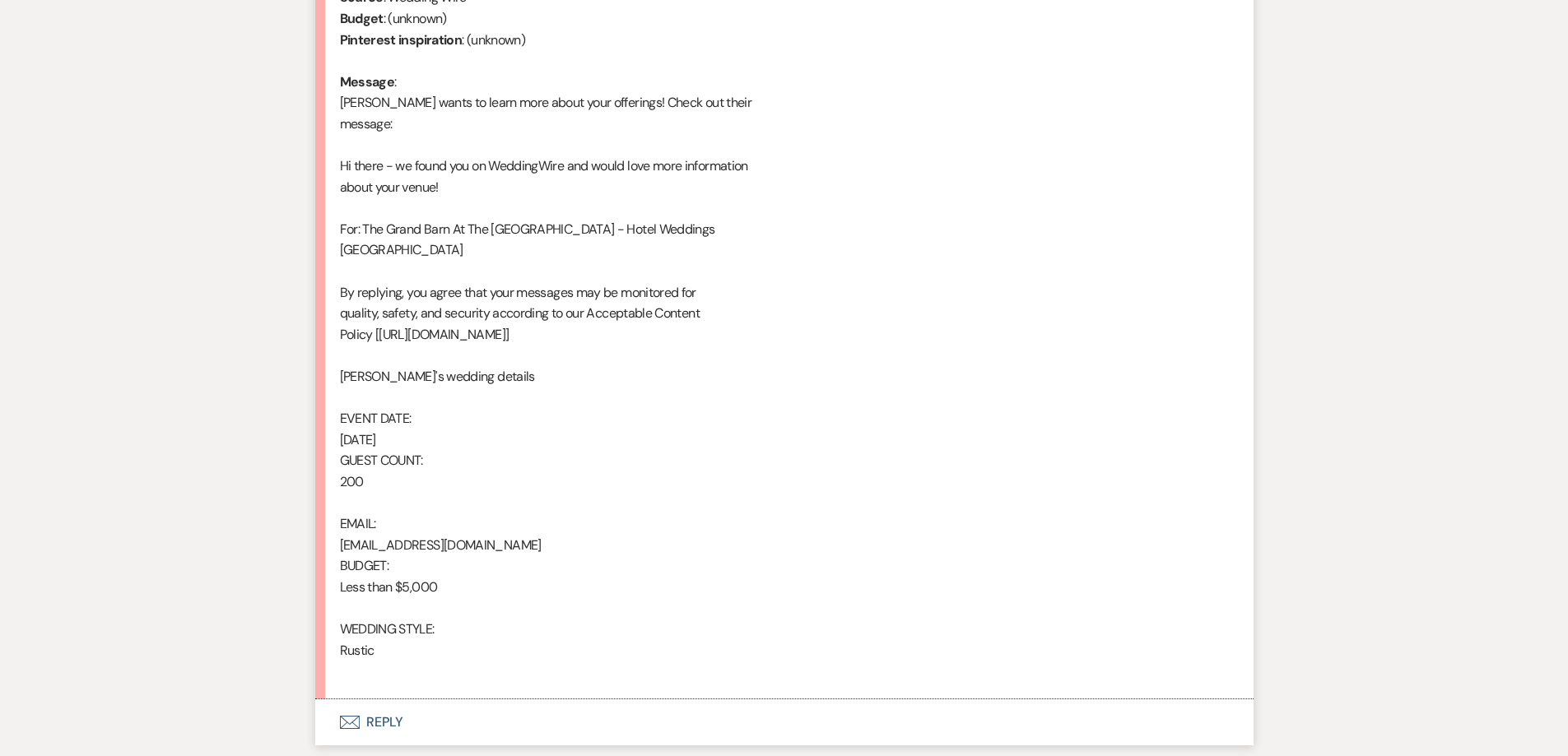
scroll to position [807, 0]
drag, startPoint x: 443, startPoint y: 544, endPoint x: 338, endPoint y: 546, distance: 105.0
click at [338, 546] on li "[PERSON_NAME] [DATE] 8:51 AM From : [PERSON_NAME] Event : [PERSON_NAME]'s Event…" at bounding box center [784, 267] width 938 height 861
copy div "[EMAIL_ADDRESS][DOMAIN_NAME]"
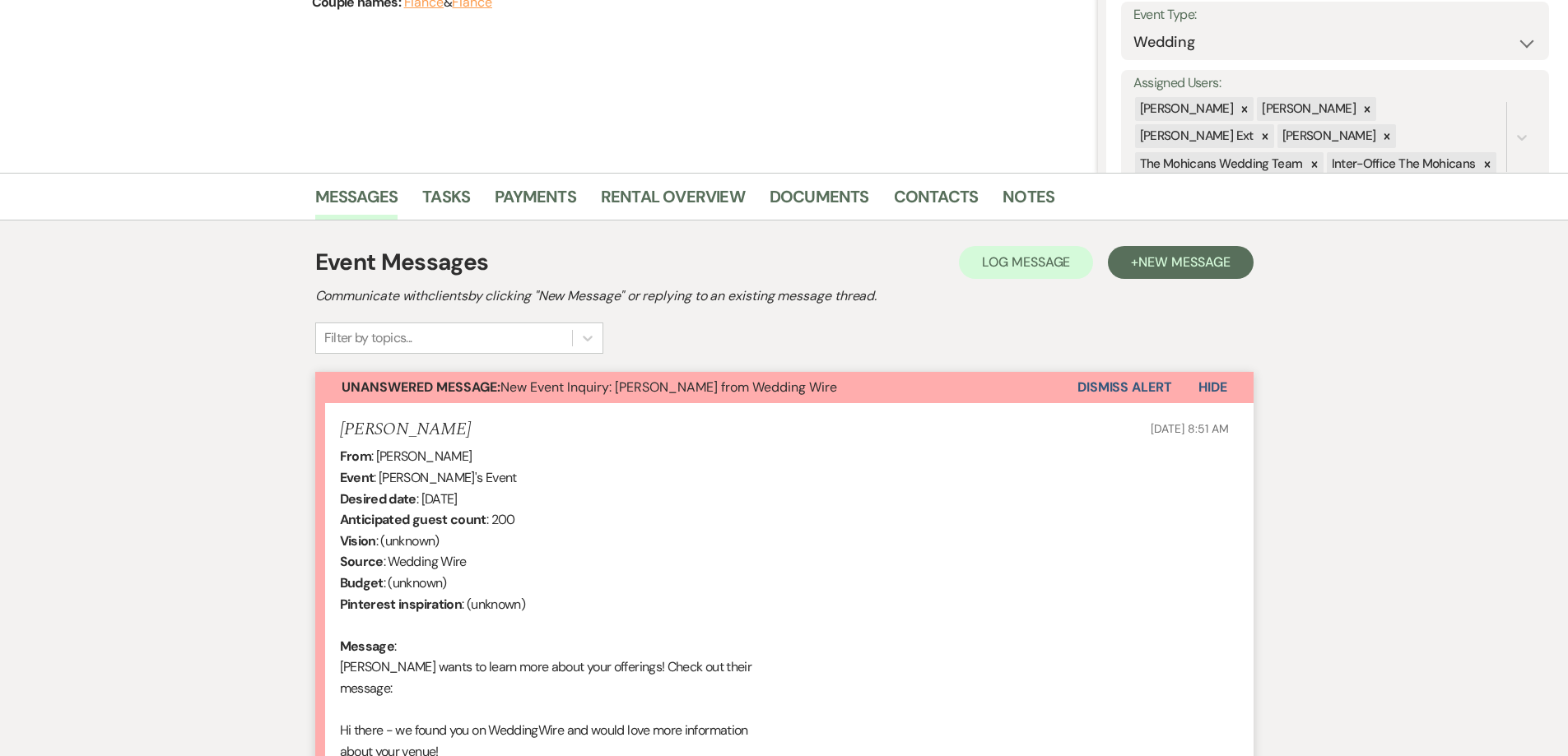
scroll to position [239, 0]
click at [1102, 377] on button "Dismiss Alert" at bounding box center [1124, 389] width 95 height 31
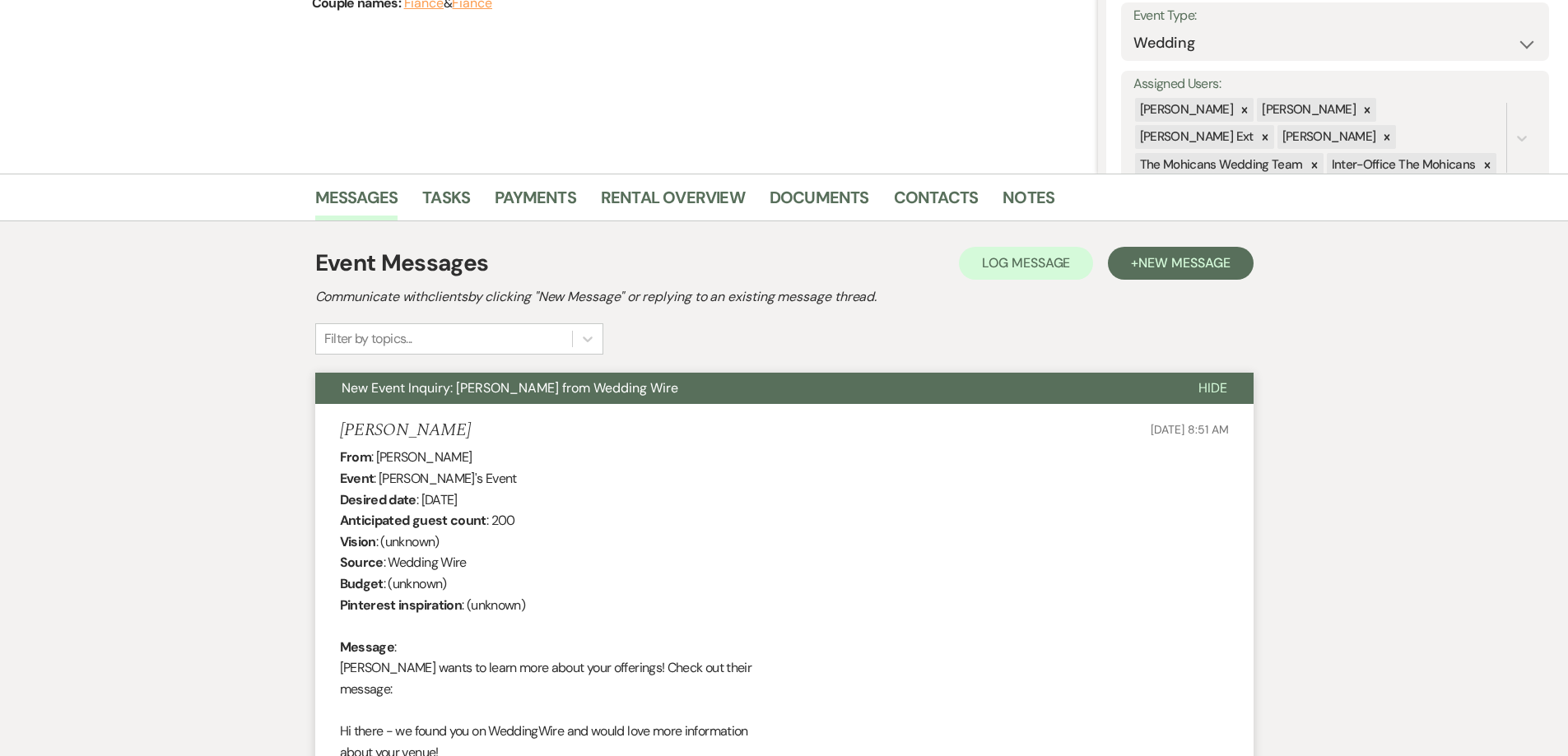
scroll to position [0, 0]
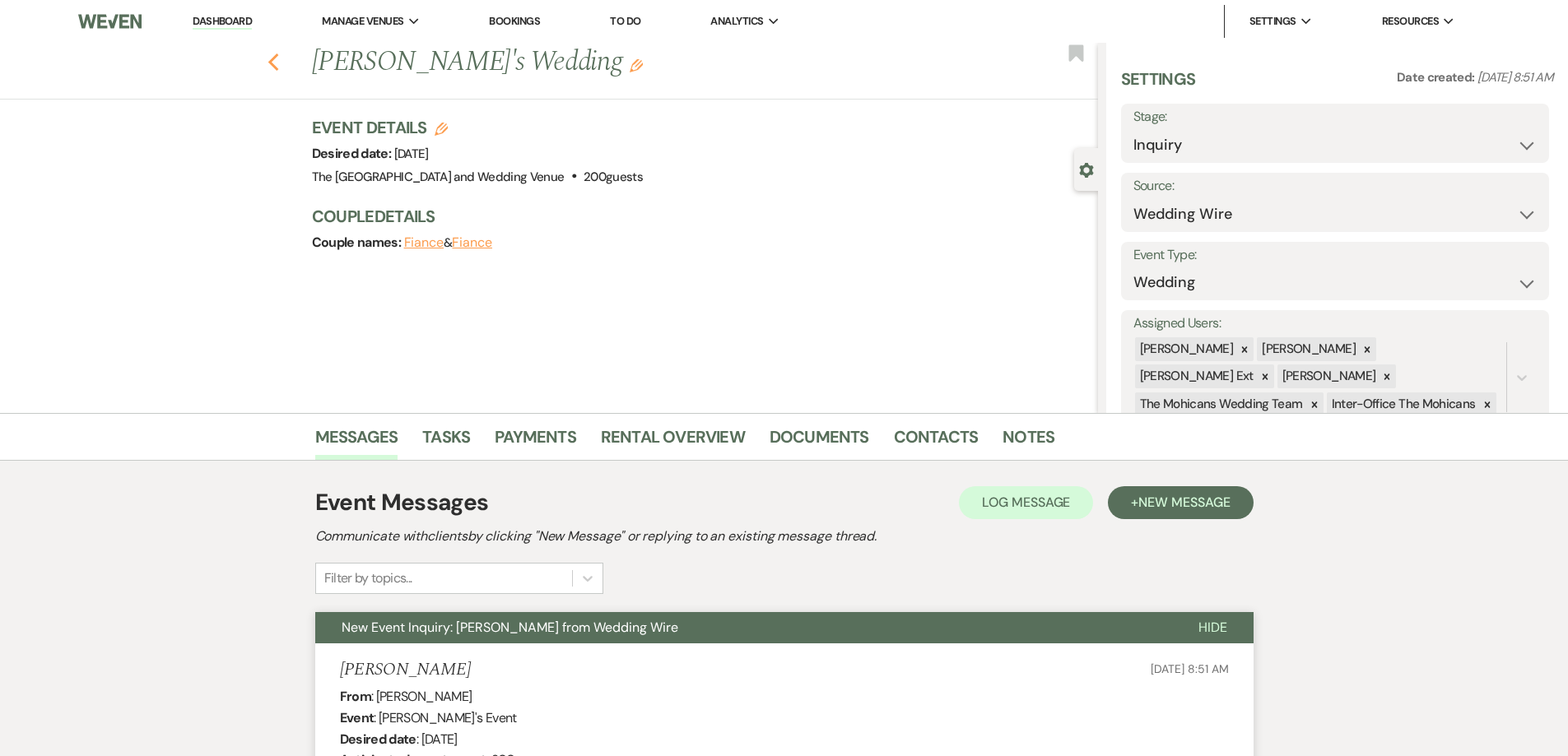
click at [279, 65] on use "button" at bounding box center [272, 62] width 11 height 18
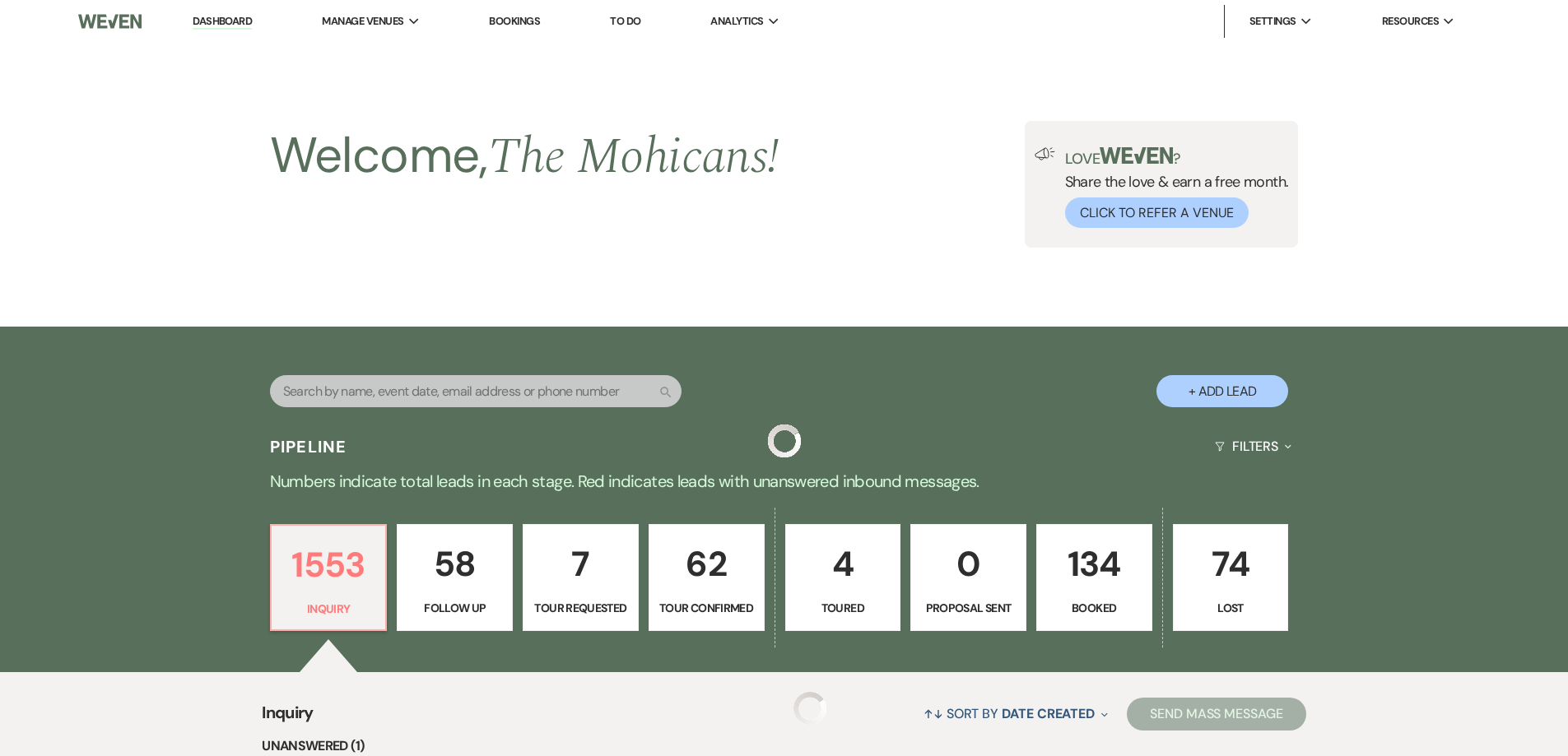
scroll to position [622, 0]
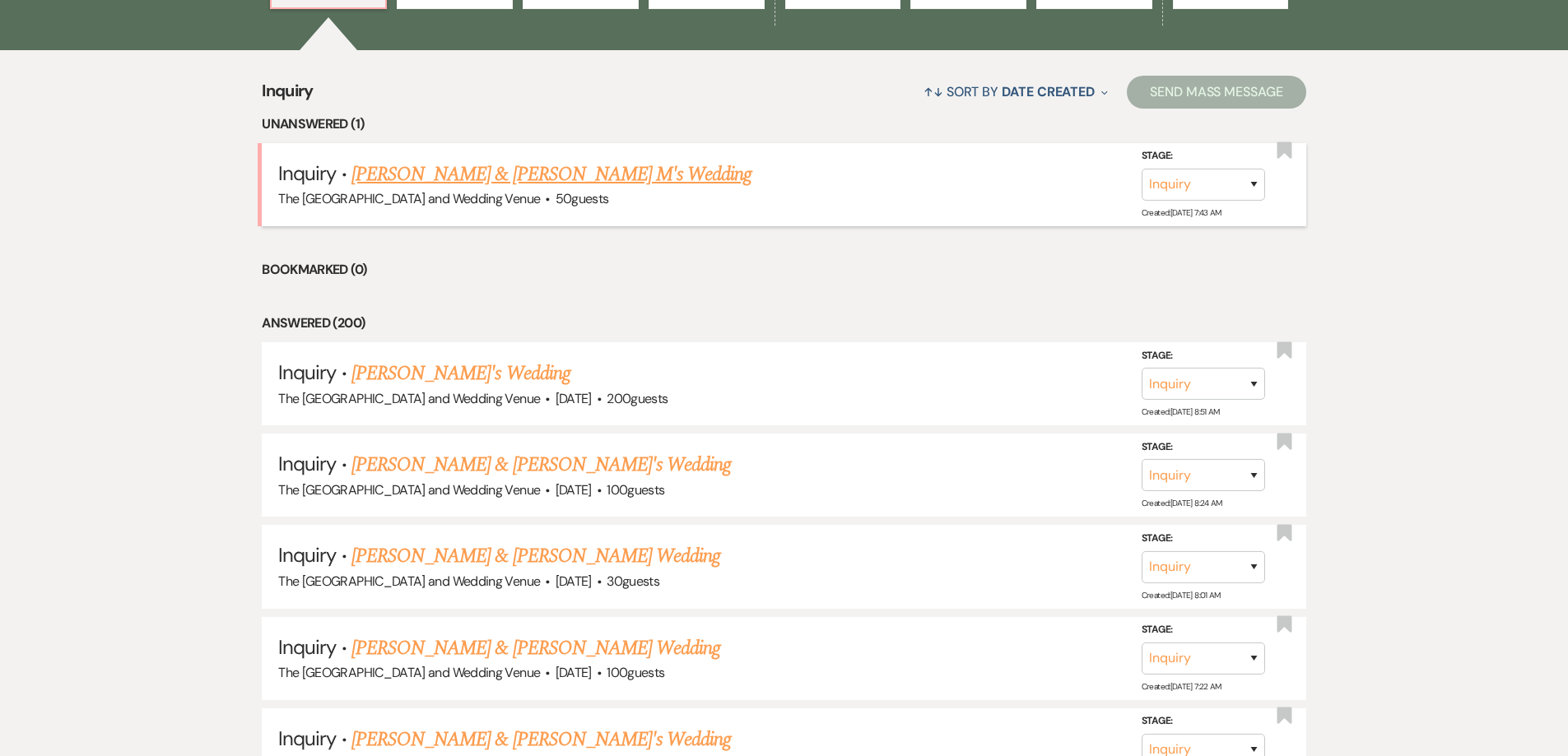
click at [502, 181] on link "[PERSON_NAME] & [PERSON_NAME] M's Wedding" at bounding box center [552, 175] width 401 height 30
select select "17"
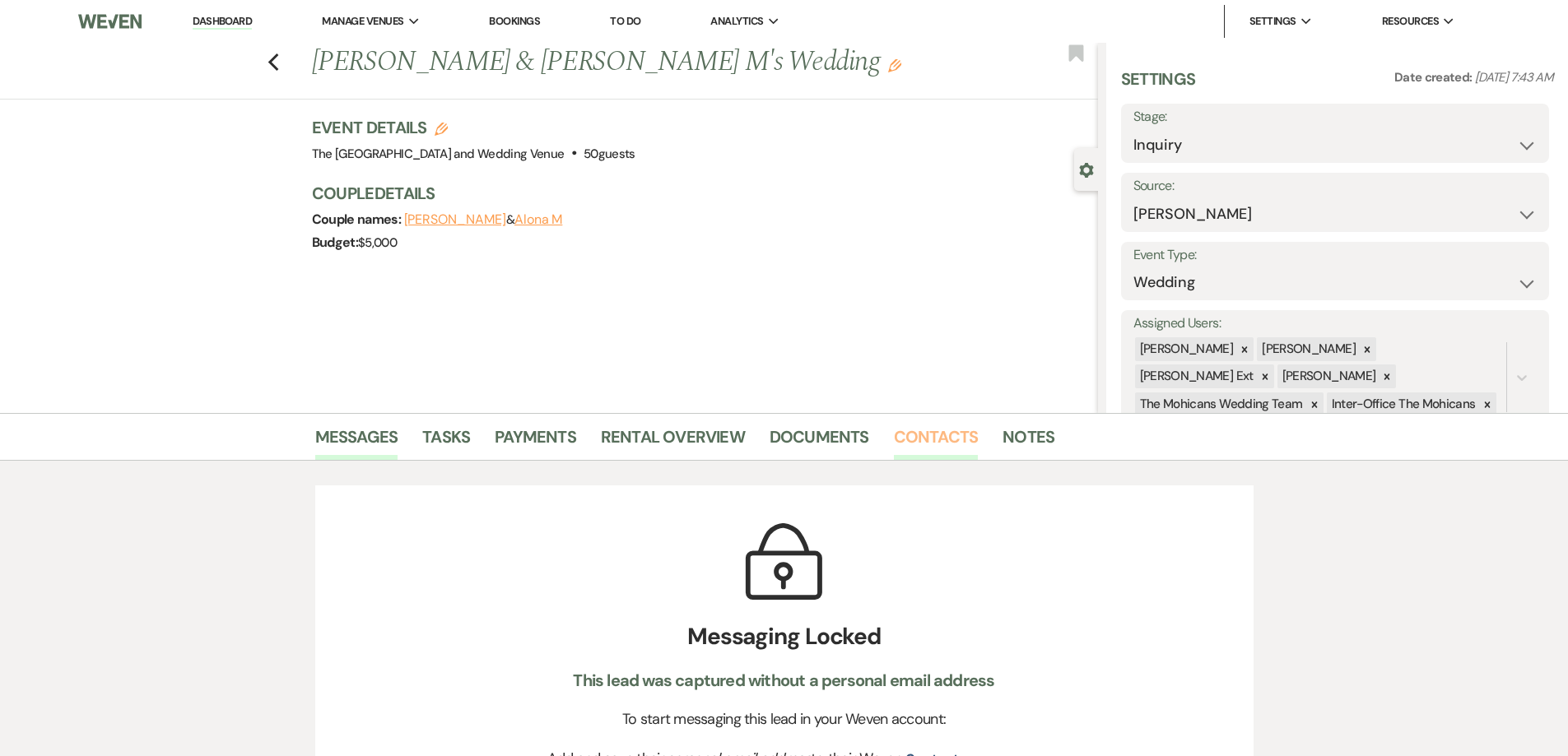
click at [942, 430] on link "Contacts" at bounding box center [936, 443] width 85 height 37
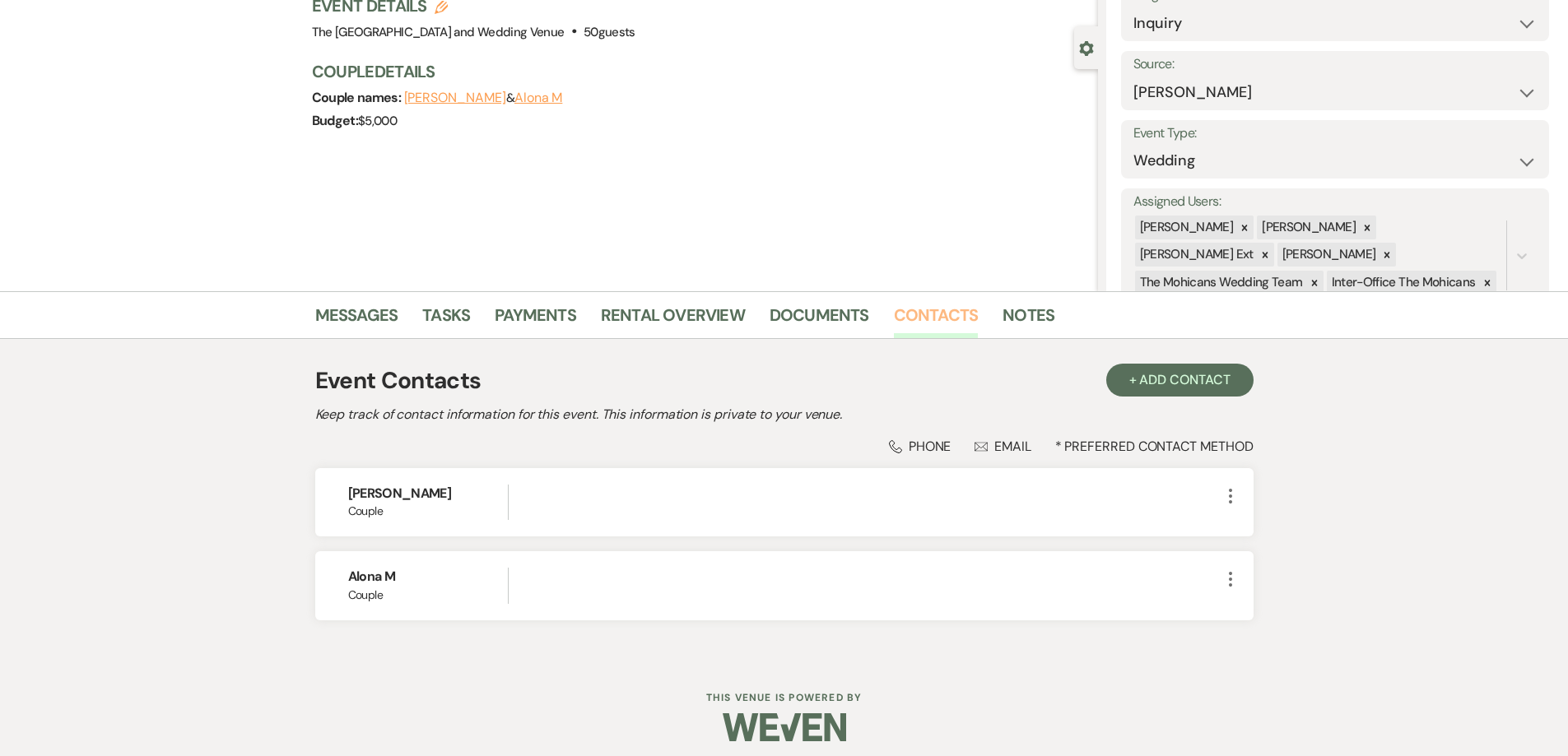
scroll to position [123, 0]
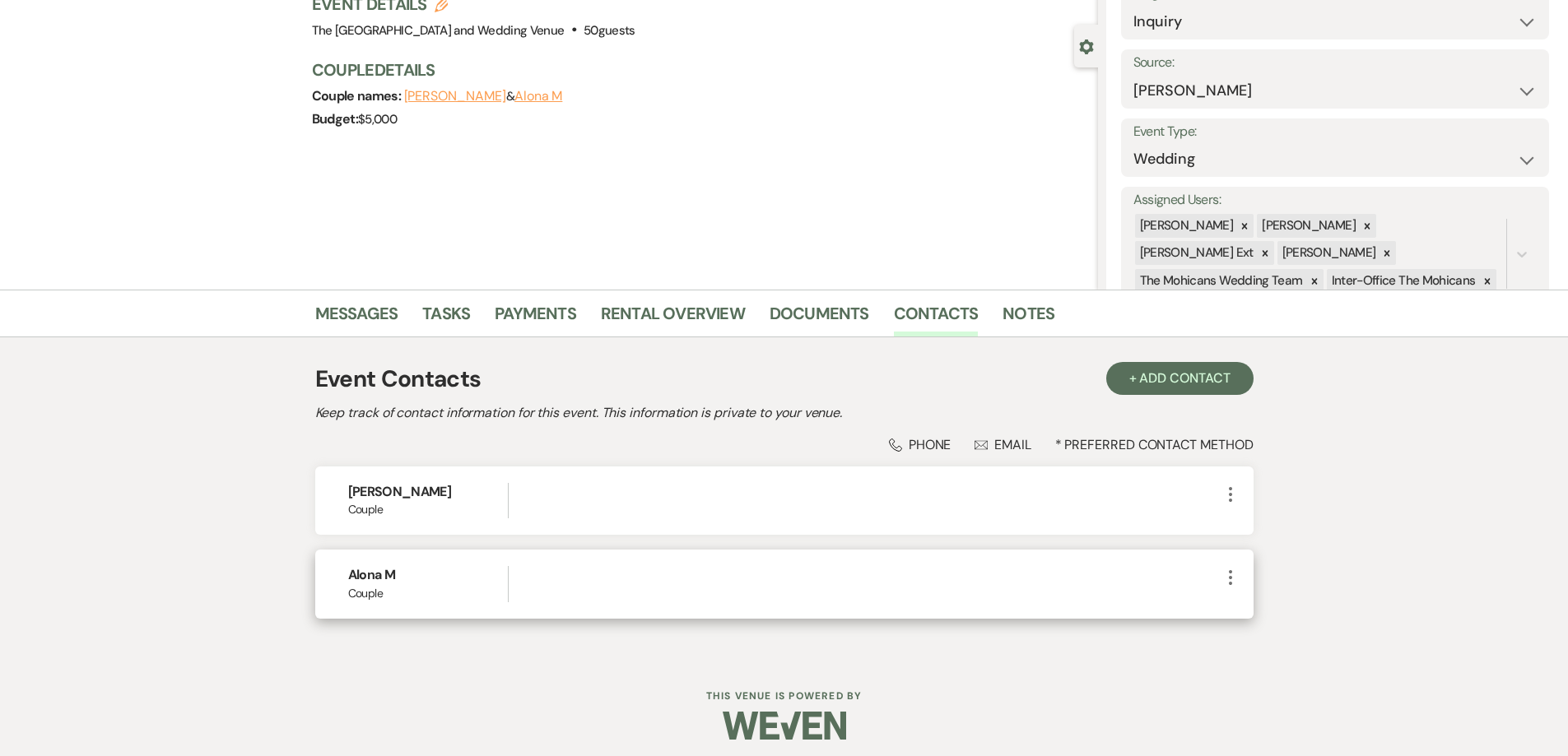
click at [1229, 571] on icon "More" at bounding box center [1230, 578] width 19 height 19
click at [1245, 600] on button "Pencil Edit" at bounding box center [1270, 609] width 98 height 28
select select "1"
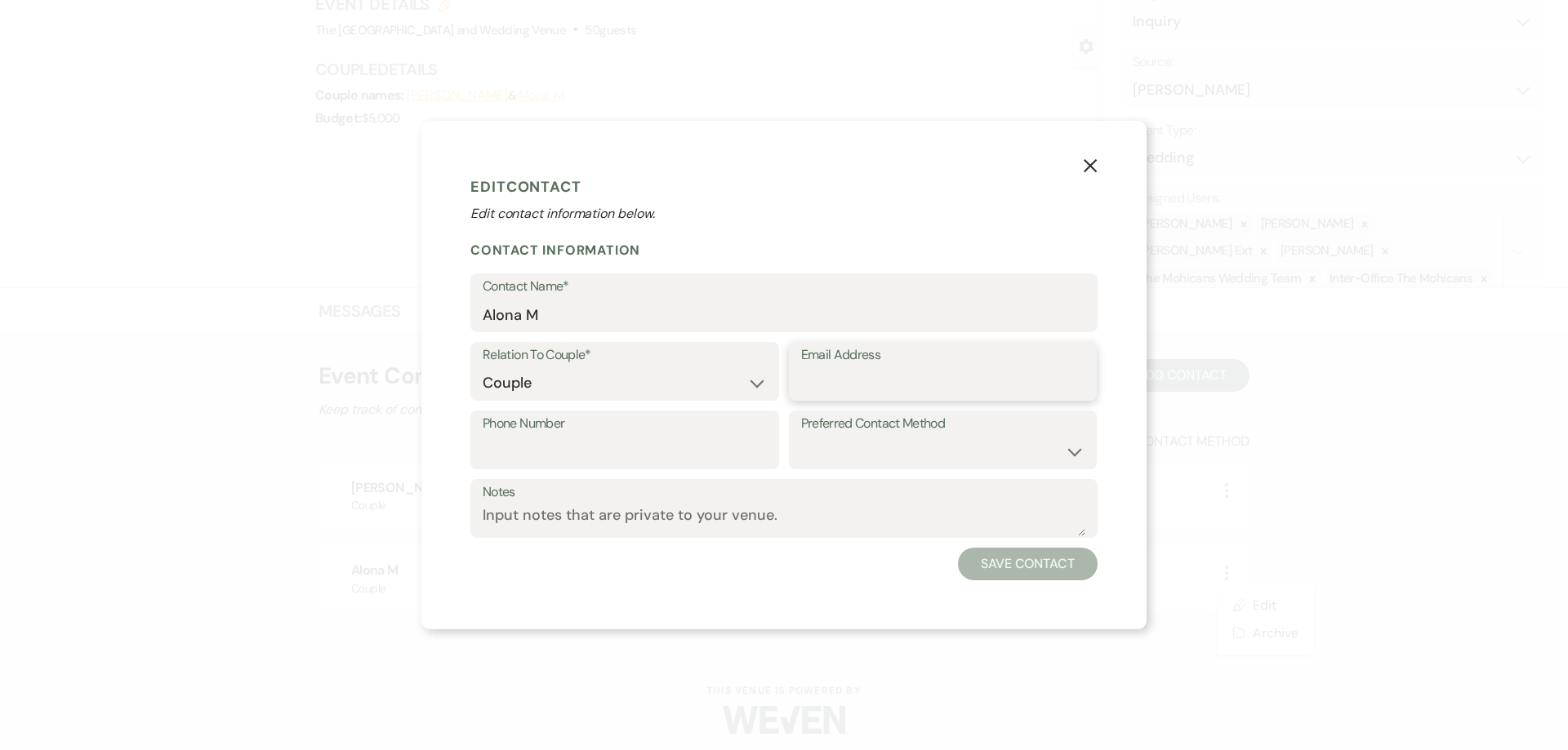
paste input "[EMAIL_ADDRESS][DOMAIN_NAME]"
type input "[EMAIL_ADDRESS][DOMAIN_NAME]"
click at [677, 457] on input "Phone Number" at bounding box center [624, 452] width 284 height 32
paste input "tel:[PHONE_NUMBER]"
click at [506, 450] on input "tel:[PHONE_NUMBER]" at bounding box center [624, 452] width 284 height 32
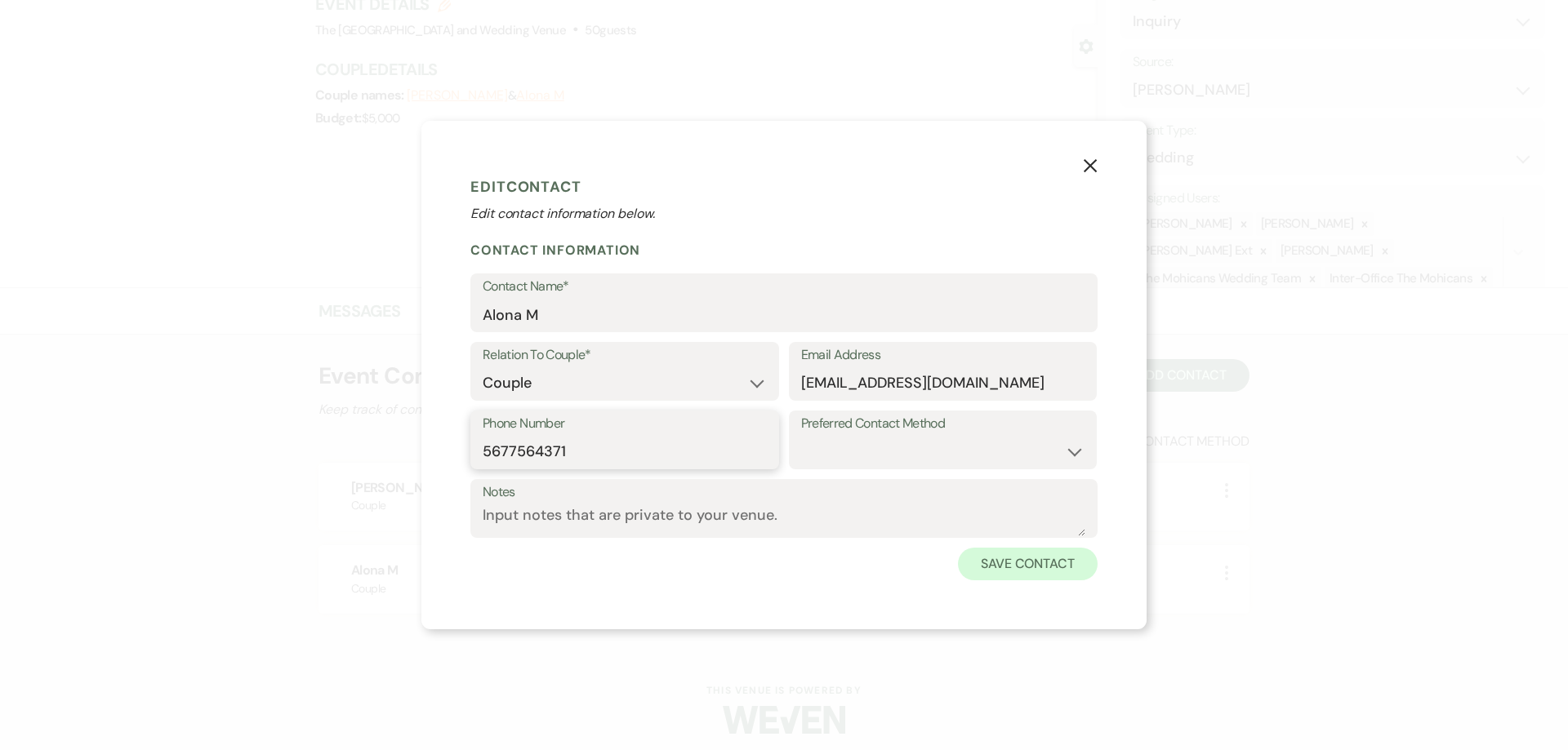
type input "5677564371"
click at [1067, 572] on button "Save Contact" at bounding box center [1027, 564] width 140 height 33
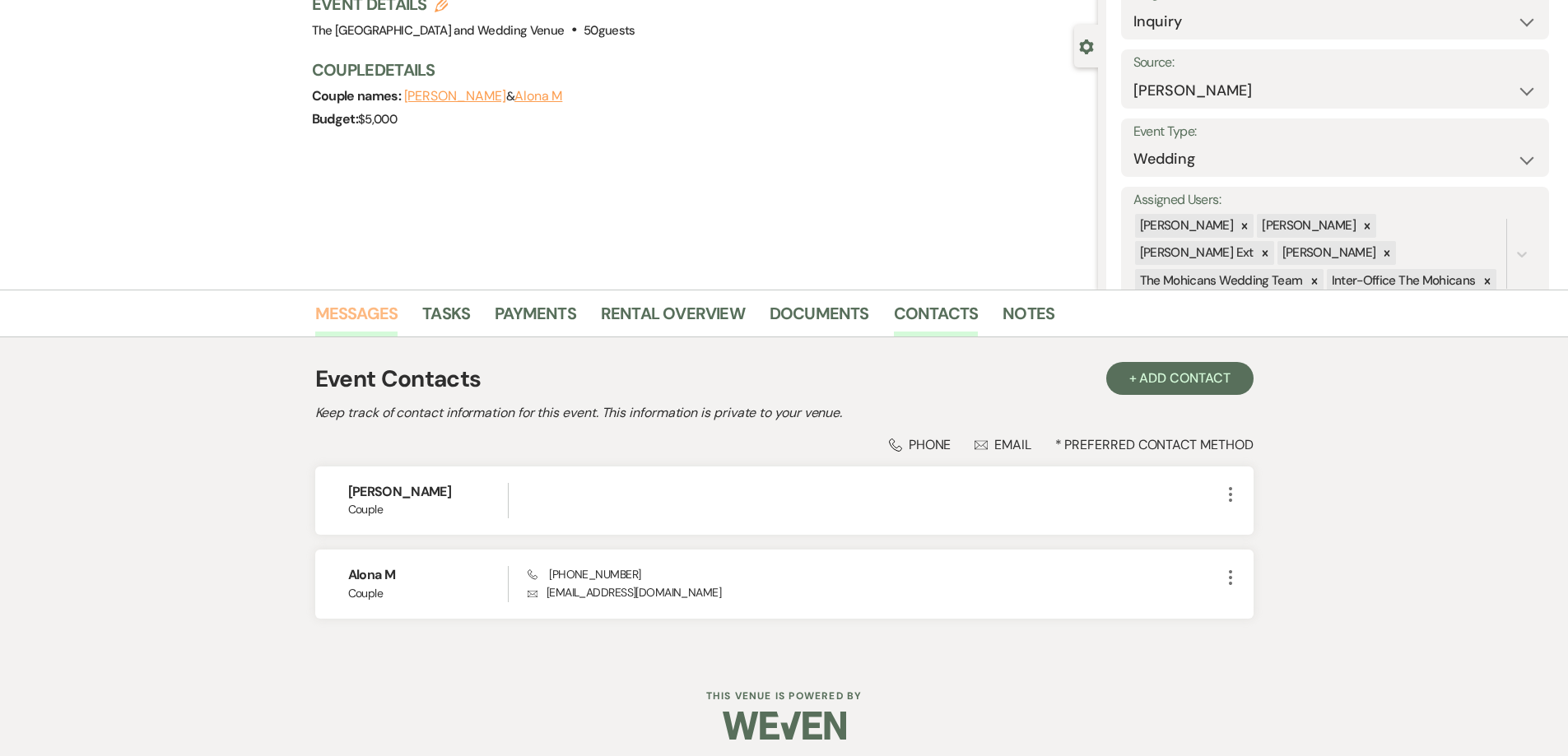
click at [358, 309] on link "Messages" at bounding box center [357, 319] width 83 height 37
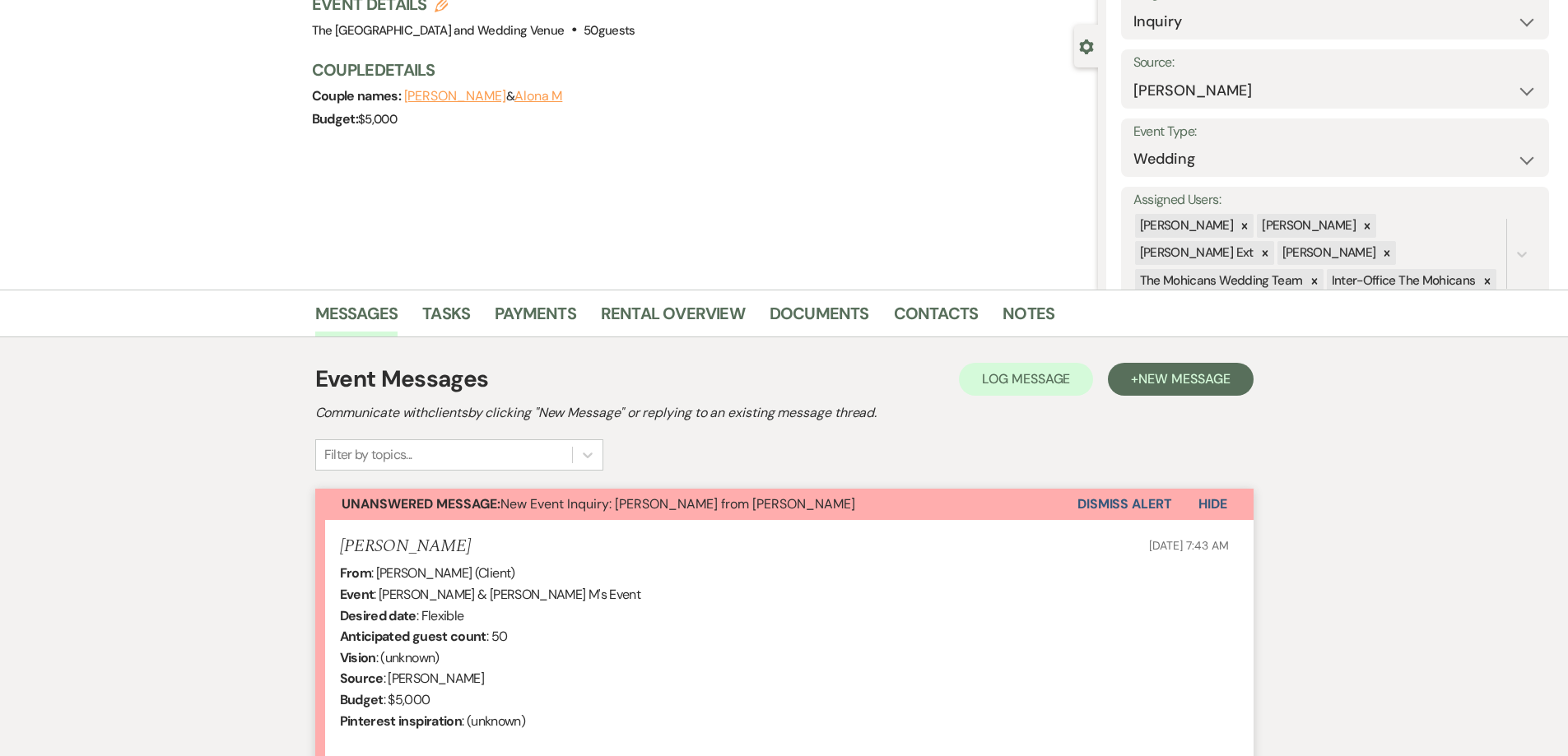
click at [1105, 504] on button "Dismiss Alert" at bounding box center [1124, 504] width 95 height 31
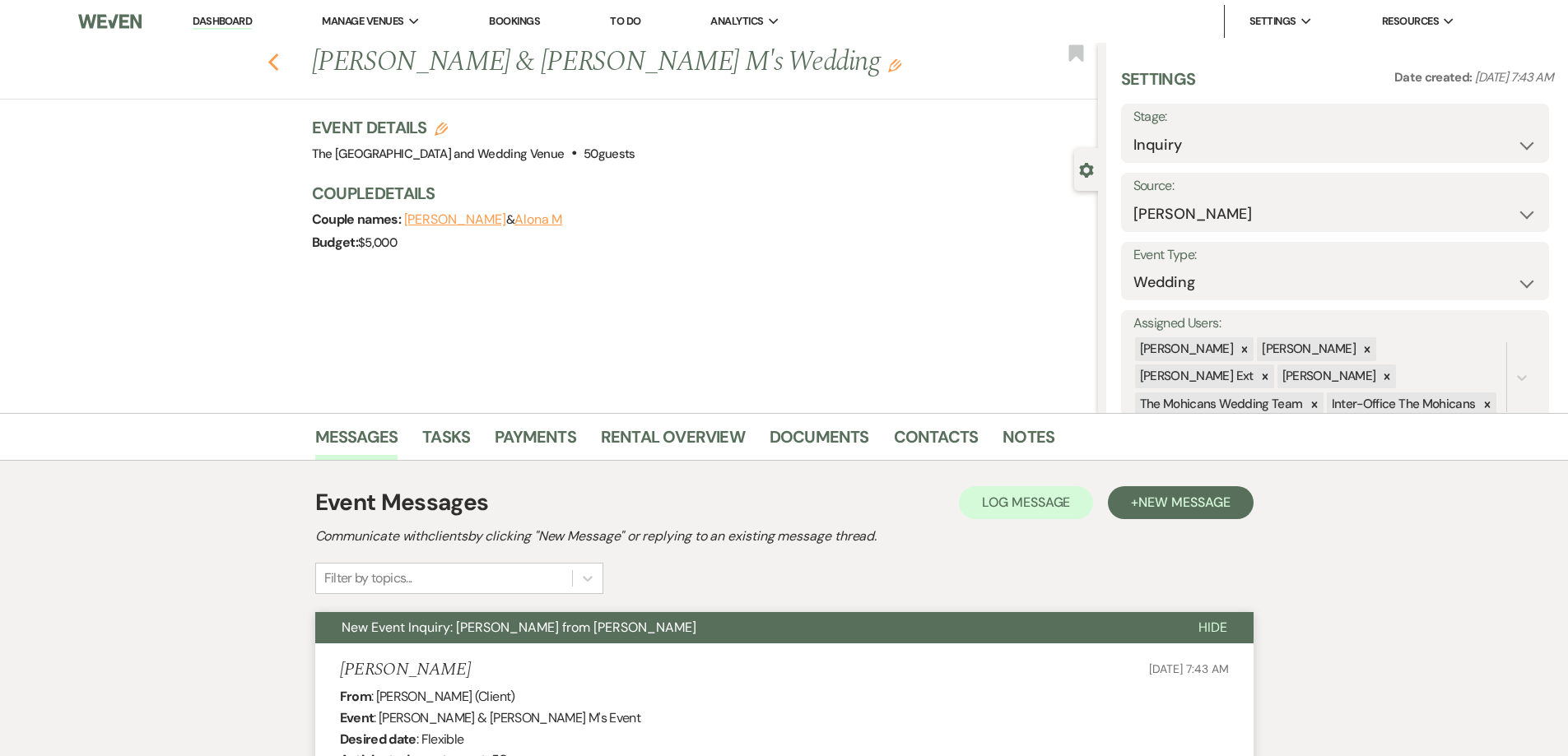
click at [277, 58] on icon "Previous" at bounding box center [273, 63] width 13 height 19
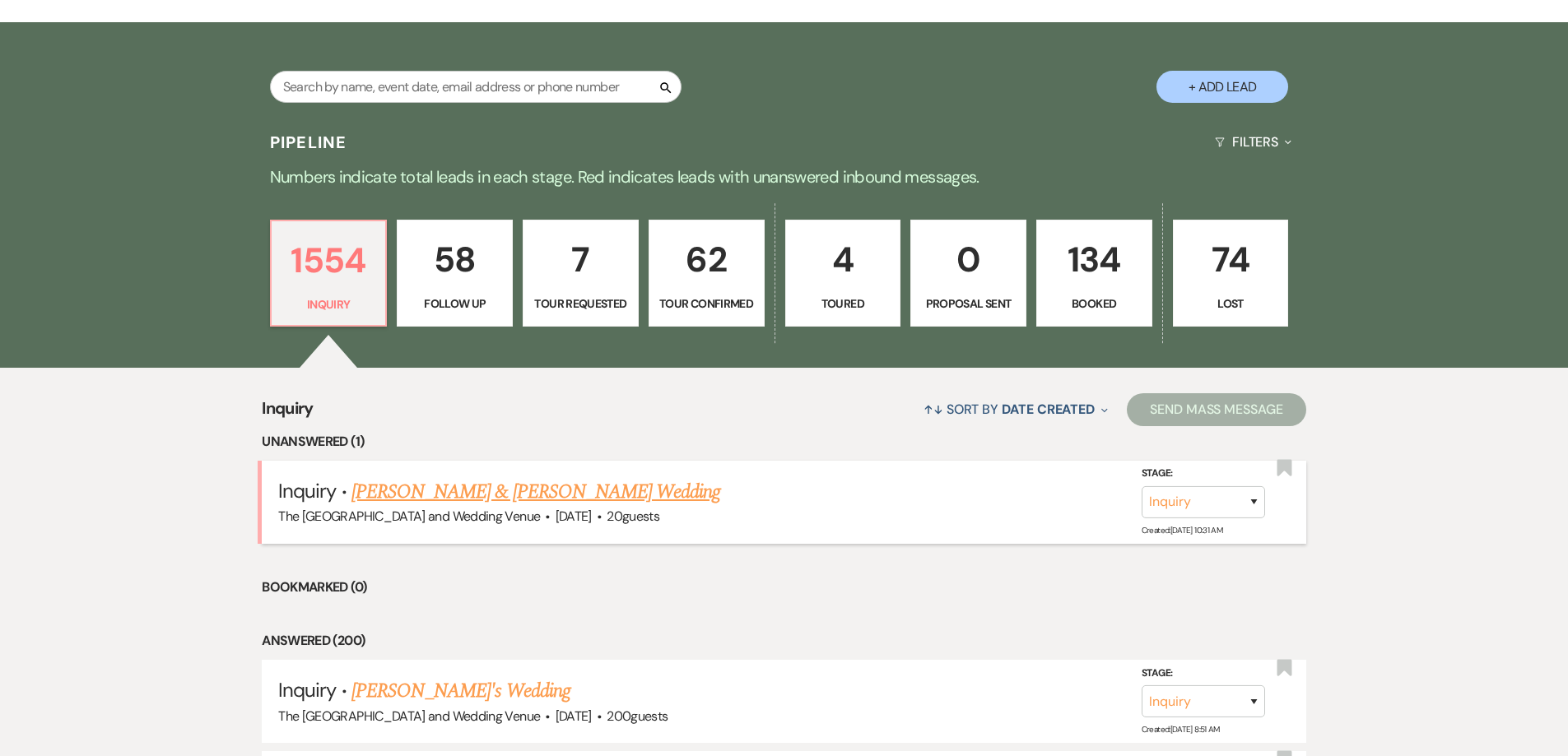
click at [593, 491] on link "Erika & Rachel Kuhlman's Wedding" at bounding box center [535, 492] width 368 height 30
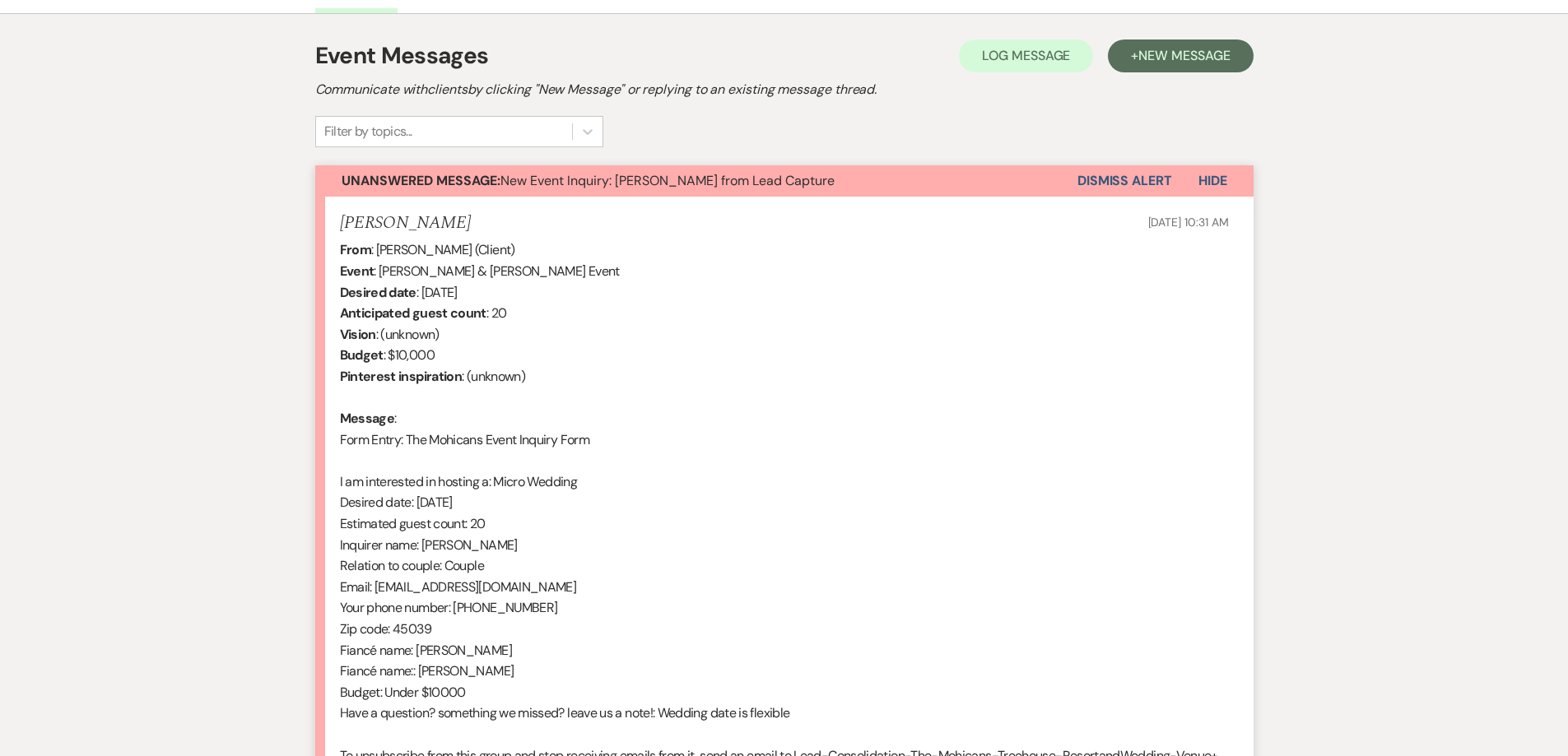
scroll to position [572, 0]
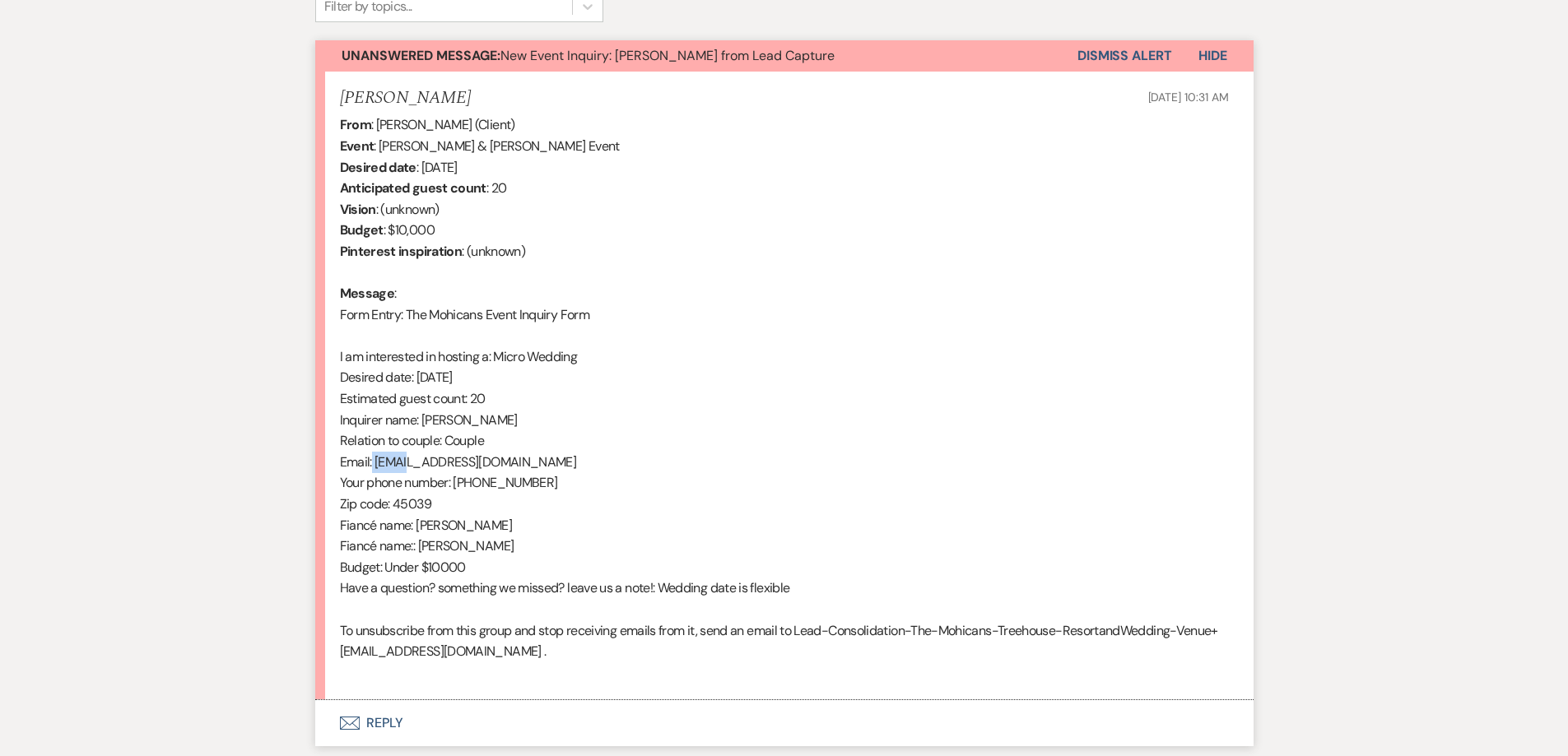
drag, startPoint x: 373, startPoint y: 463, endPoint x: 407, endPoint y: 465, distance: 34.1
click at [407, 465] on div "From : Rachel Kuhlman (Client) Event : Erika & Rachel Kuhlman's Event Desired d…" at bounding box center [785, 399] width 889 height 569
drag, startPoint x: 509, startPoint y: 465, endPoint x: 375, endPoint y: 468, distance: 134.0
click at [375, 468] on div "From : Rachel Kuhlman (Client) Event : Erika & Rachel Kuhlman's Event Desired d…" at bounding box center [785, 399] width 889 height 569
copy div "rnkuhlman@gmail.com"
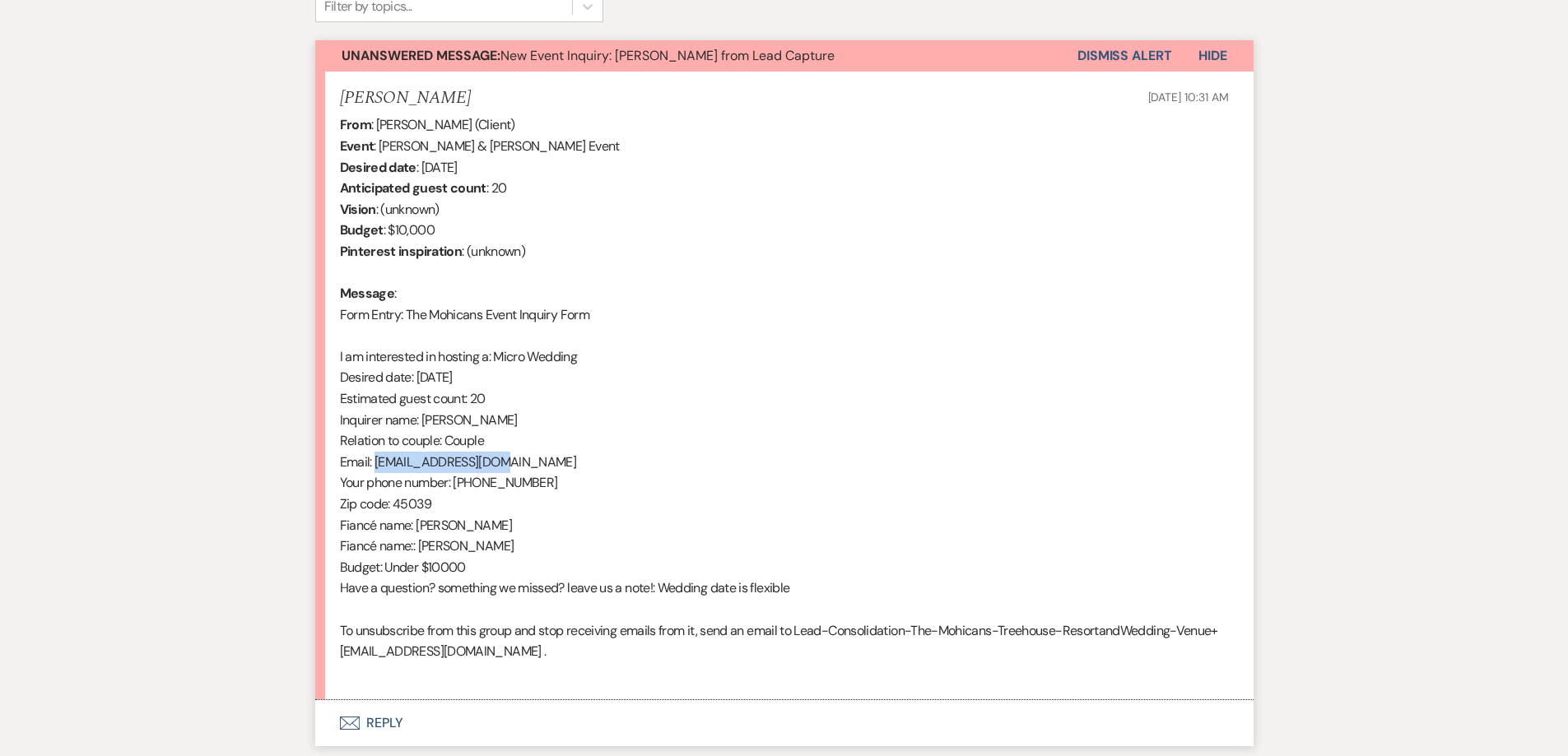
click at [1107, 55] on button "Dismiss Alert" at bounding box center [1124, 56] width 95 height 31
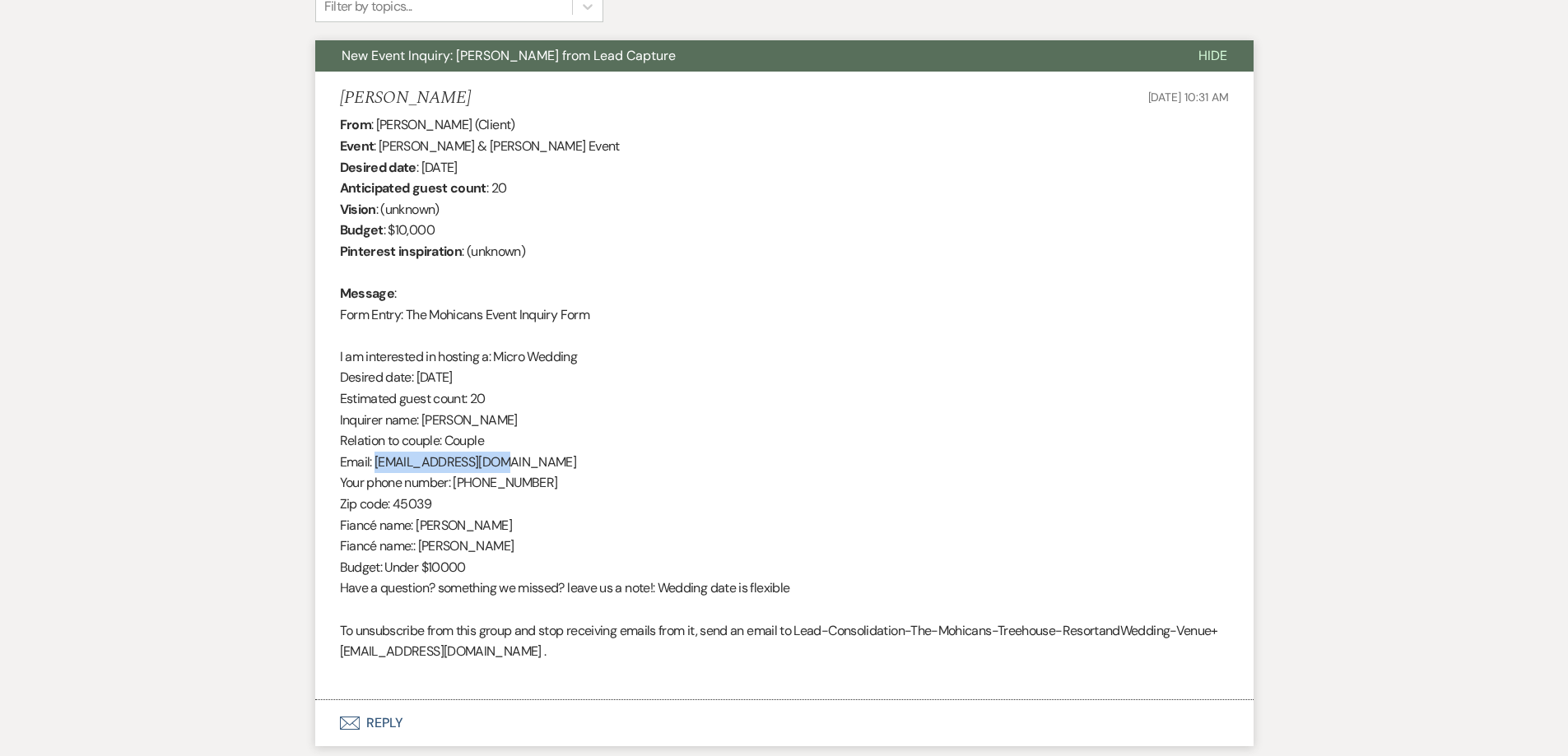
scroll to position [0, 0]
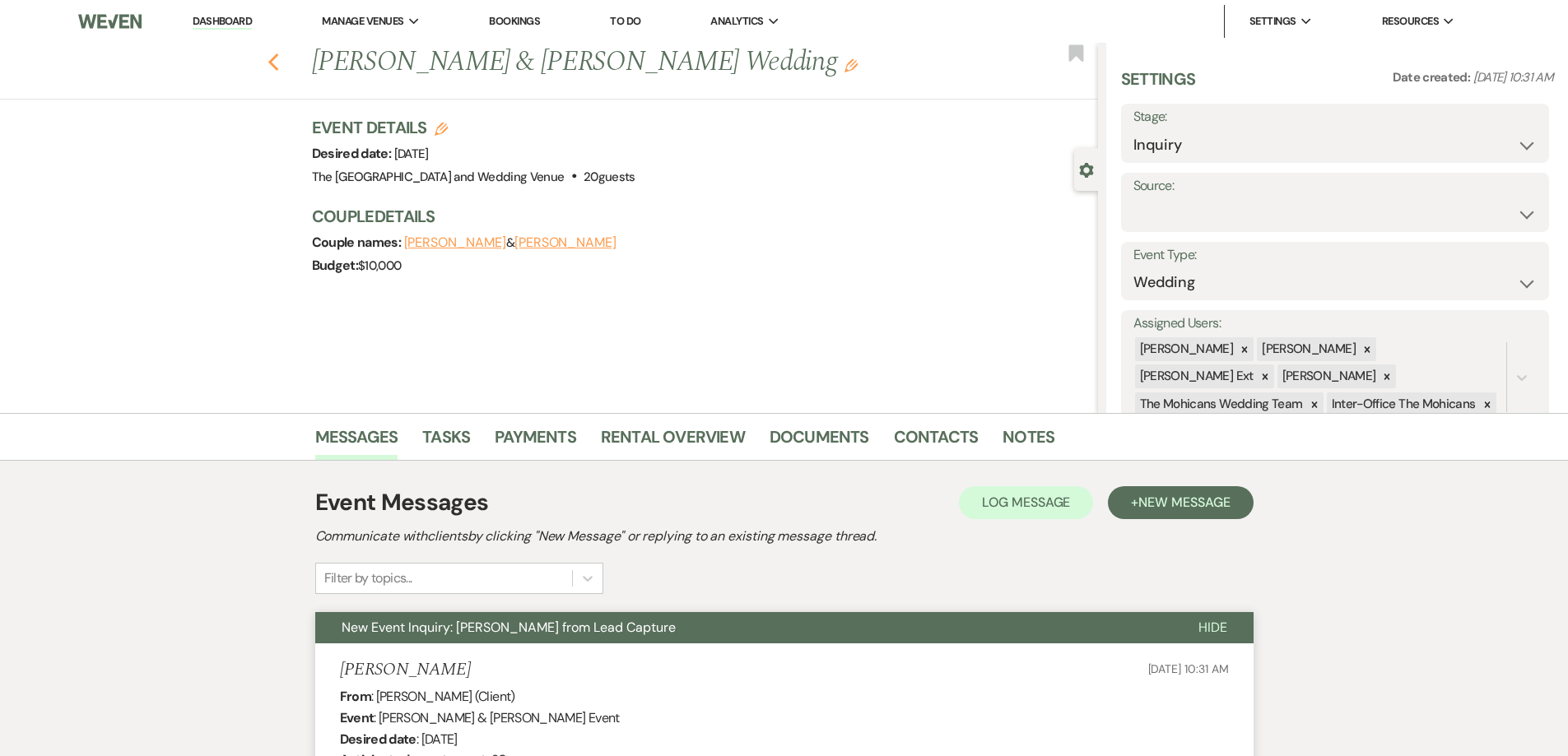
click at [280, 65] on icon "Previous" at bounding box center [273, 63] width 13 height 19
